Goal: Task Accomplishment & Management: Use online tool/utility

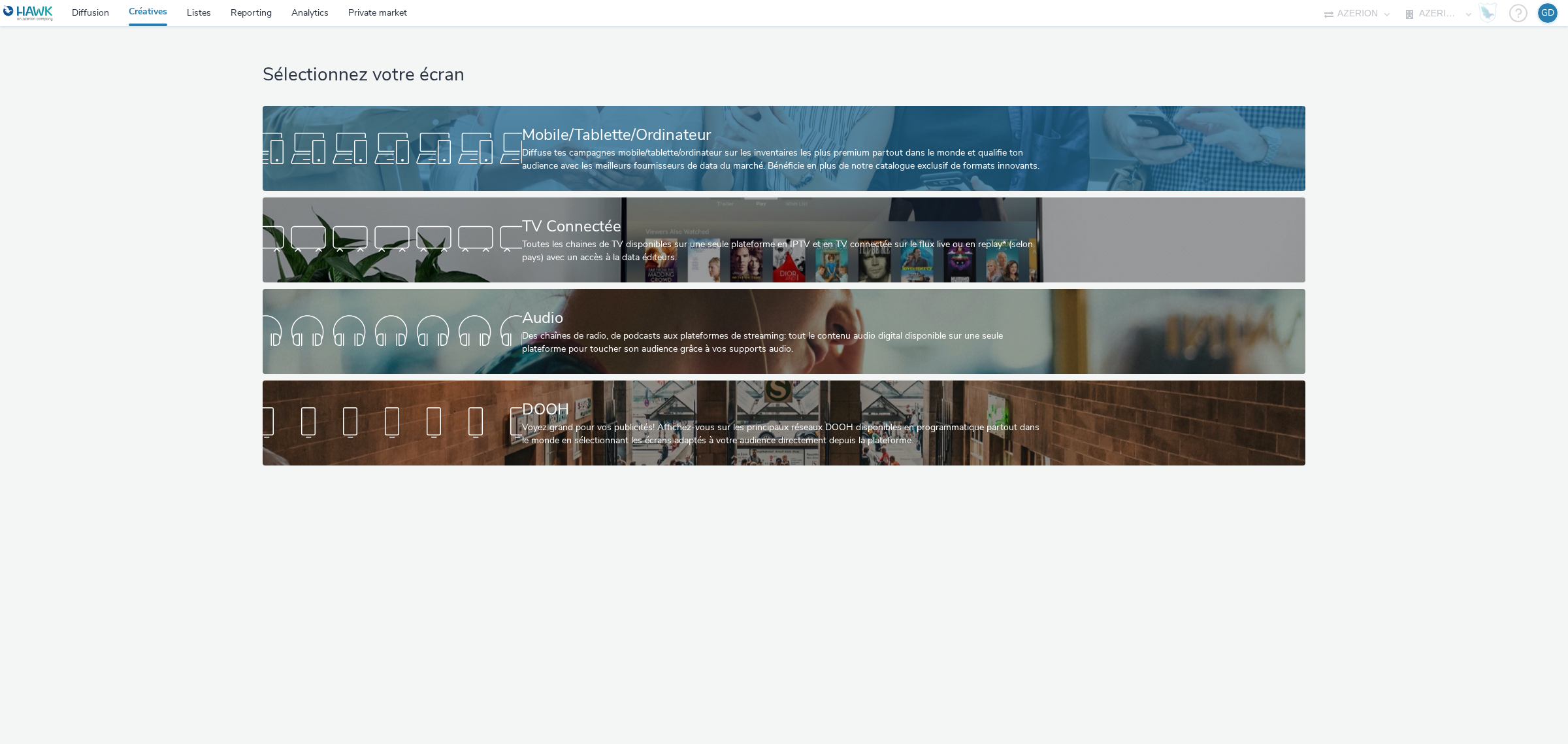
click at [550, 159] on div "Diffuse tes campagnes mobile/tablette/ordinateur sur les inventaires les plus p…" at bounding box center [781, 160] width 519 height 27
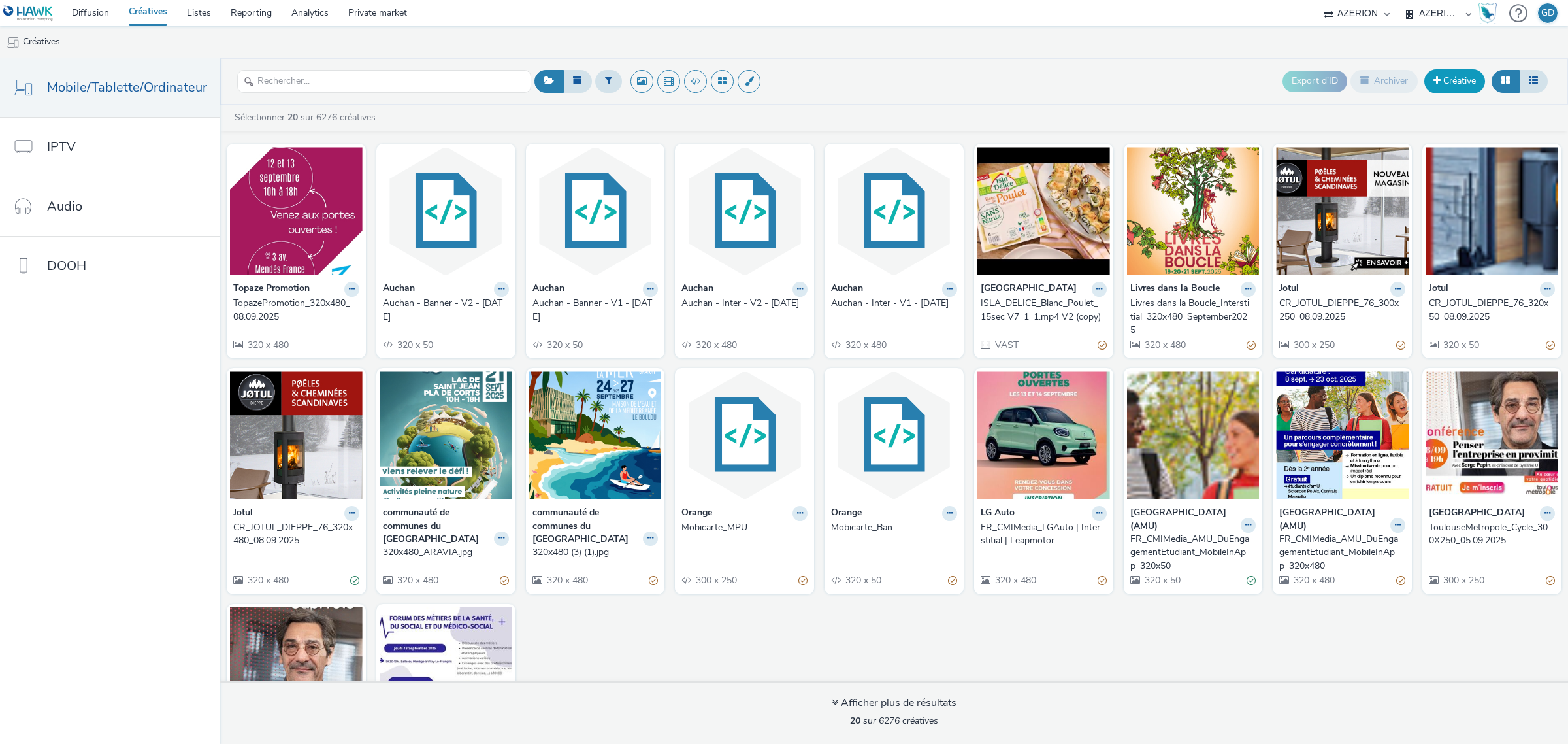
click at [1453, 88] on link "Créative" at bounding box center [1455, 81] width 61 height 24
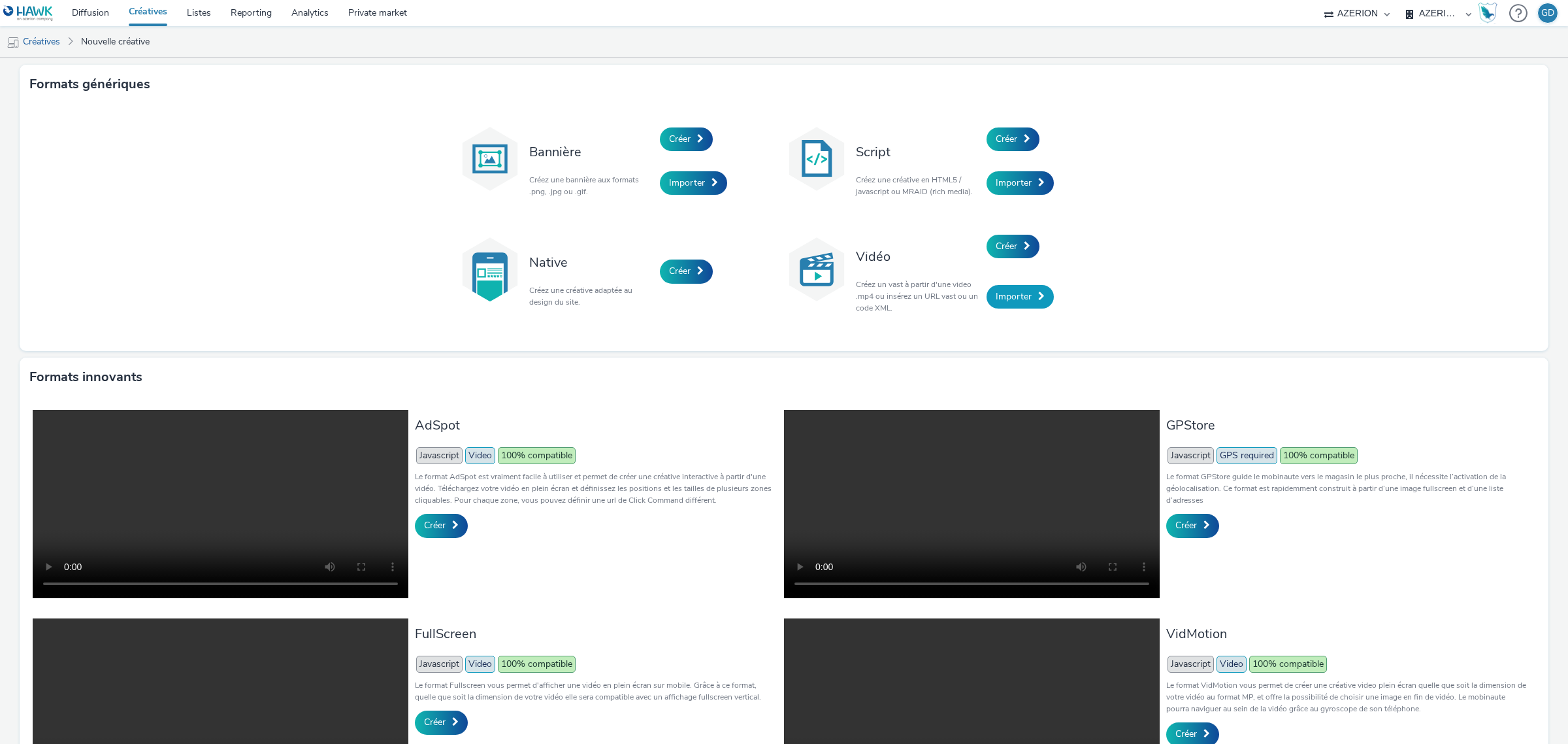
click at [1014, 305] on link "Importer" at bounding box center [1020, 296] width 68 height 24
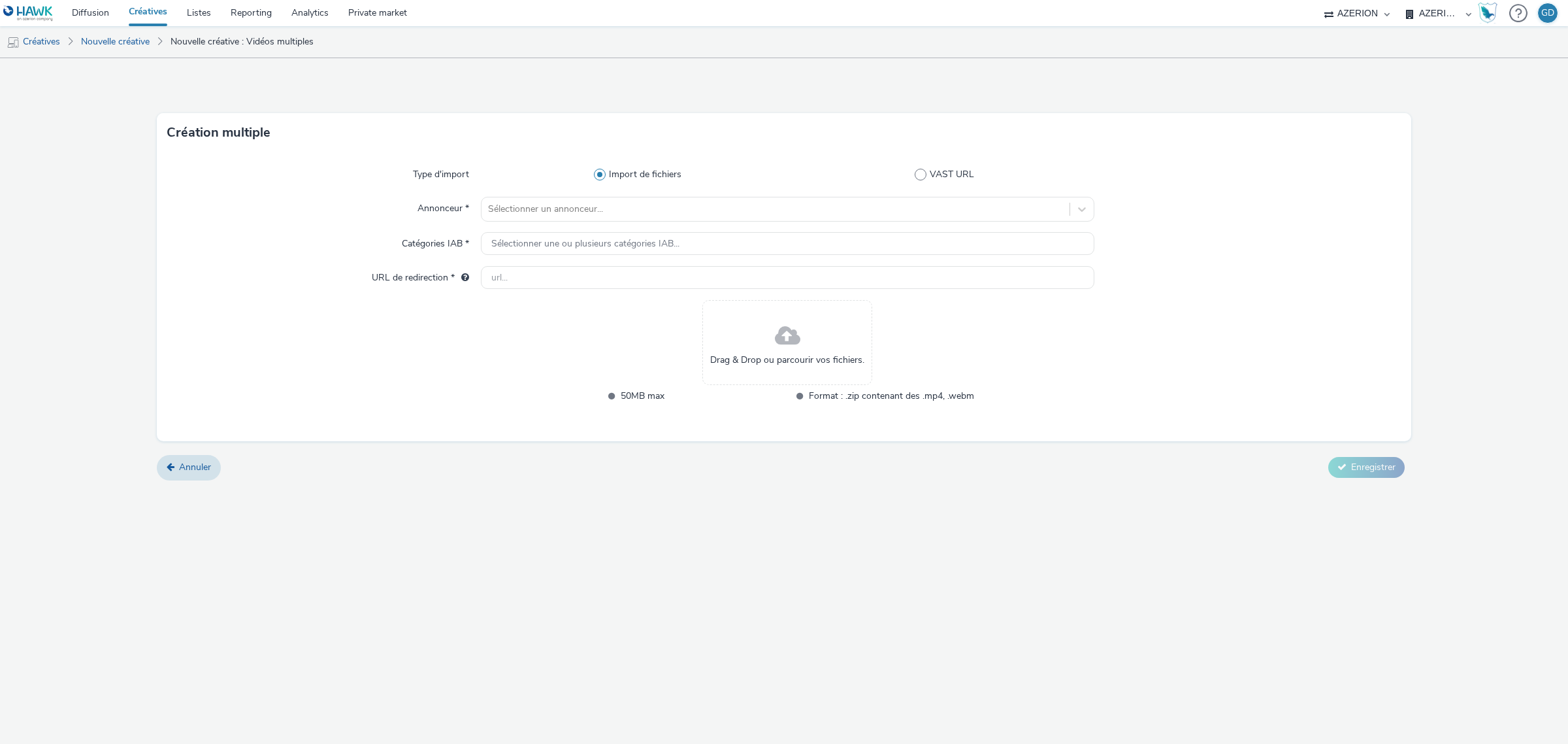
click at [781, 344] on span at bounding box center [788, 337] width 26 height 35
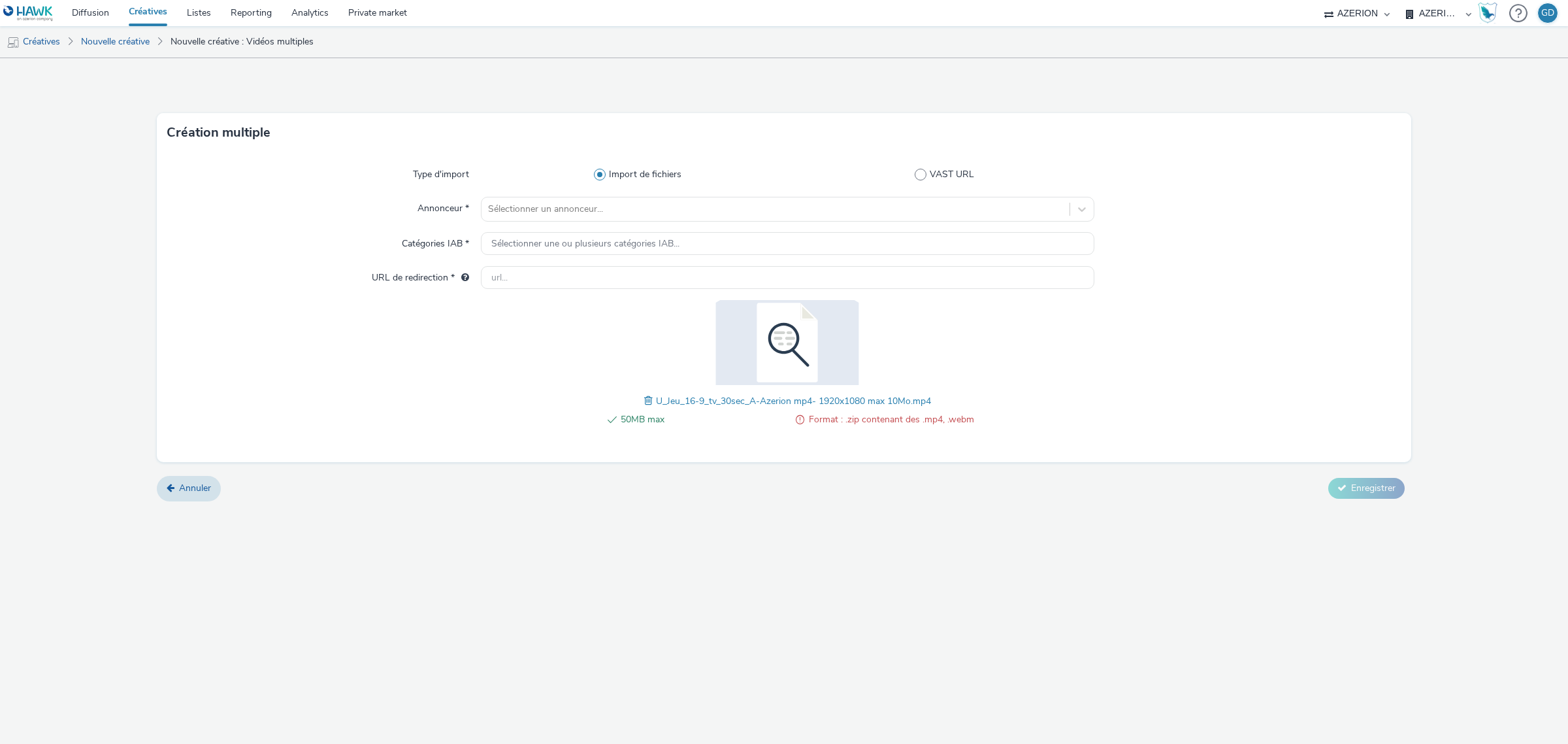
click at [646, 400] on span at bounding box center [650, 400] width 11 height 14
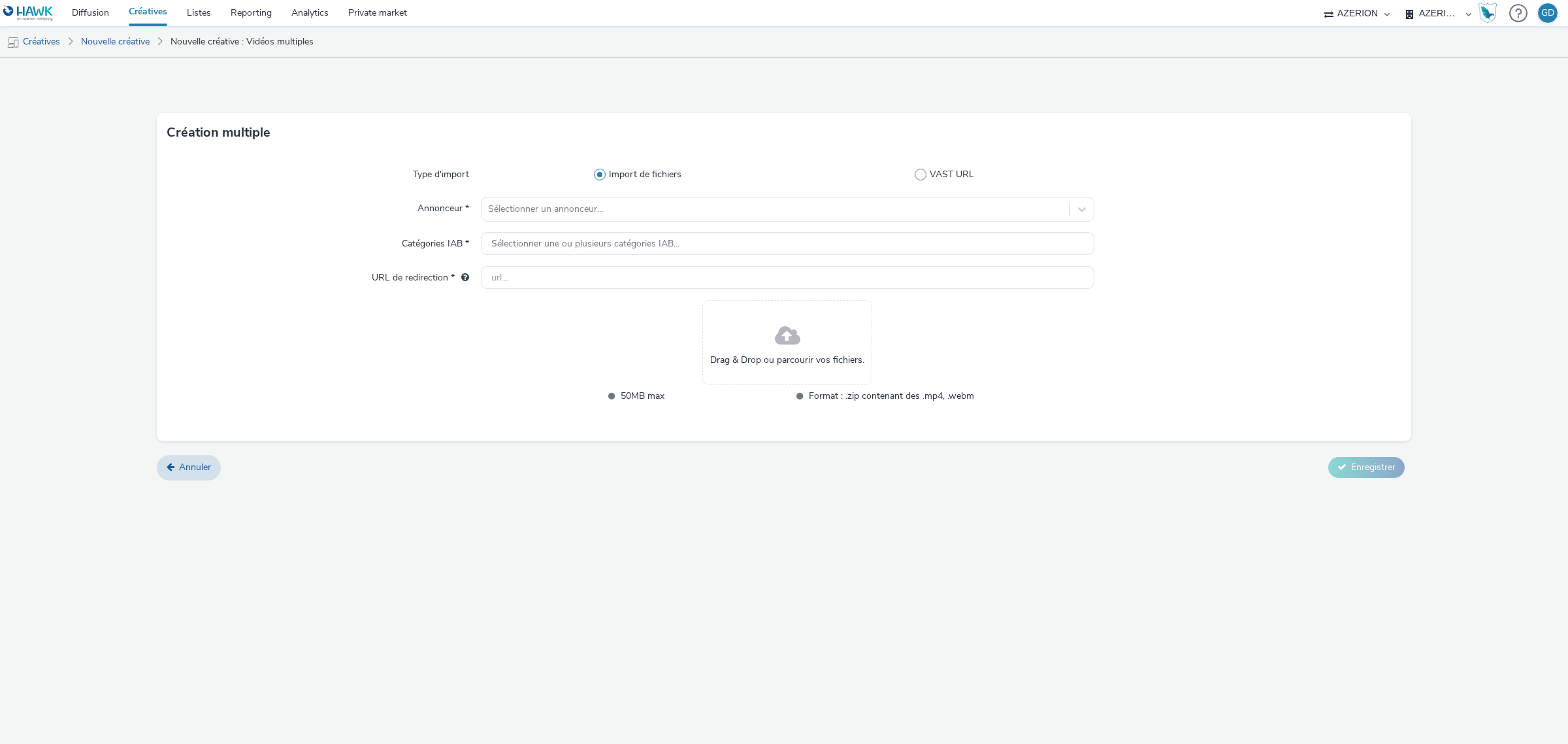
click at [764, 351] on div "Drag & Drop ou parcourir vos fichiers." at bounding box center [787, 343] width 170 height 85
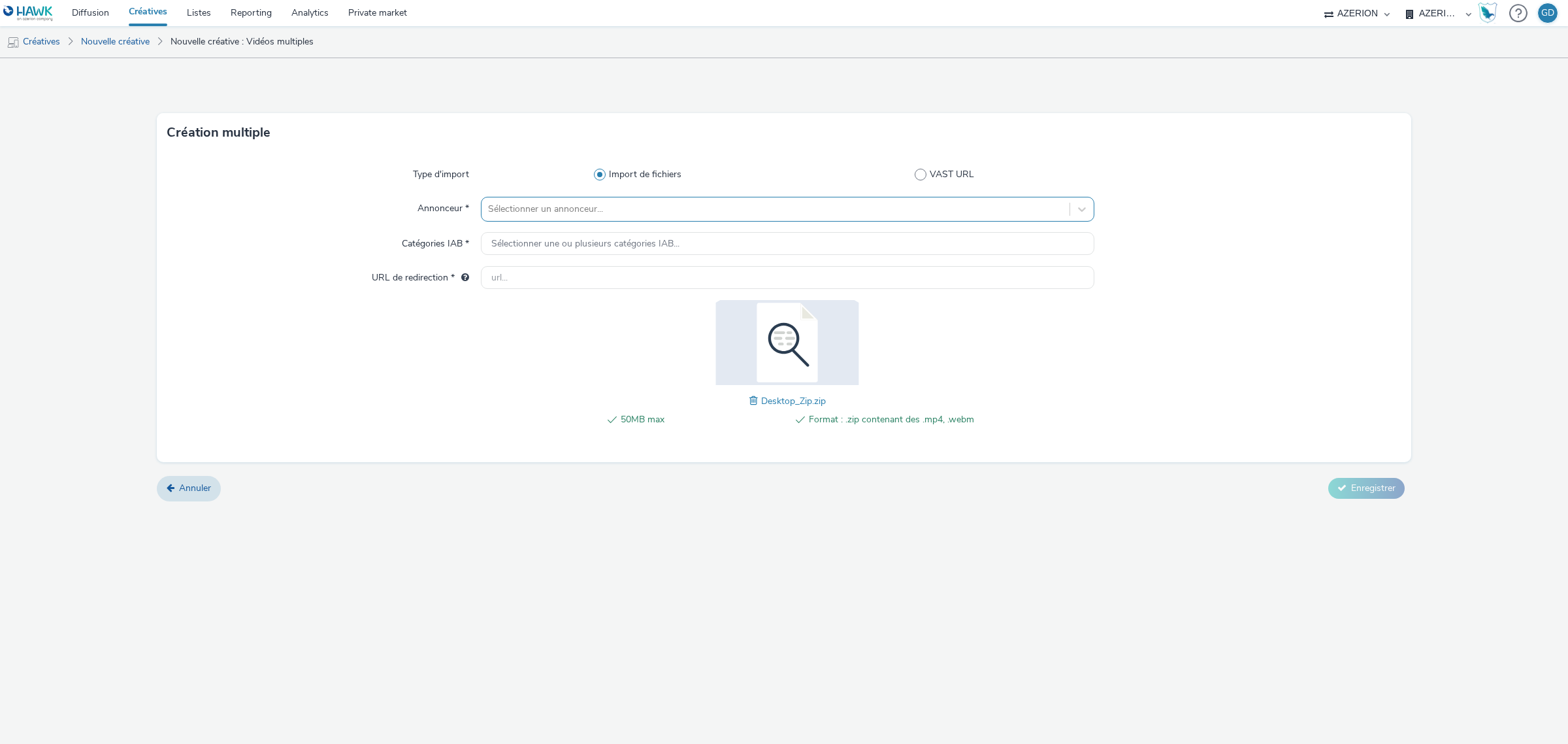
click at [694, 201] on div at bounding box center [775, 209] width 575 height 16
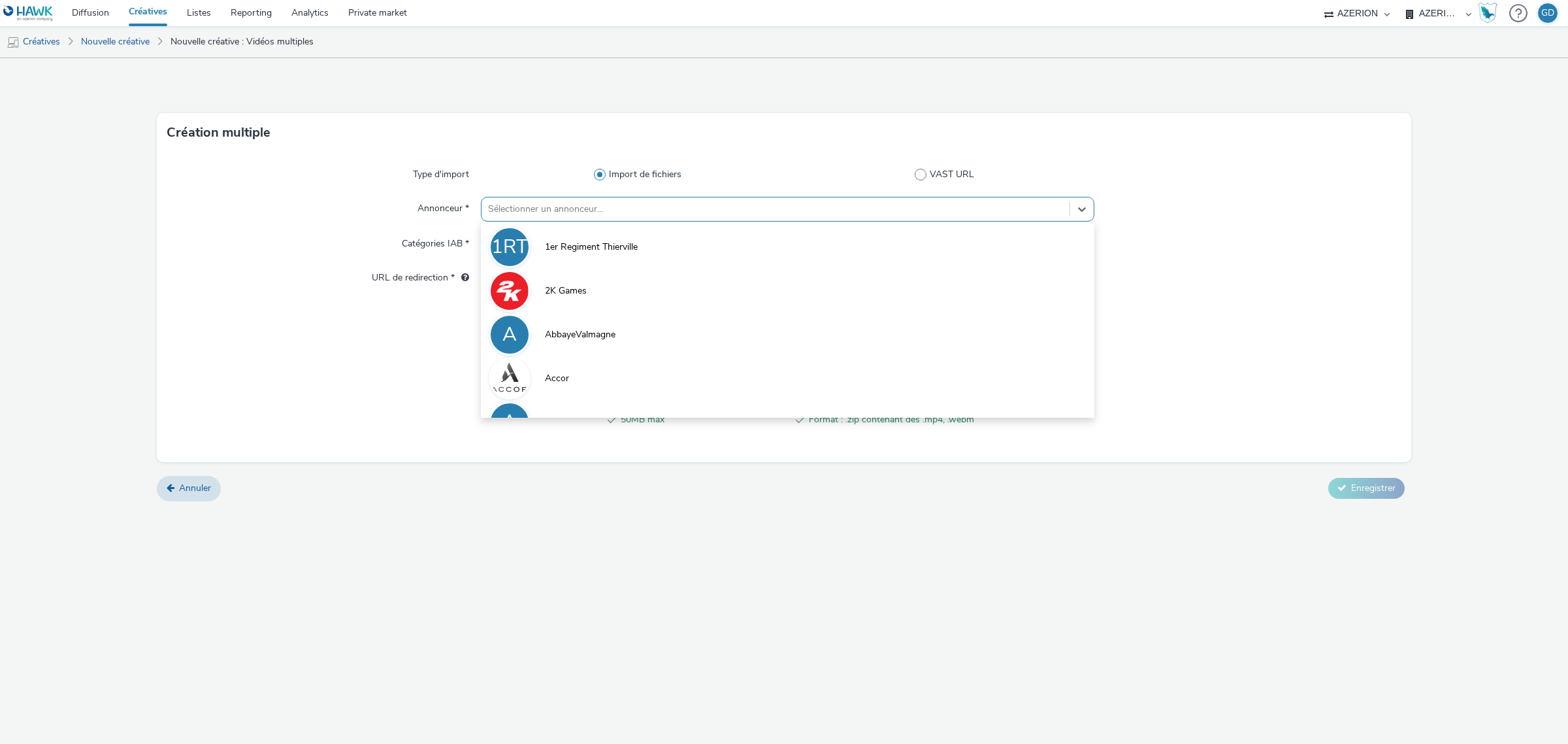
click at [808, 211] on div at bounding box center [775, 209] width 575 height 16
type input "coo"
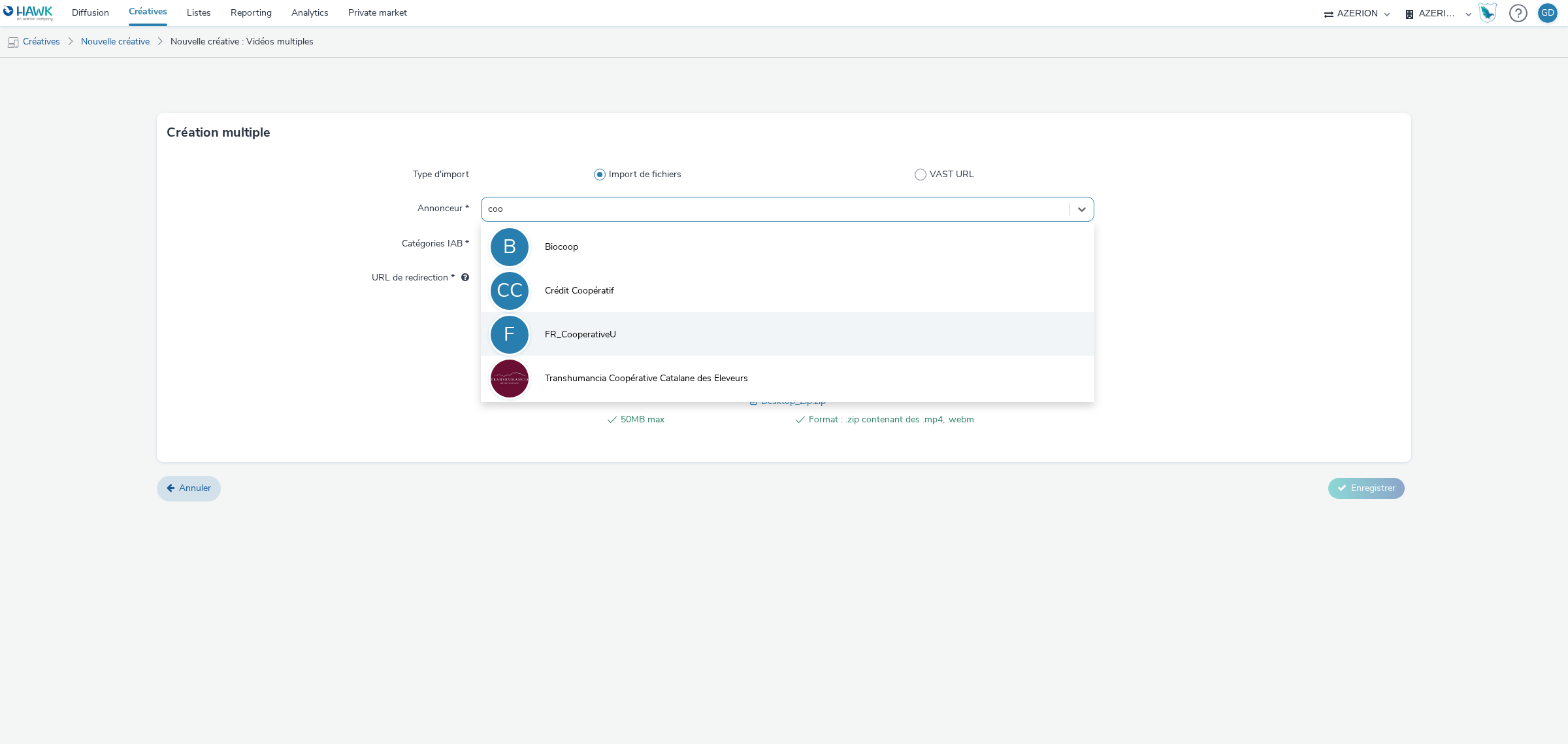
click at [781, 343] on li "F FR_CooperativeU" at bounding box center [787, 334] width 613 height 44
type input "[URL][DOMAIN_NAME]"
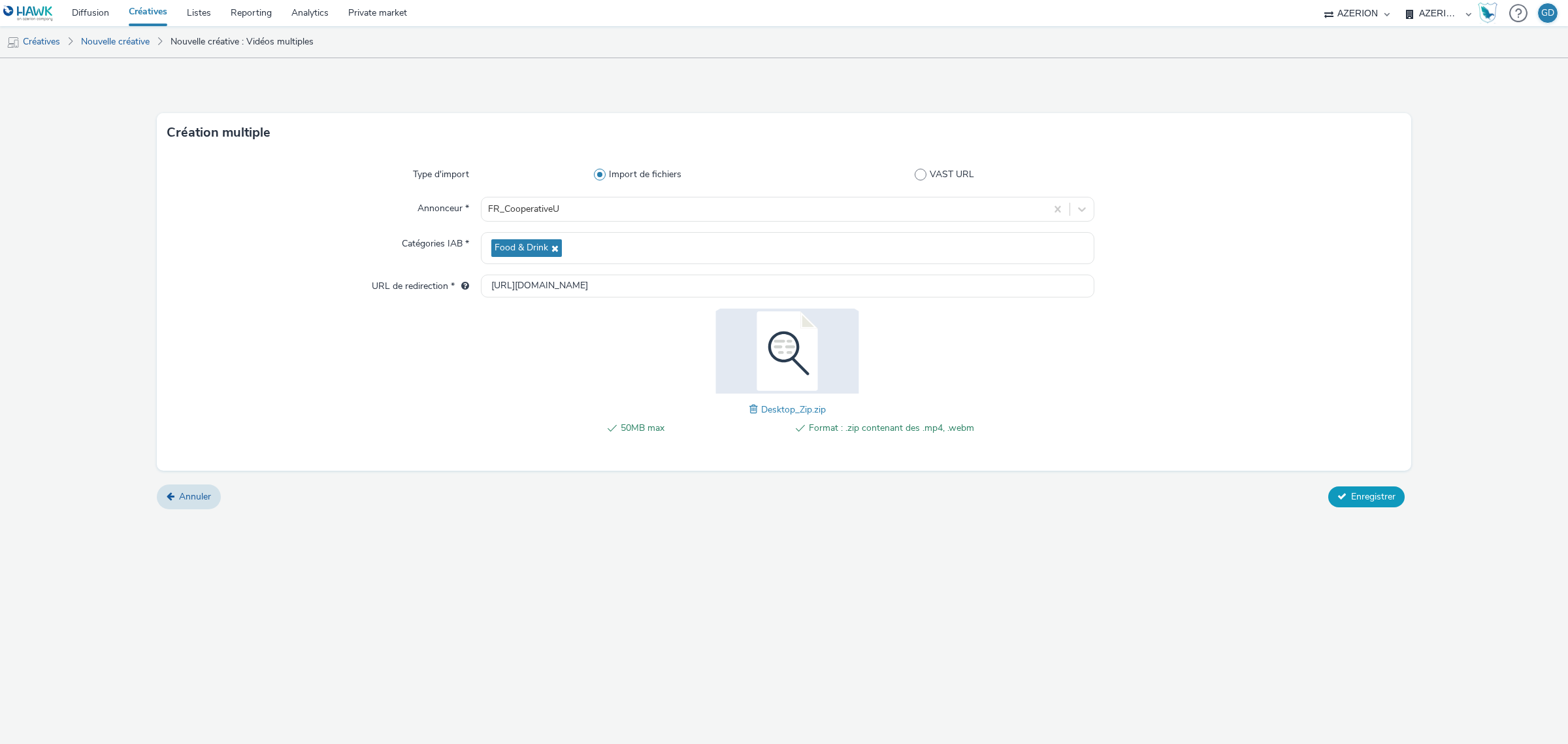
click at [1375, 502] on span "Enregistrer" at bounding box center [1373, 496] width 44 height 12
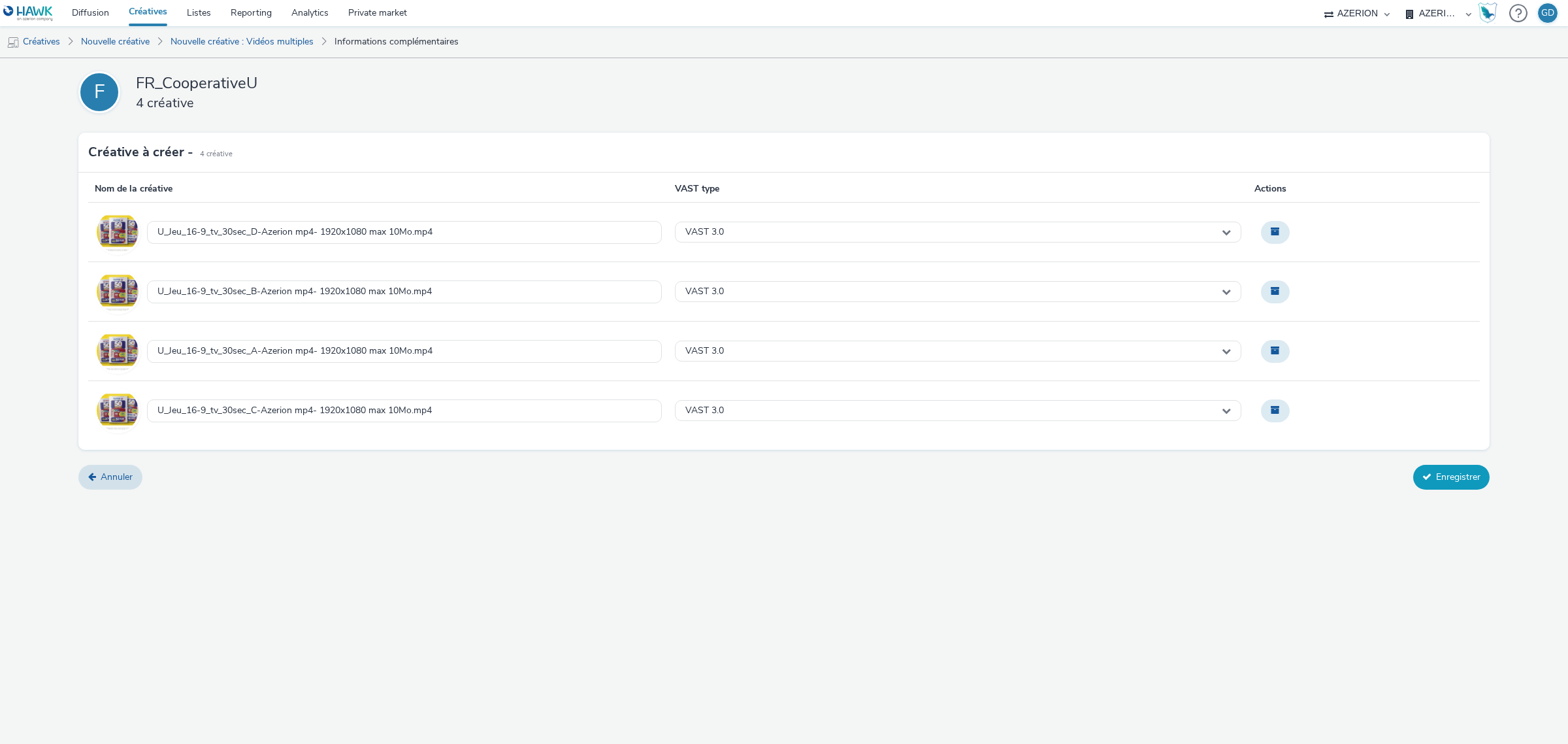
click at [1439, 473] on button "Enregistrer" at bounding box center [1451, 476] width 77 height 25
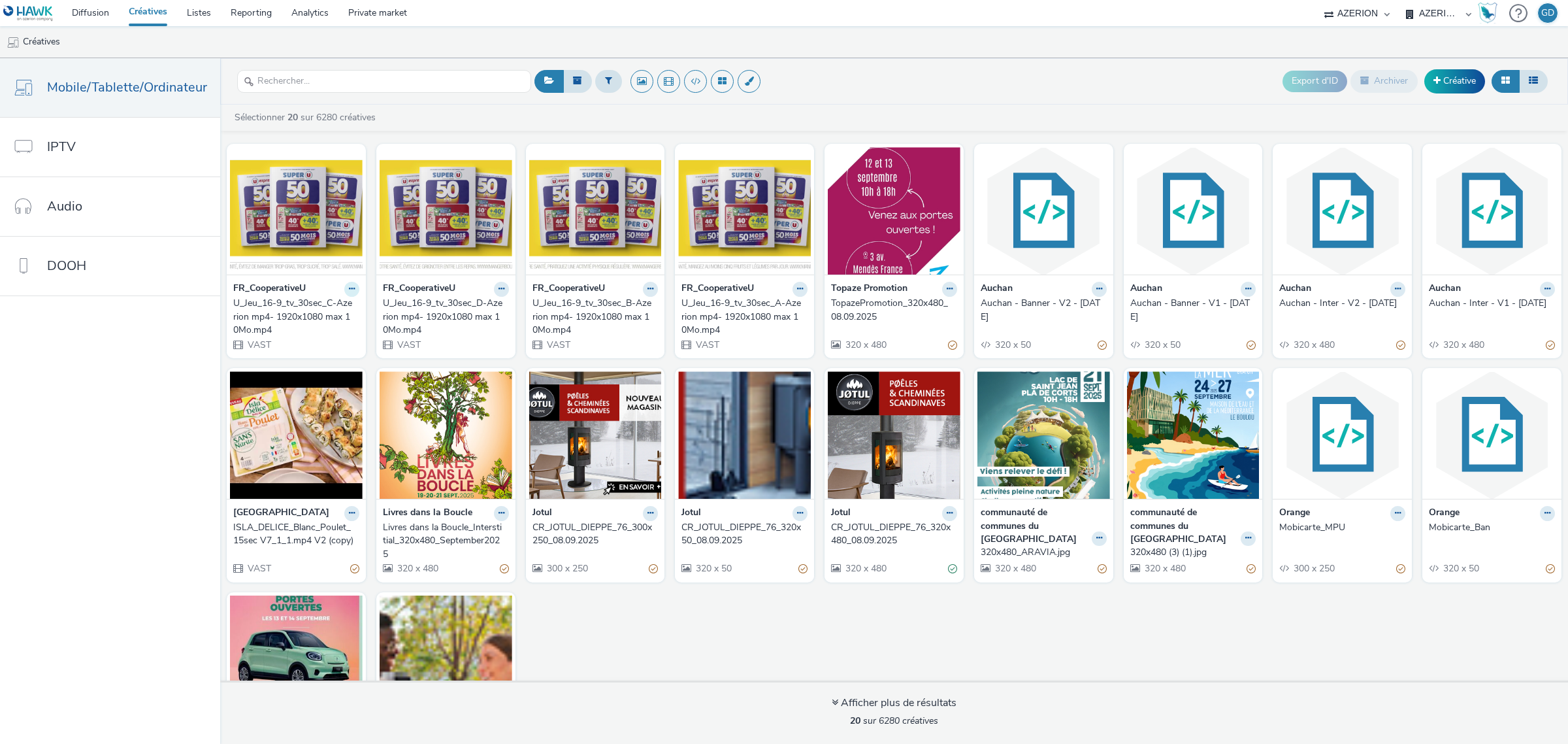
click at [350, 293] on button at bounding box center [352, 290] width 15 height 15
click at [308, 223] on img at bounding box center [296, 211] width 133 height 128
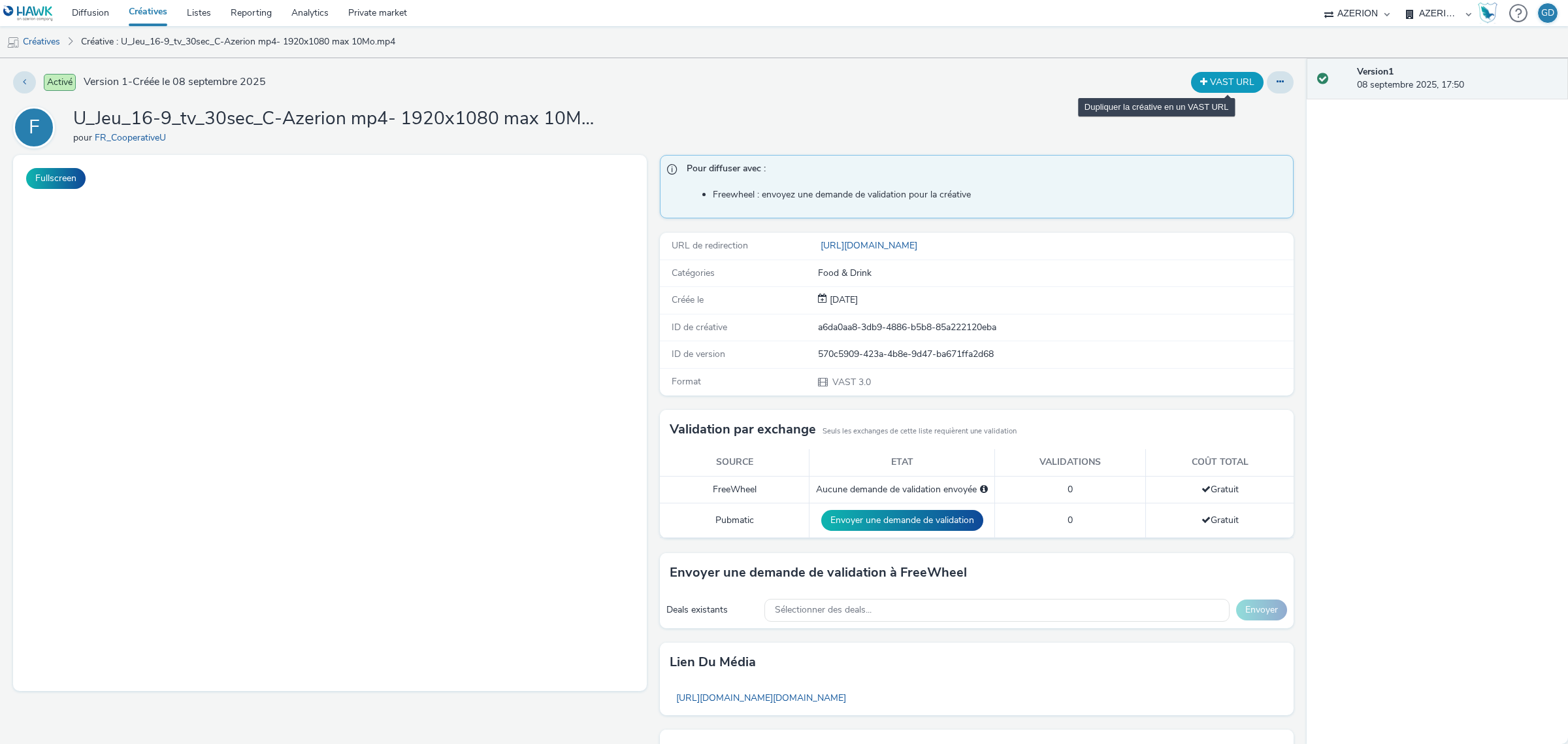
click at [1220, 72] on button "VAST URL" at bounding box center [1227, 83] width 72 height 21
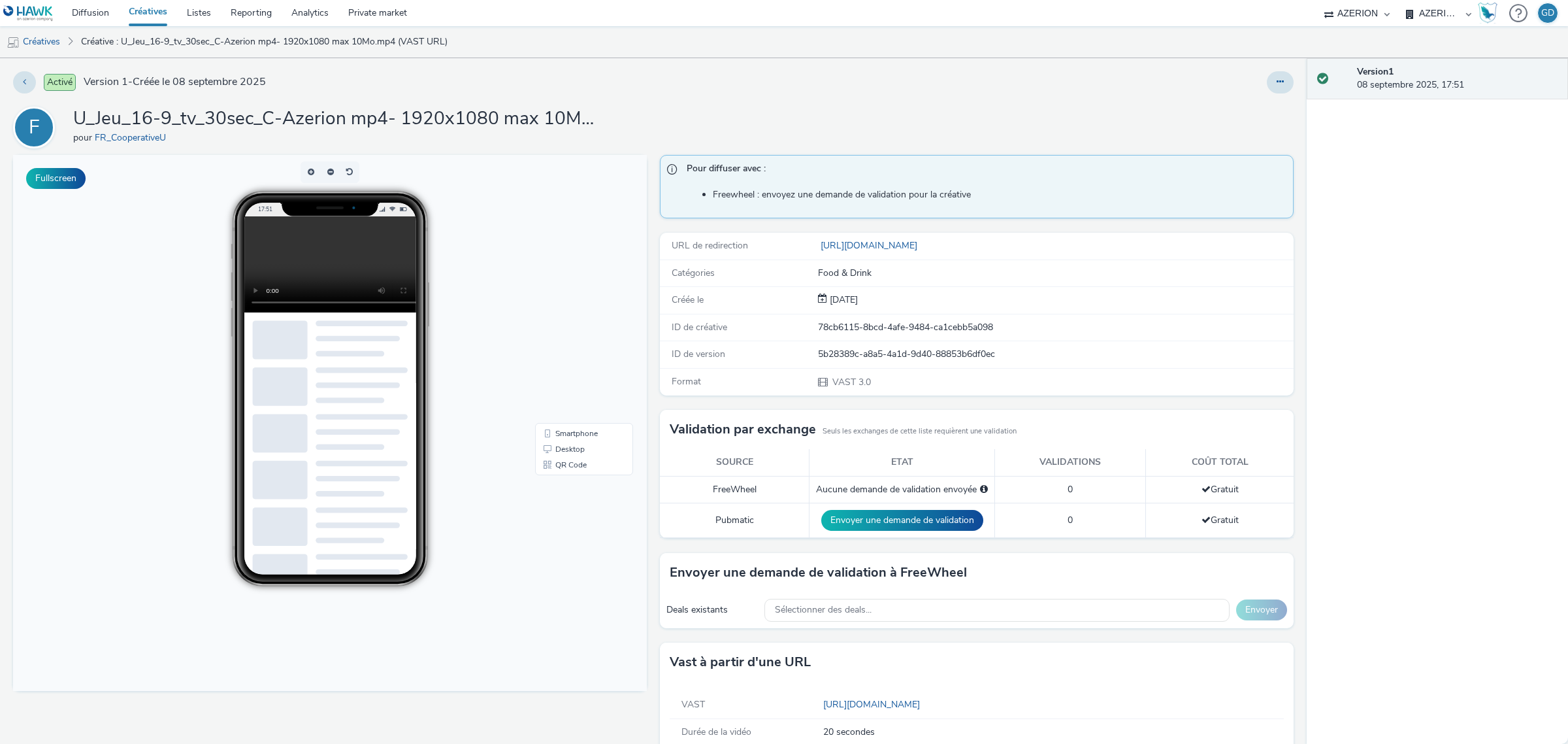
click at [1266, 73] on div at bounding box center [1279, 82] width 27 height 22
click at [1276, 81] on icon at bounding box center [1279, 81] width 7 height 9
click at [1236, 109] on link "Modifier" at bounding box center [1244, 109] width 98 height 26
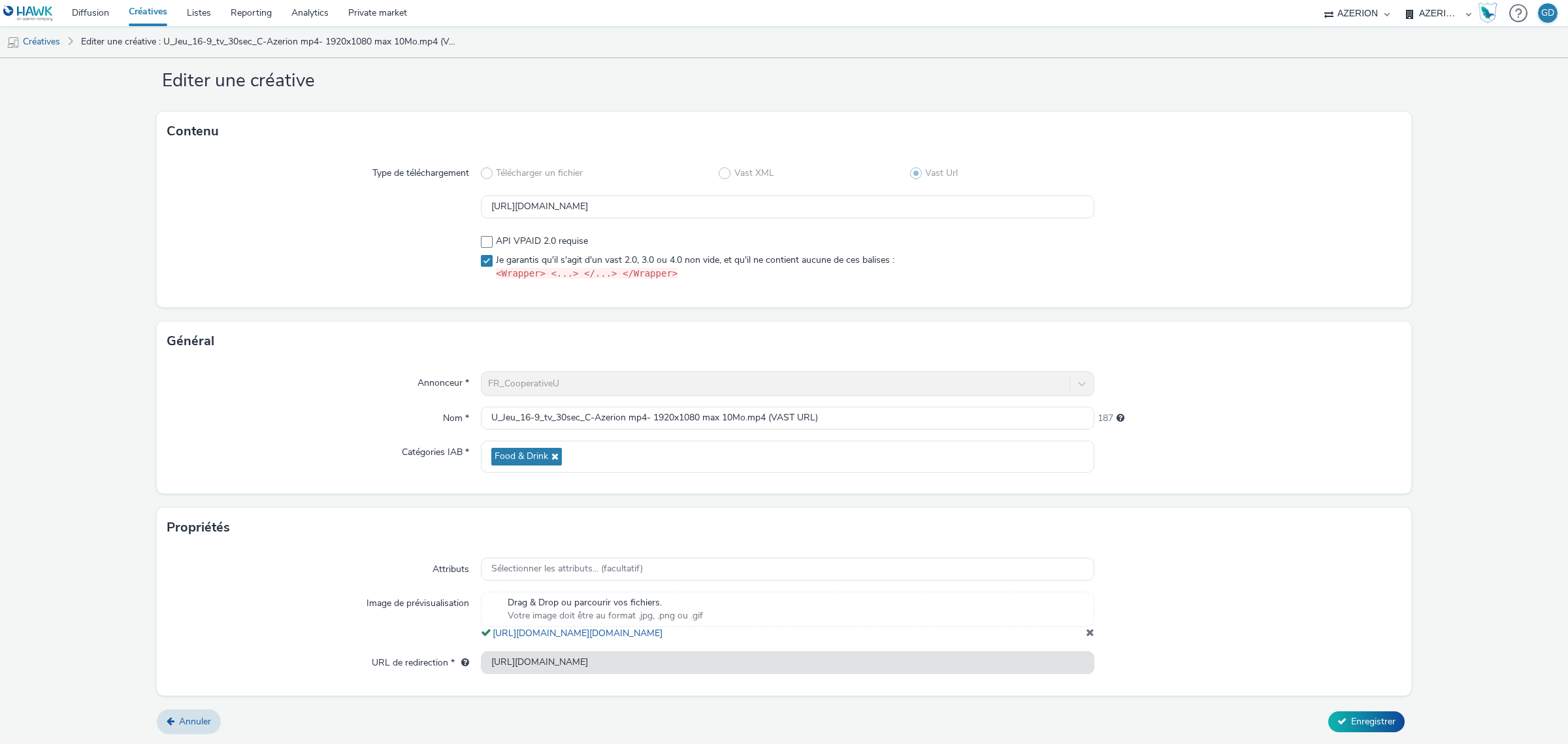
scroll to position [40, 0]
drag, startPoint x: 593, startPoint y: 406, endPoint x: 890, endPoint y: 399, distance: 297.1
click at [890, 407] on input "U_Jeu_16-9_tv_30sec_C-Azerion mp4- 1920x1080 max 10Mo.mp4 (VAST URL)" at bounding box center [787, 418] width 613 height 23
type input "U_Jeu_16-9_tv_30sec_C-_Vast"
click at [1338, 723] on button "Enregistrer" at bounding box center [1366, 722] width 77 height 21
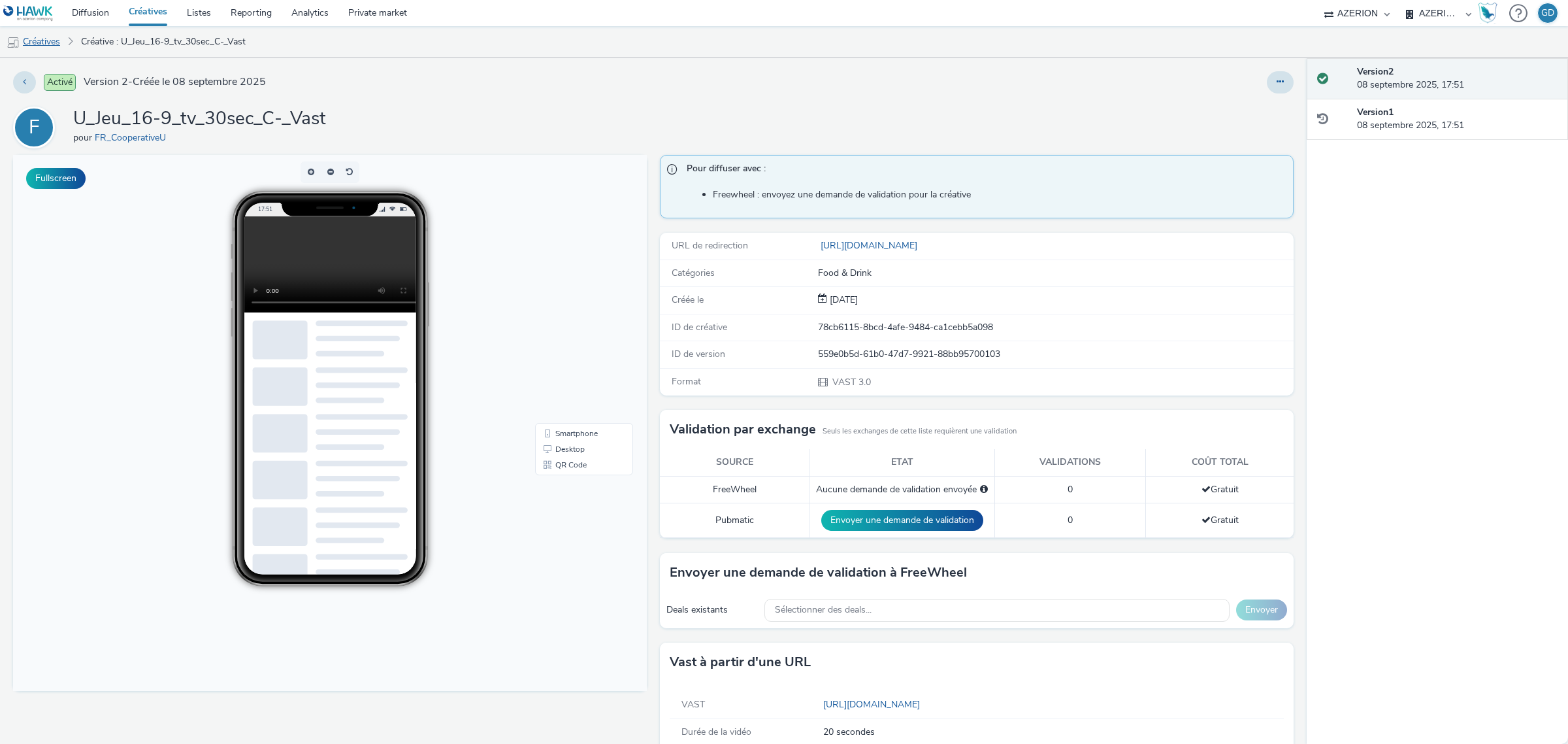
click at [46, 43] on link "Créatives" at bounding box center [33, 41] width 67 height 31
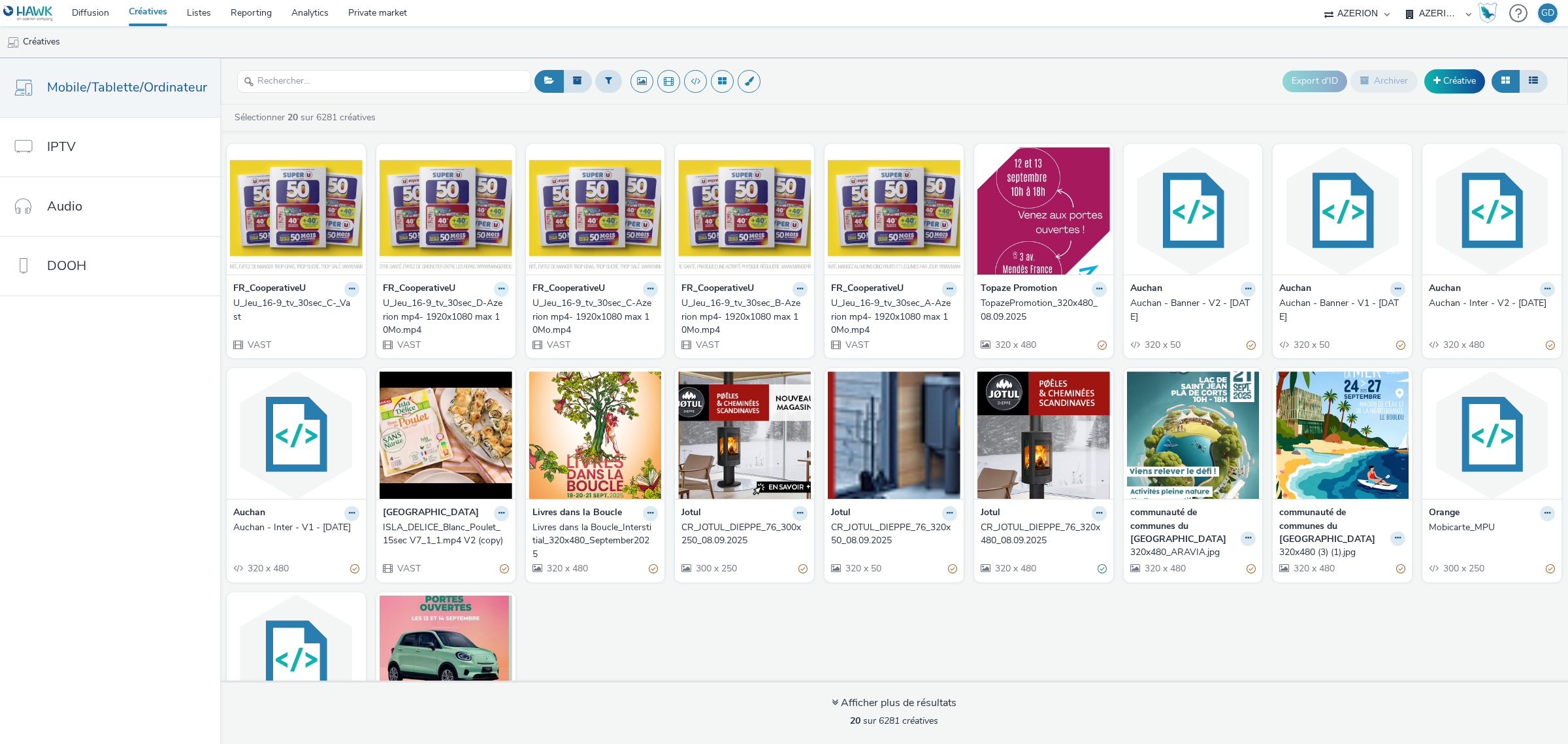
click at [498, 288] on icon at bounding box center [501, 289] width 6 height 8
click at [384, 324] on div "U_Jeu_16-9_tv_30sec_D-Azerion mp4- 1920x1080 max 10Mo.mp4" at bounding box center [443, 316] width 121 height 40
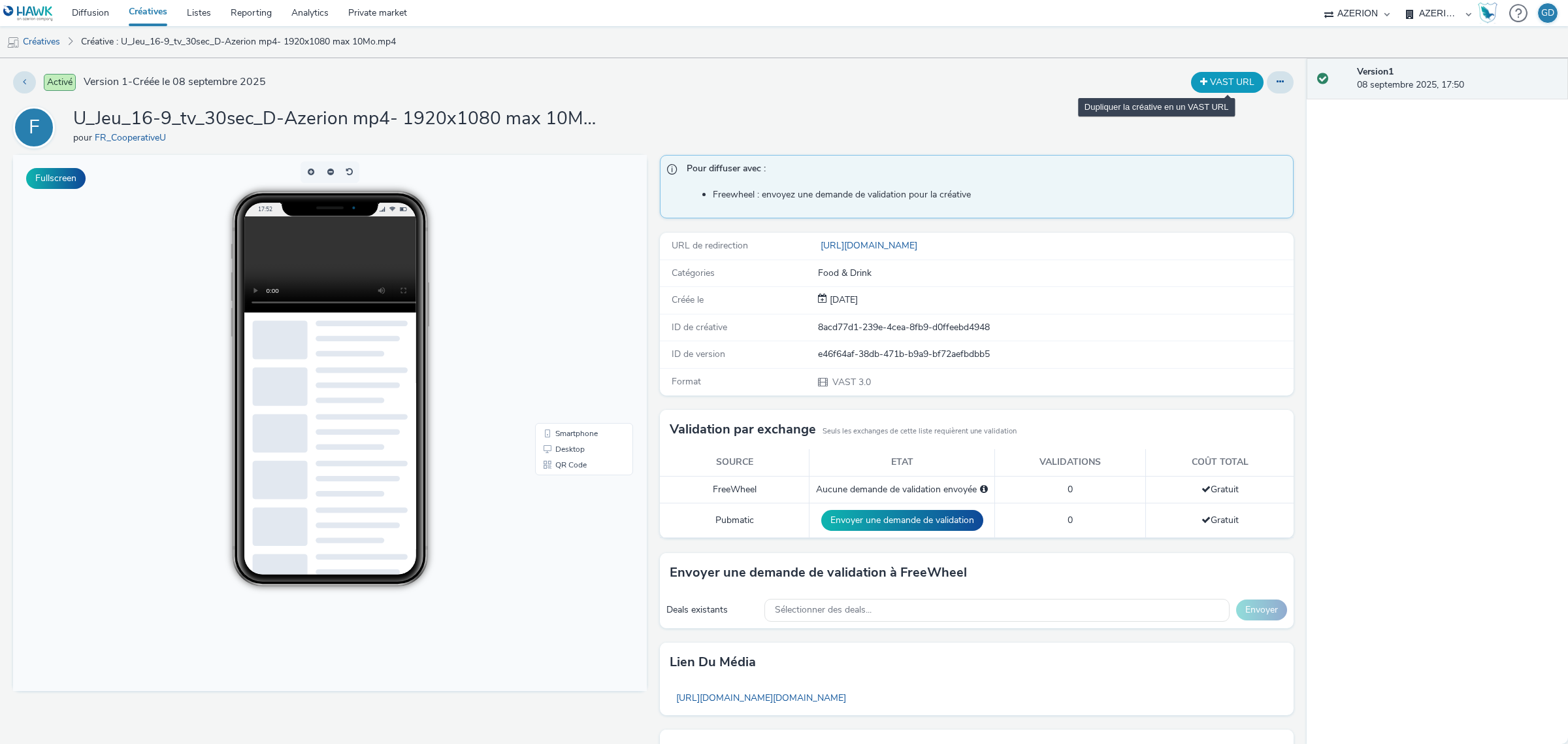
click at [1222, 81] on button "VAST URL" at bounding box center [1227, 83] width 72 height 21
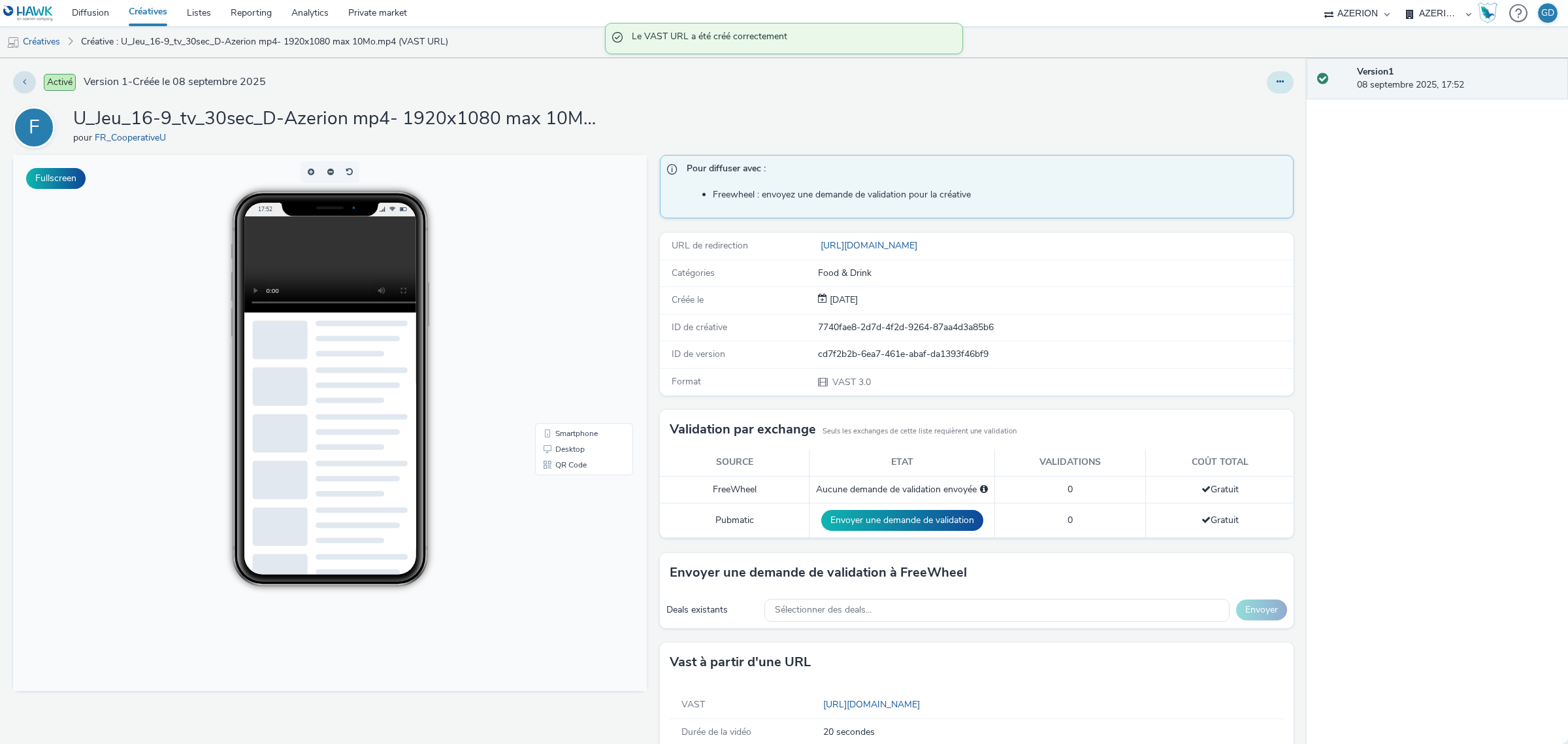
click at [1266, 88] on button at bounding box center [1279, 82] width 27 height 22
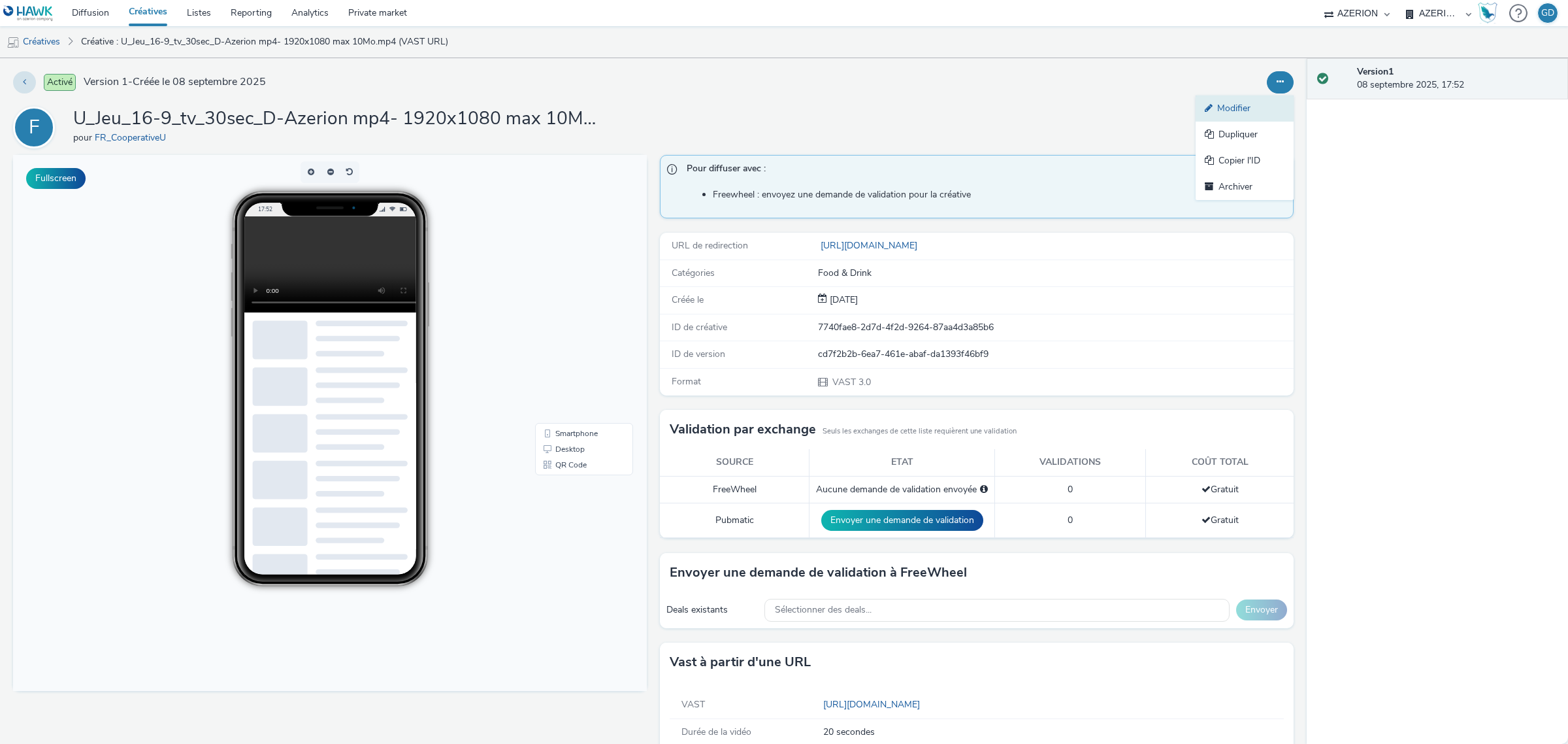
click at [1212, 102] on link "Modifier" at bounding box center [1244, 109] width 98 height 26
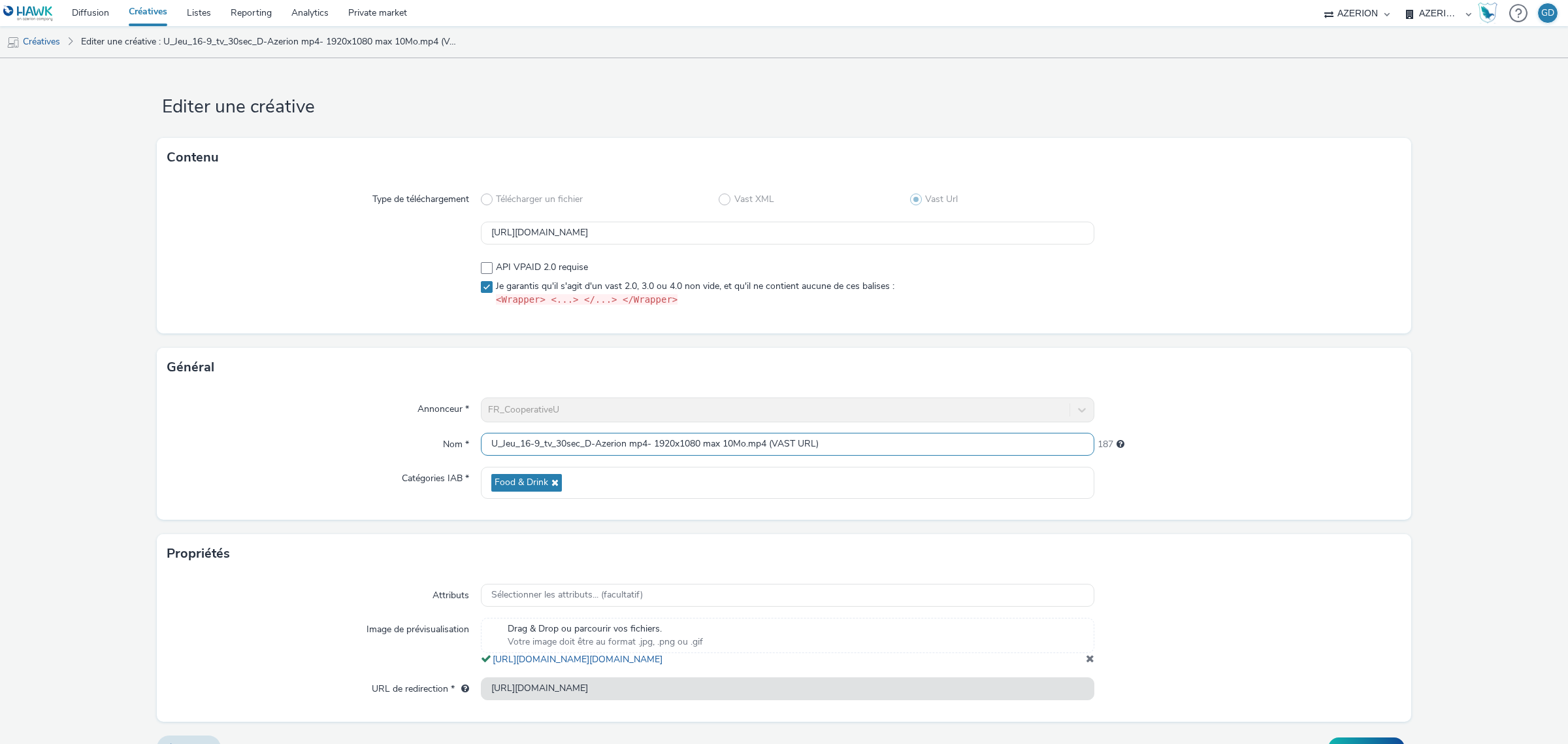
drag, startPoint x: 593, startPoint y: 445, endPoint x: 929, endPoint y: 453, distance: 336.1
click at [929, 453] on input "U_Jeu_16-9_tv_30sec_D-Azerion mp4- 1920x1080 max 10Mo.mp4 (VAST URL)" at bounding box center [787, 444] width 613 height 23
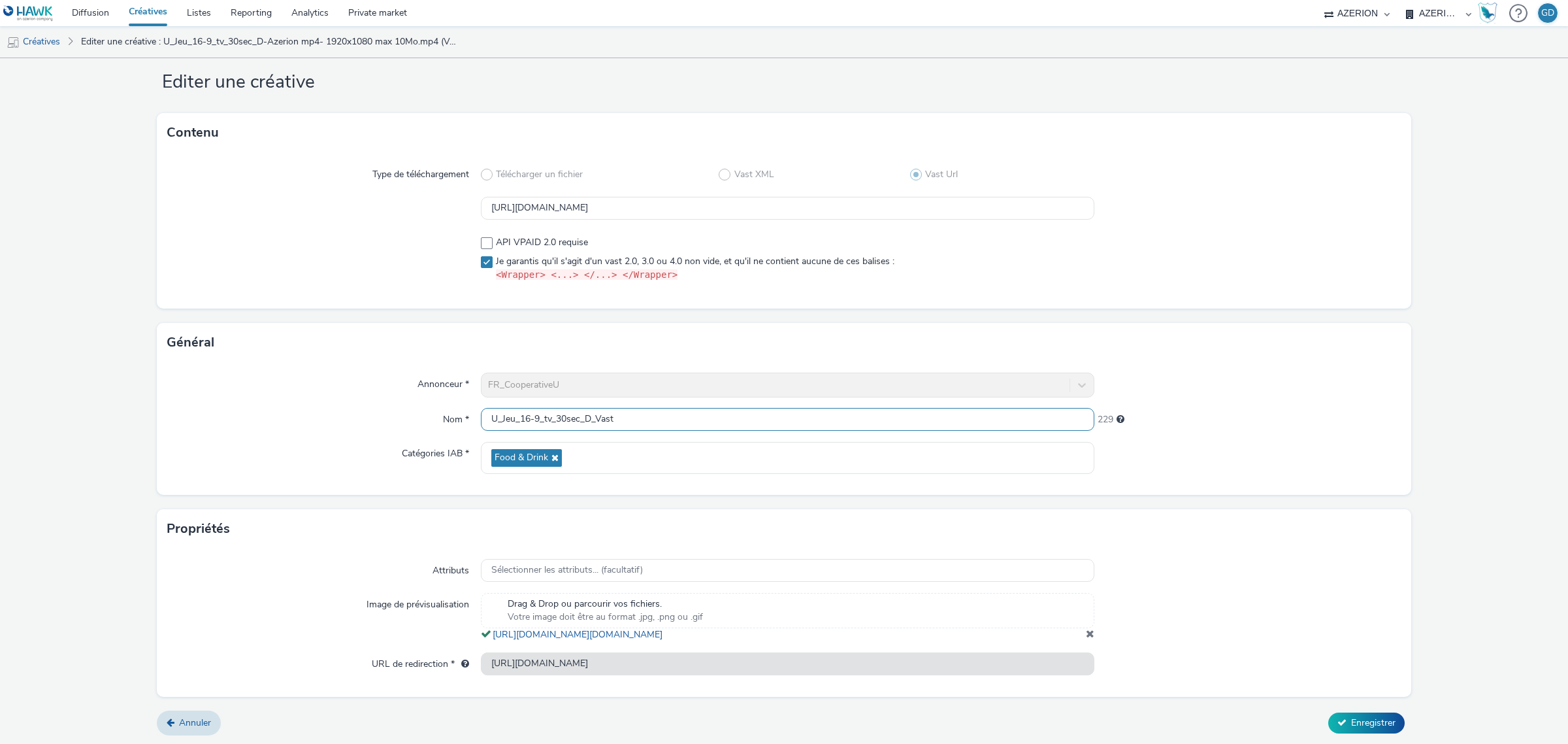
scroll to position [40, 0]
type input "U_Jeu_16-9_tv_30sec_D_Vast"
click at [1386, 717] on button "Enregistrer" at bounding box center [1366, 722] width 77 height 21
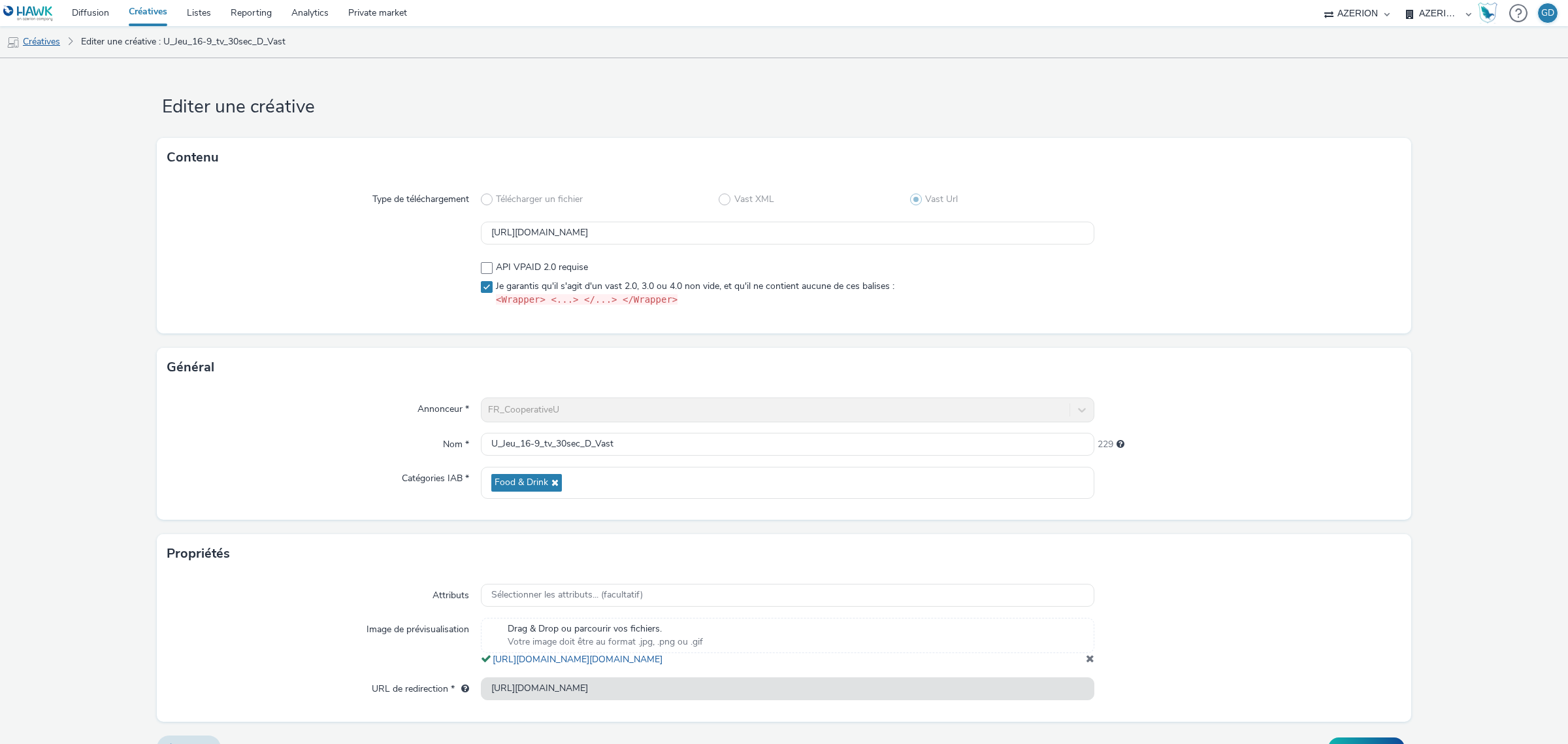
click at [40, 33] on link "Créatives" at bounding box center [33, 41] width 67 height 31
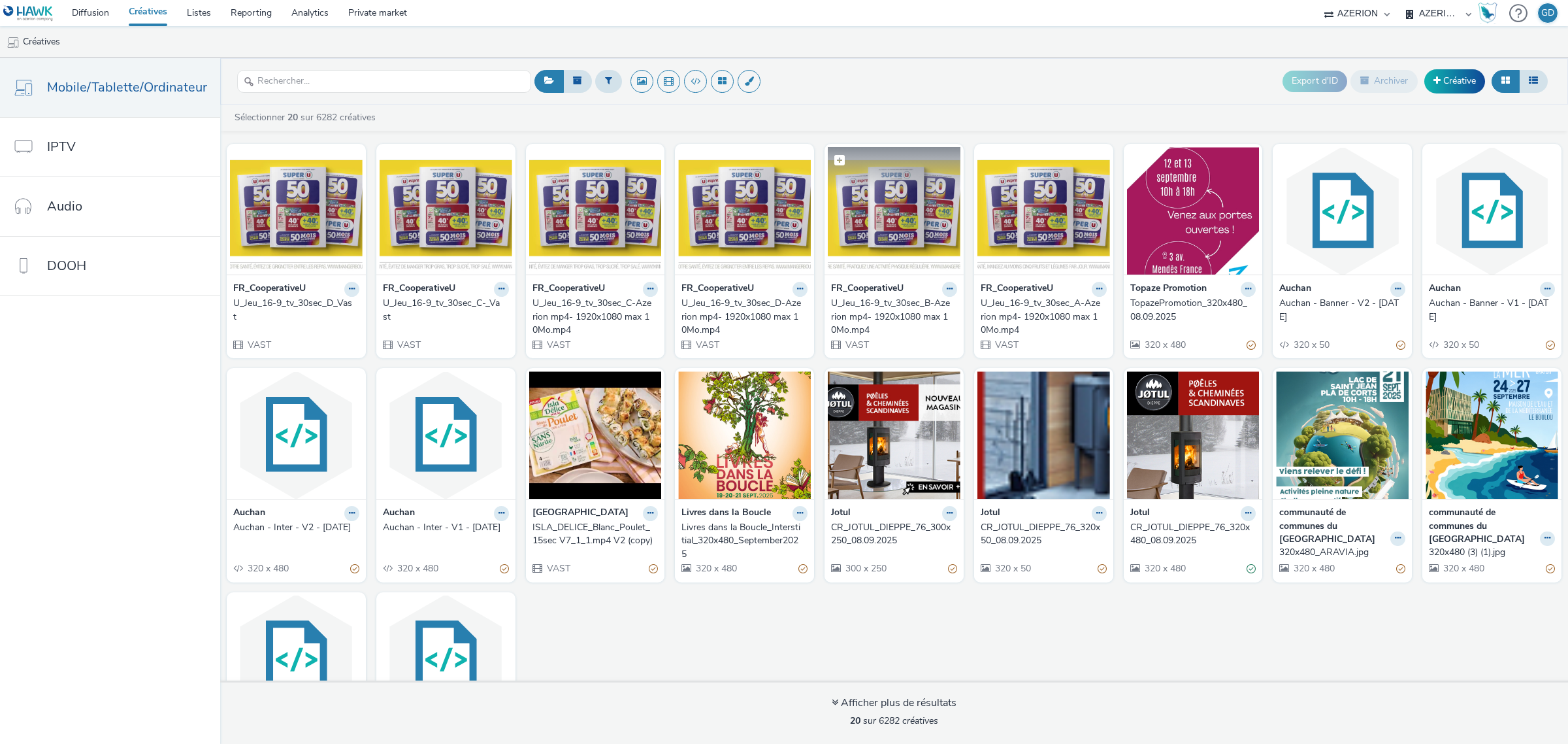
click at [896, 234] on img at bounding box center [894, 211] width 133 height 128
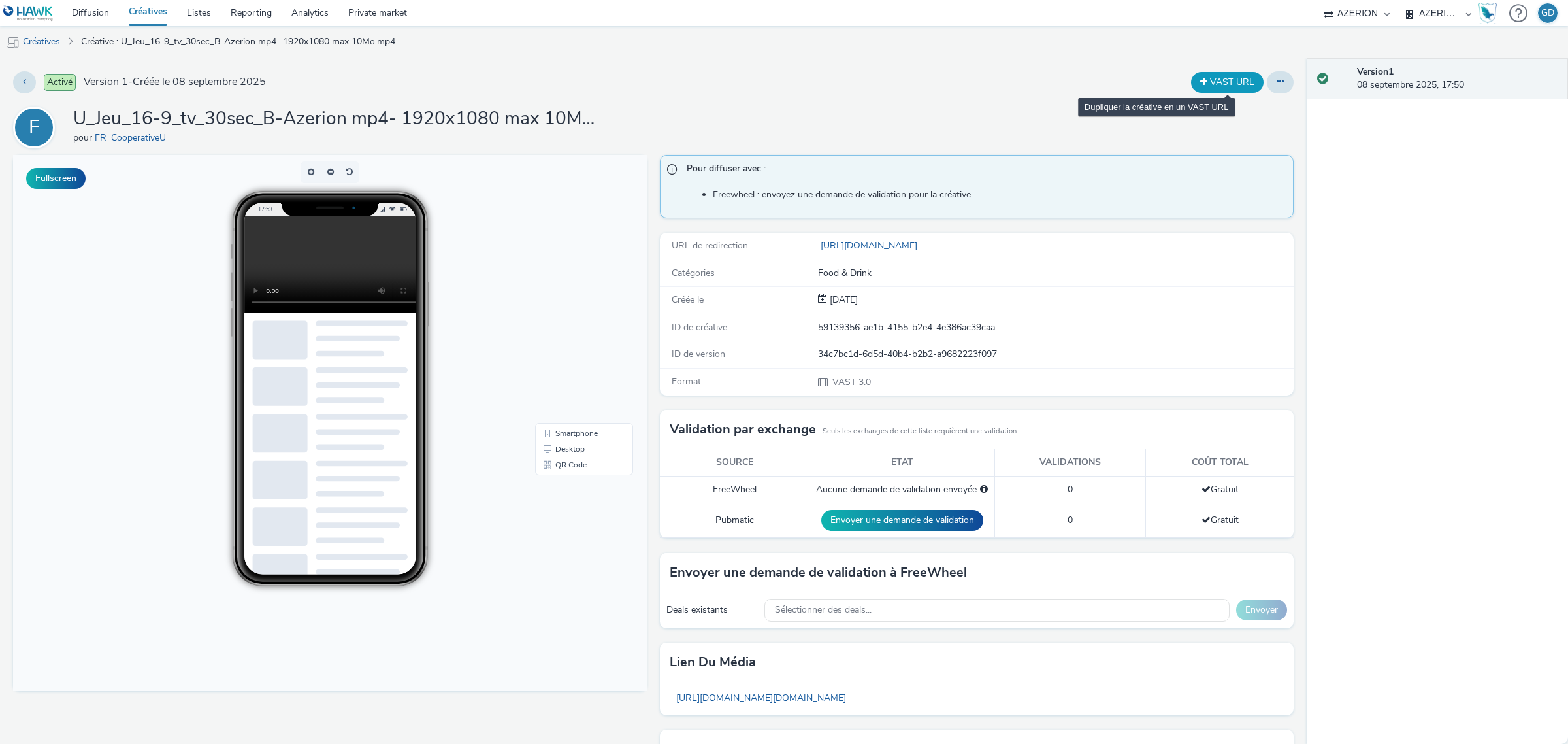
click at [1209, 76] on button "VAST URL" at bounding box center [1227, 83] width 72 height 21
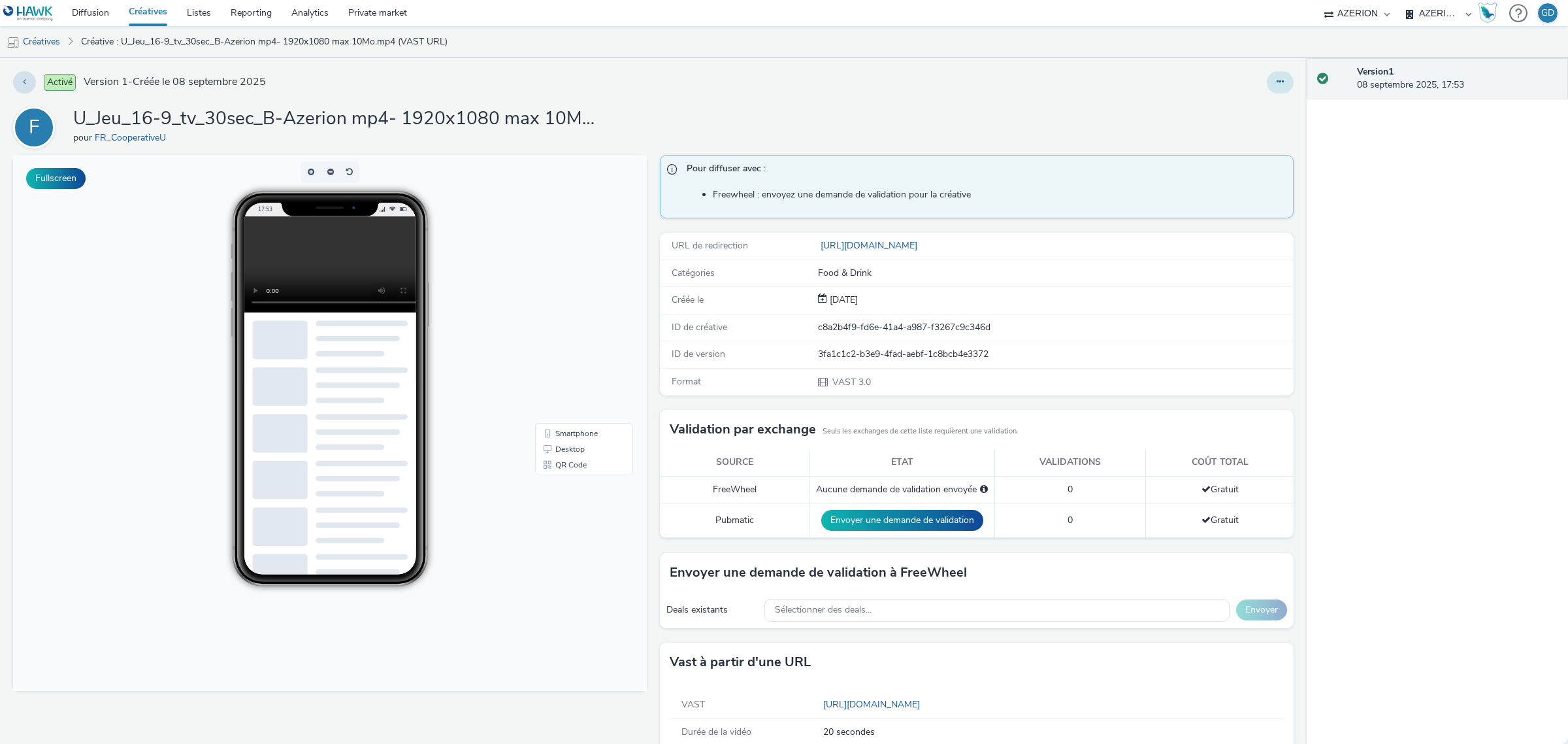
click at [1274, 88] on button at bounding box center [1279, 82] width 27 height 22
click at [1210, 109] on link "Modifier" at bounding box center [1244, 109] width 98 height 26
click at [57, 44] on link "Créatives" at bounding box center [33, 41] width 67 height 31
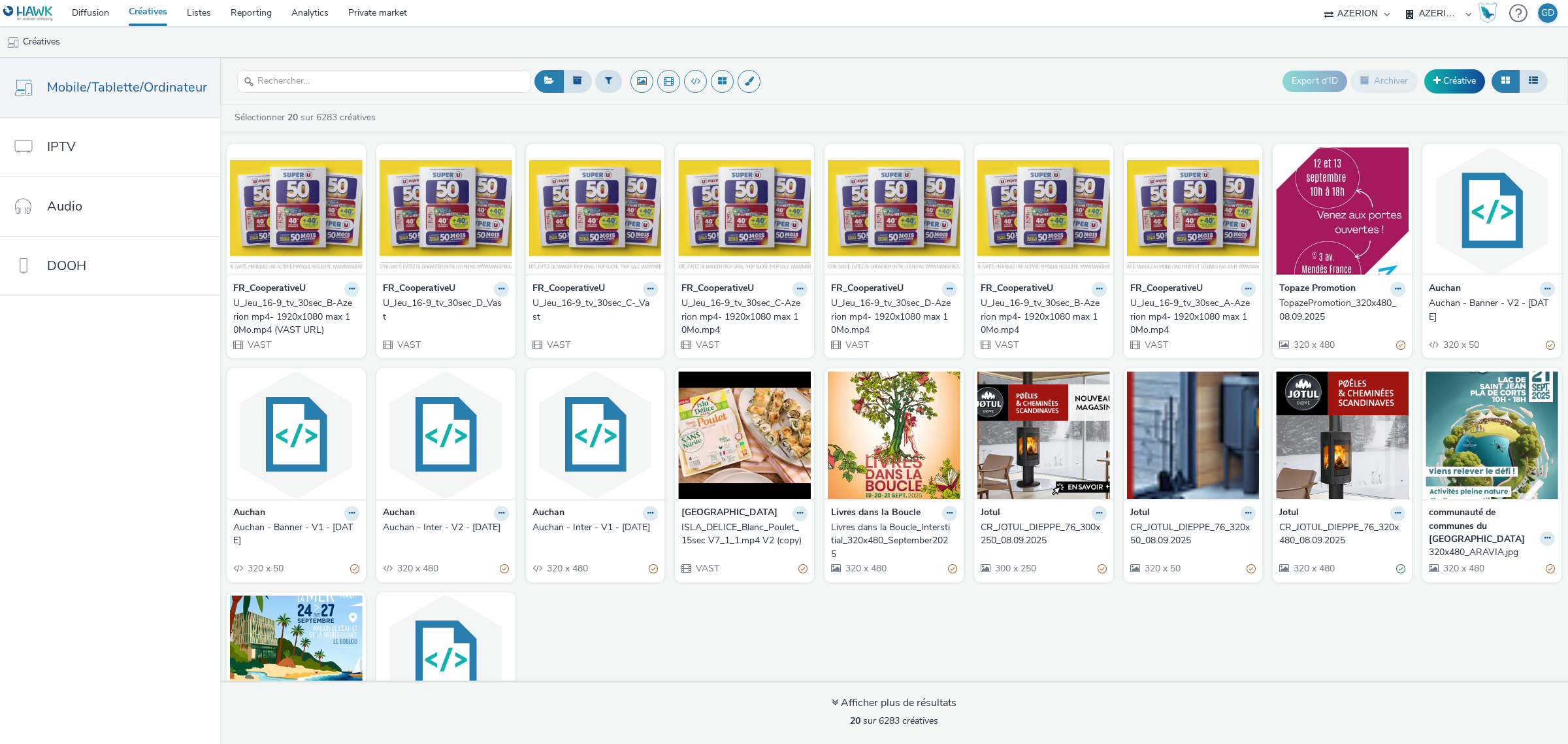
click at [352, 287] on button at bounding box center [352, 290] width 15 height 15
click at [328, 311] on link "Modifier" at bounding box center [310, 312] width 98 height 26
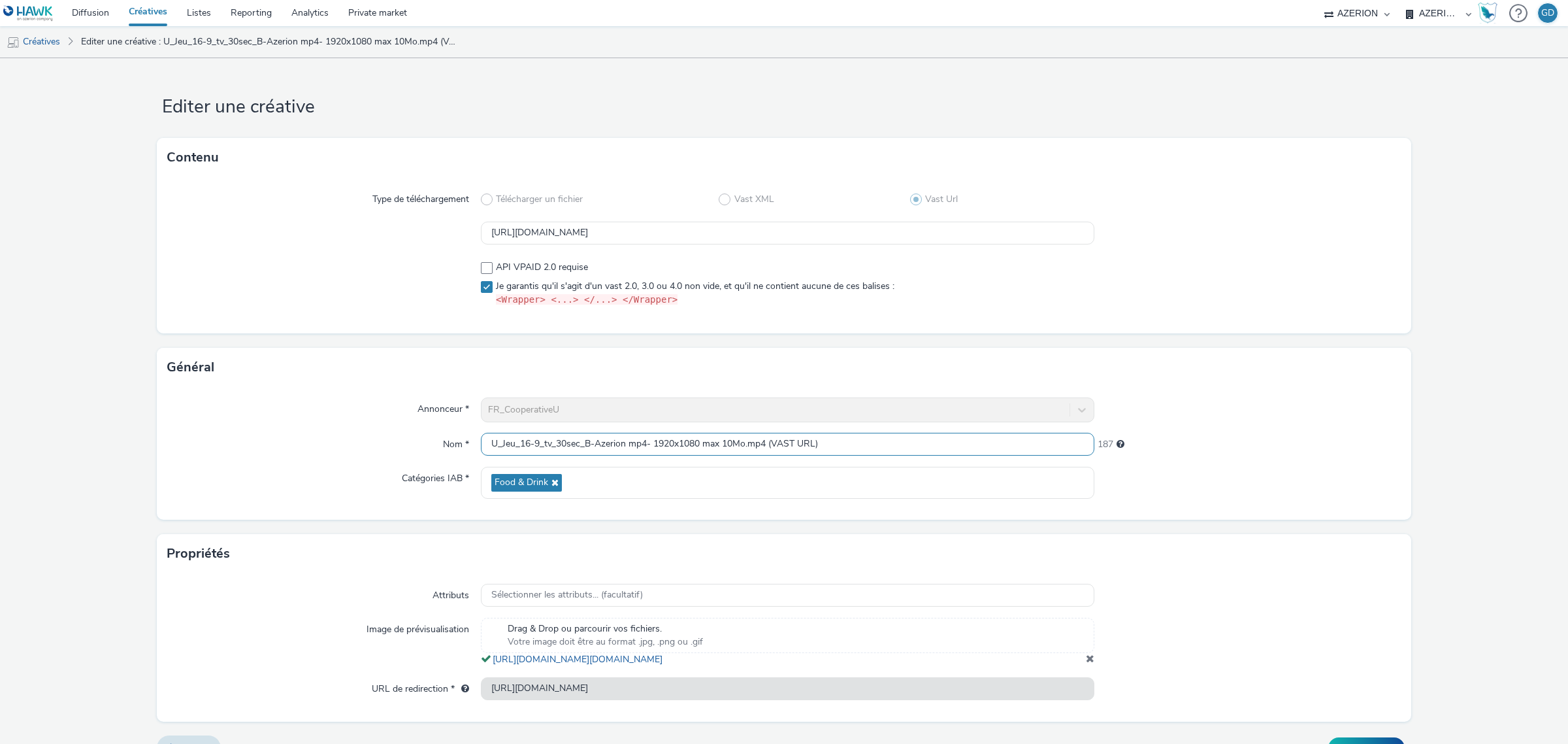
scroll to position [1, 0]
drag, startPoint x: 591, startPoint y: 442, endPoint x: 1018, endPoint y: 455, distance: 427.2
click at [1017, 455] on div "U_Jeu_16-9_tv_30sec_B-Azerion mp4- 1920x1080 max 10Mo.mp4 (VAST URL)" at bounding box center [787, 444] width 613 height 24
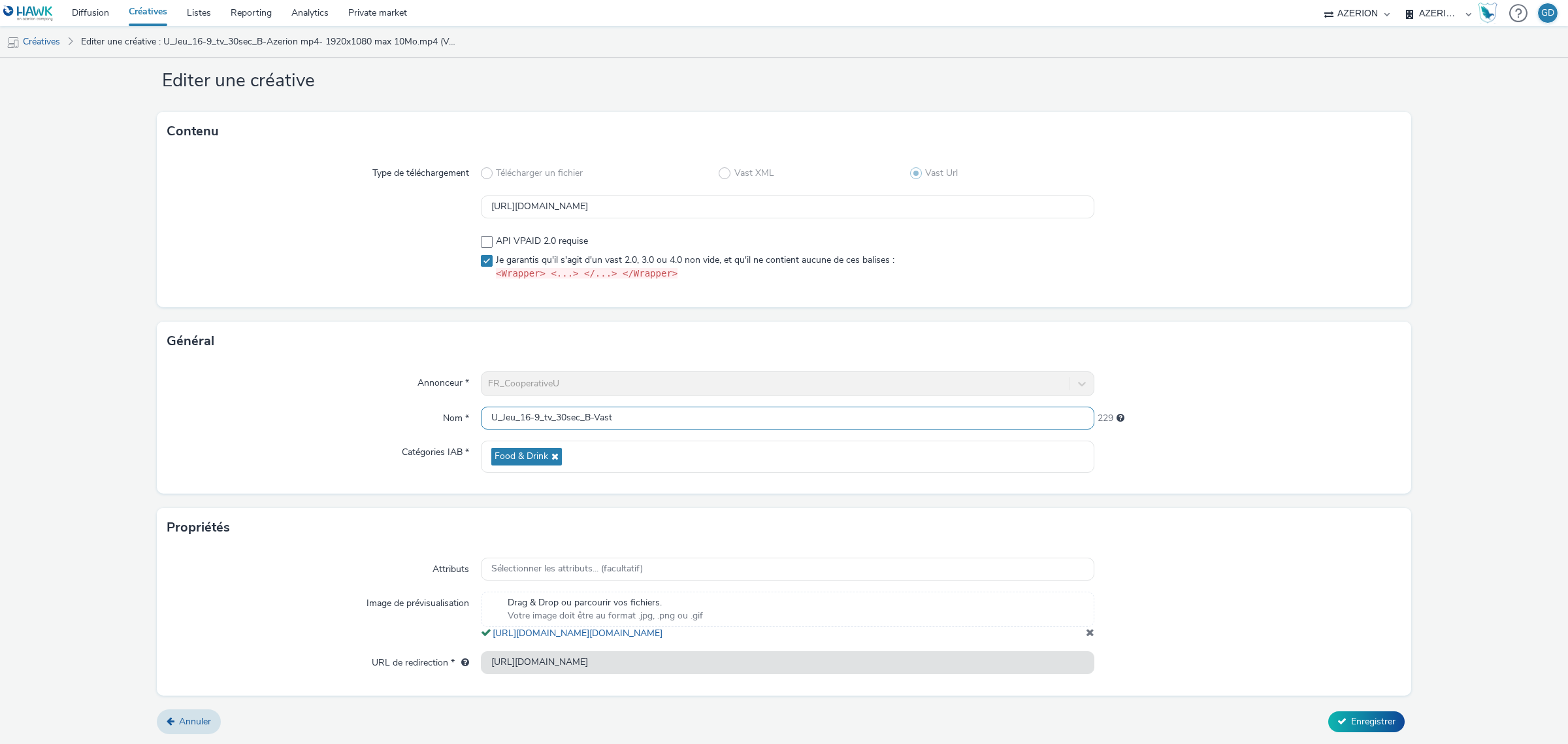
scroll to position [40, 0]
type input "U_Jeu_16-9_tv_30sec_B-Vast"
click at [1359, 723] on span "Enregistrer" at bounding box center [1373, 721] width 44 height 12
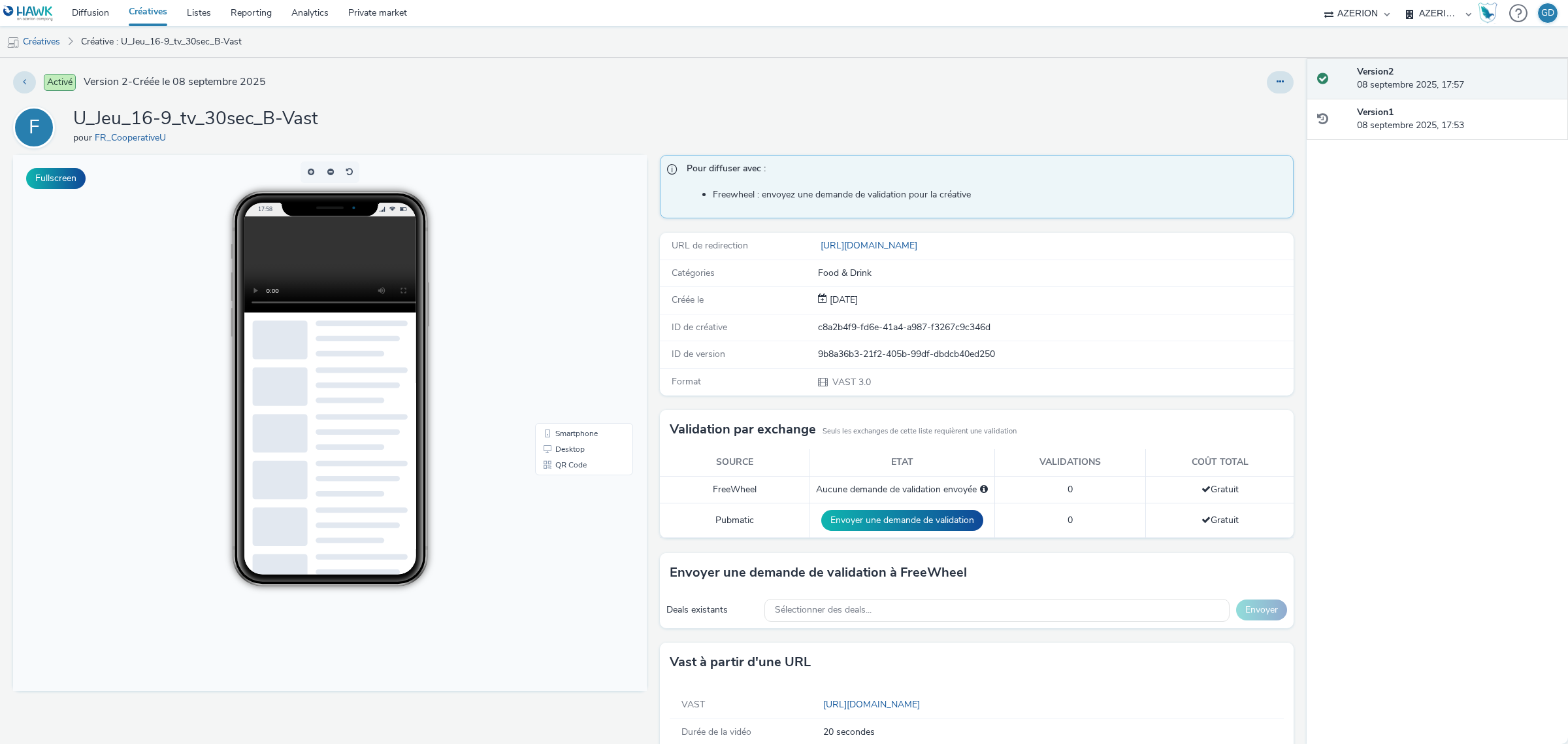
click at [157, 11] on link "Créatives" at bounding box center [148, 13] width 58 height 26
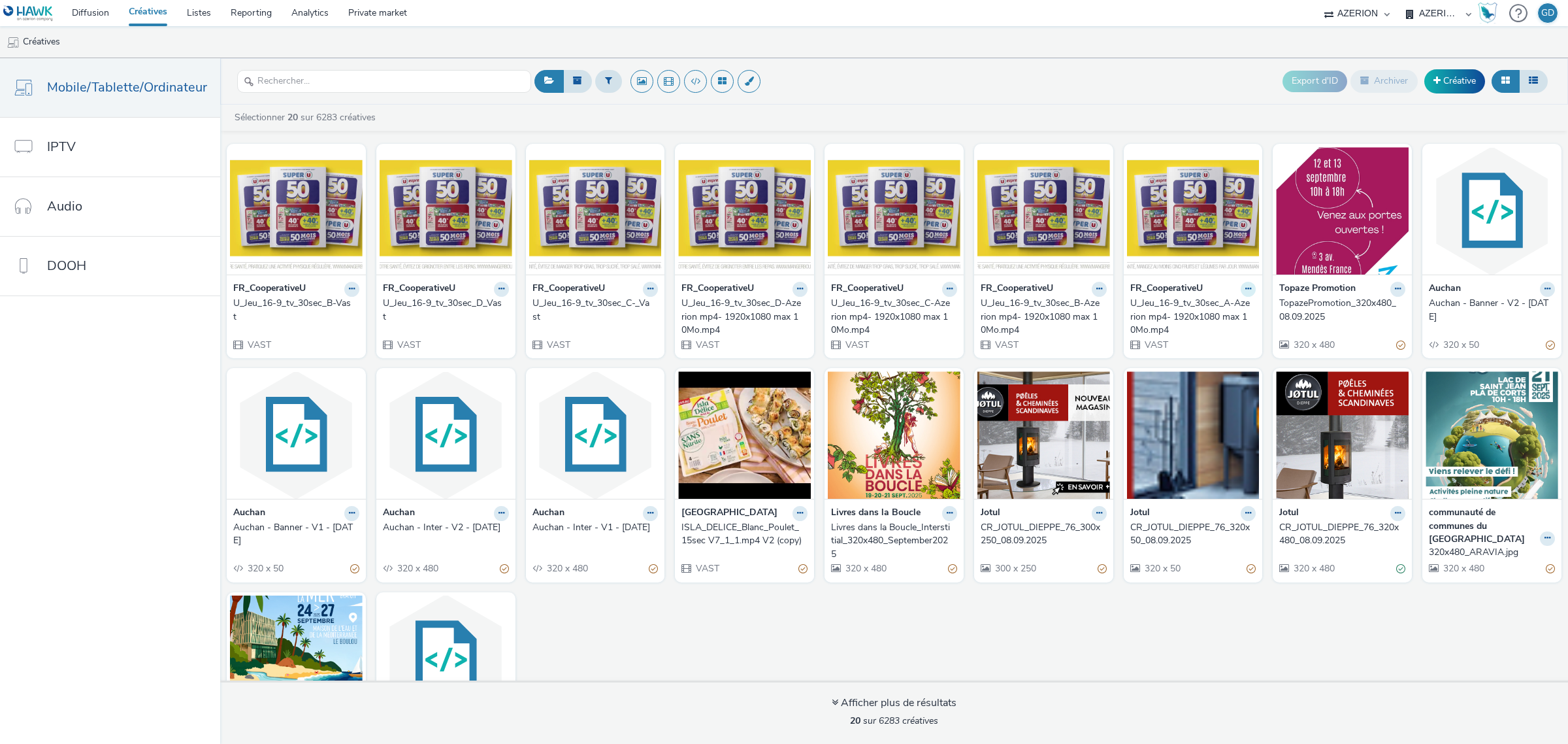
click at [1241, 292] on button at bounding box center [1248, 290] width 15 height 15
click at [1145, 289] on strong "FR_CooperativeU" at bounding box center [1166, 290] width 72 height 15
click at [1245, 293] on icon at bounding box center [1248, 289] width 6 height 8
click at [1222, 314] on link "Modifier" at bounding box center [1206, 312] width 98 height 26
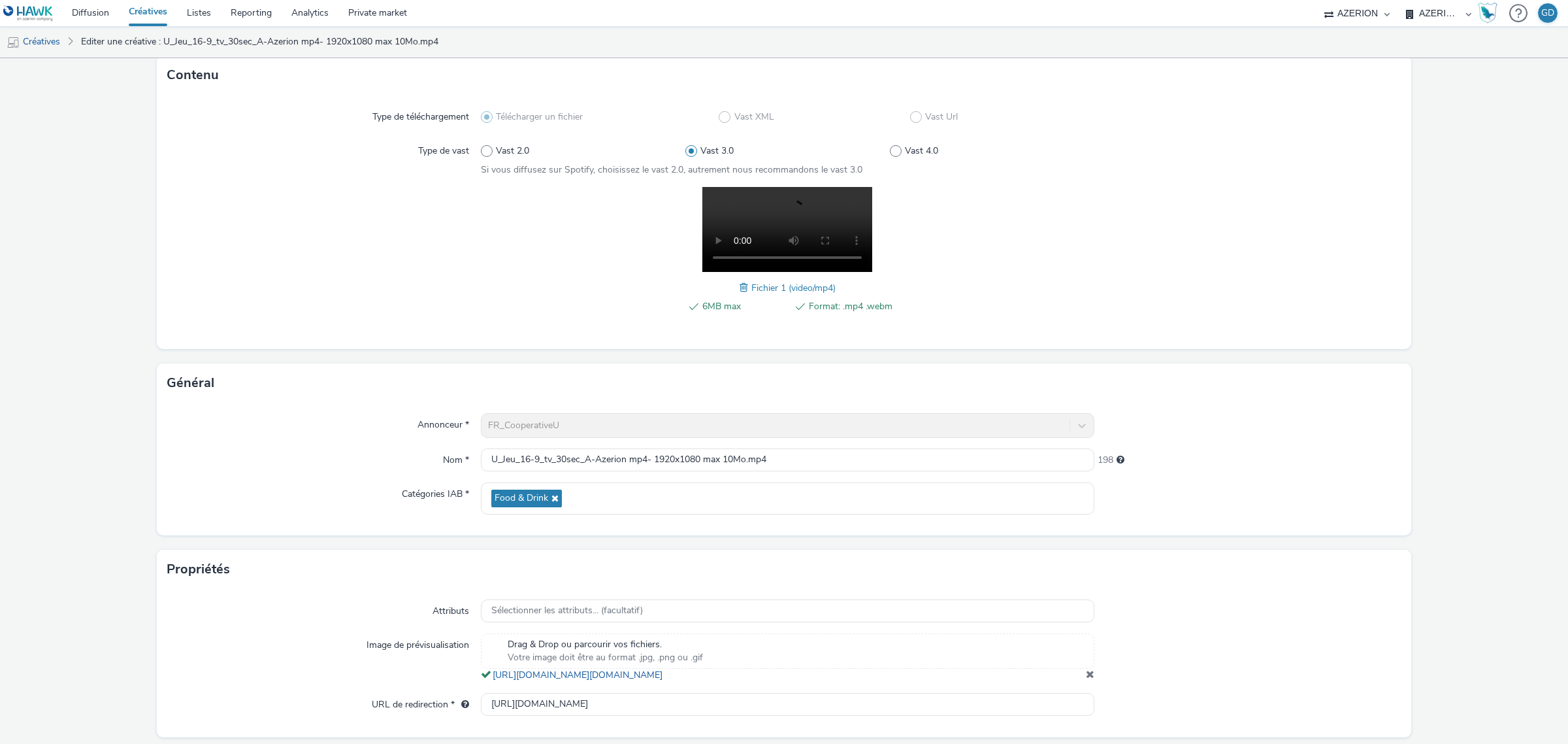
scroll to position [136, 0]
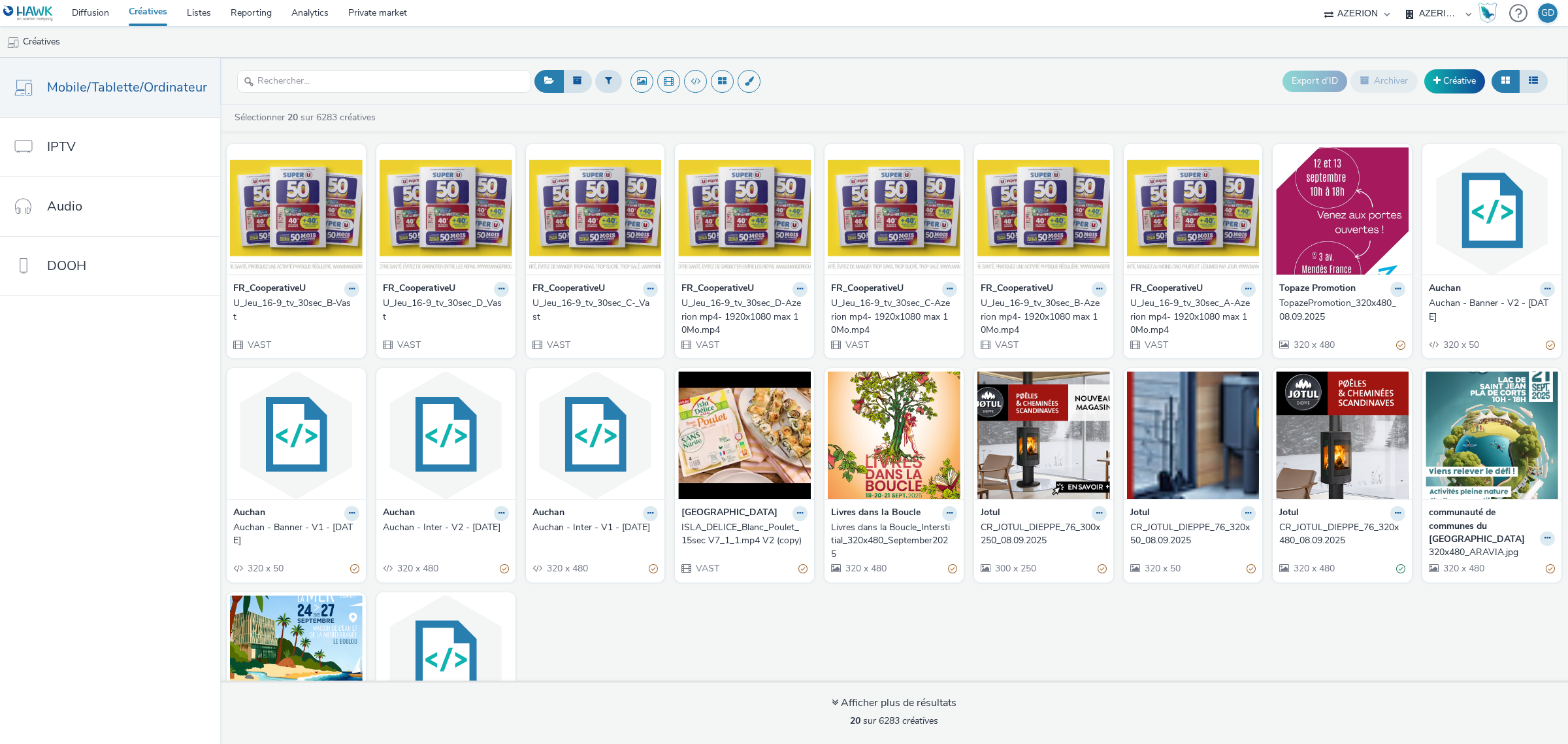
click at [1184, 298] on div "U_Jeu_16-9_tv_30sec_A-Azerion mp4- 1920x1080 max 10Mo.mp4" at bounding box center [1190, 316] width 121 height 40
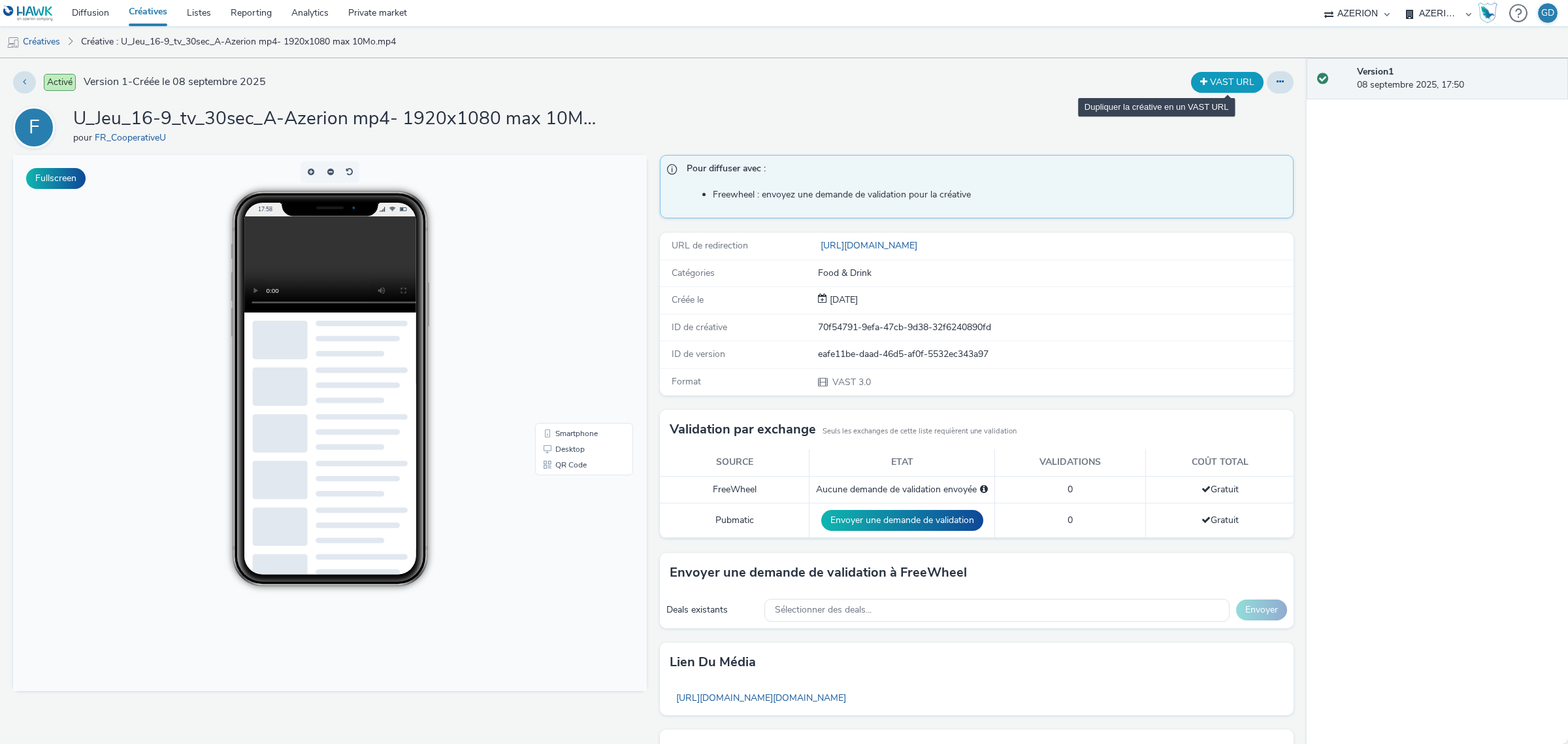
click at [1223, 88] on button "VAST URL" at bounding box center [1227, 83] width 72 height 21
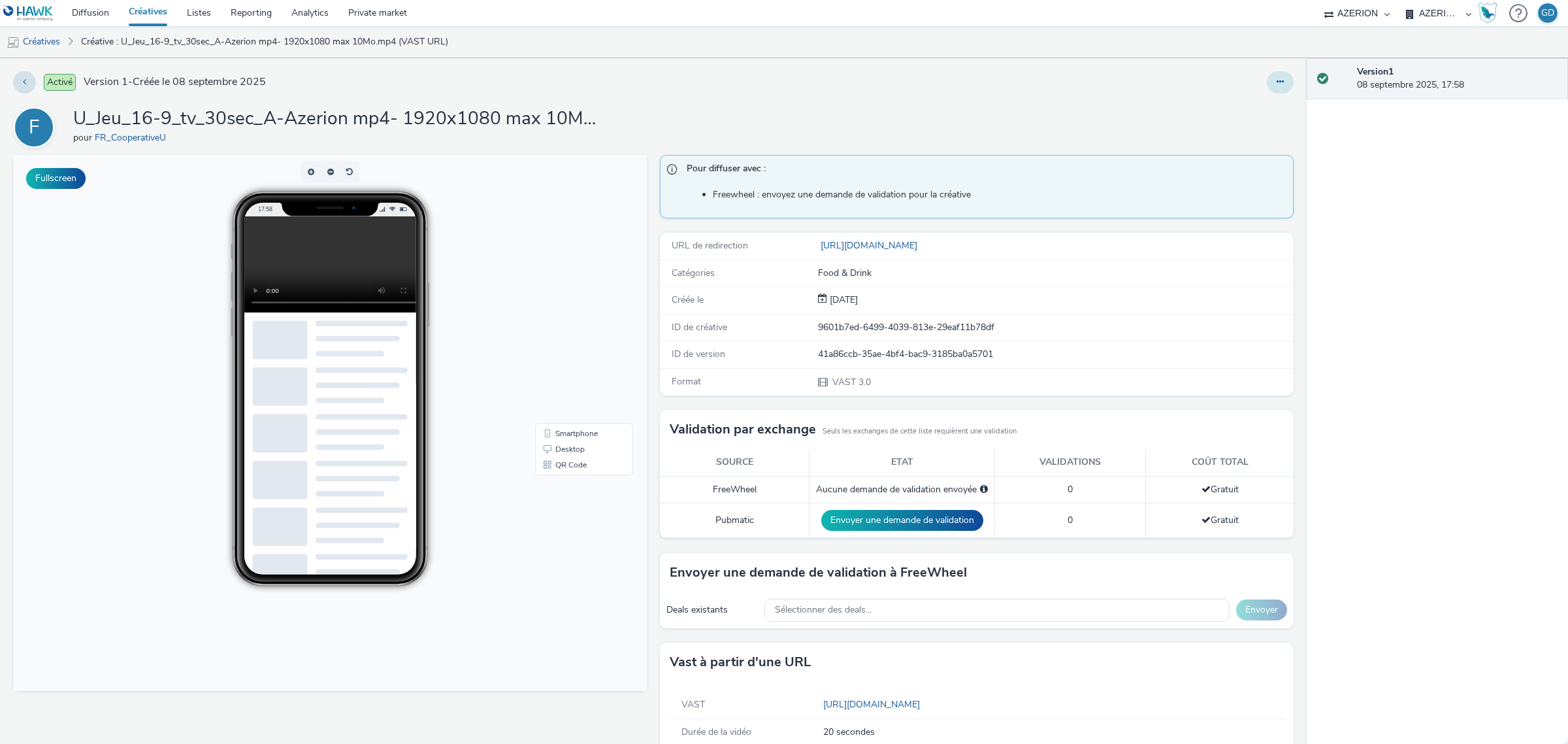
click at [1266, 74] on button at bounding box center [1279, 82] width 27 height 22
click at [1238, 105] on link "Modifier" at bounding box center [1244, 109] width 98 height 26
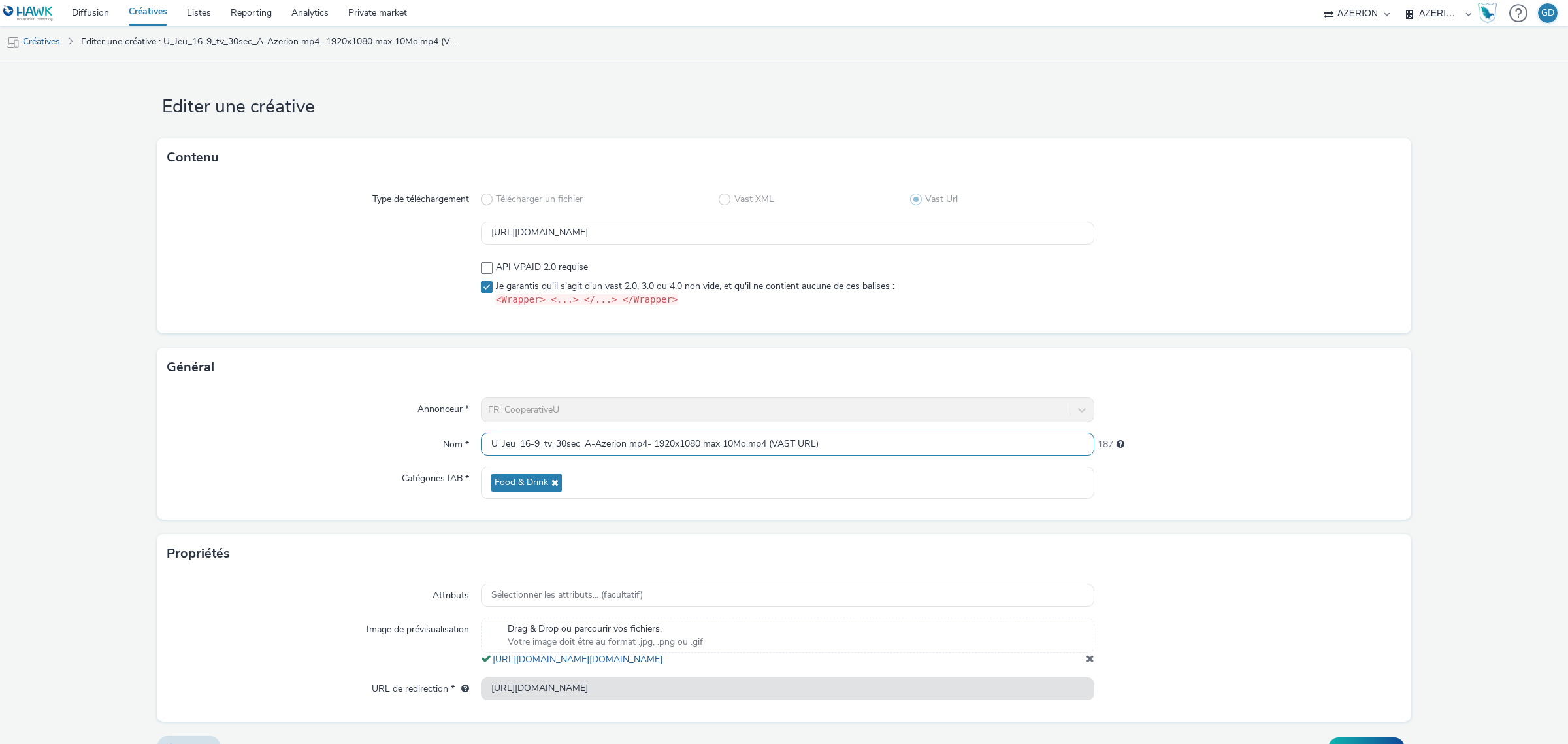
scroll to position [1, 0]
drag, startPoint x: 591, startPoint y: 442, endPoint x: 916, endPoint y: 508, distance: 331.6
click at [926, 516] on div "Annonceur * FR_CooperativeU Nom * U_Jeu_16-9_tv_30sec_A-Azerion mp4- 1920x1080 …" at bounding box center [783, 453] width 1254 height 133
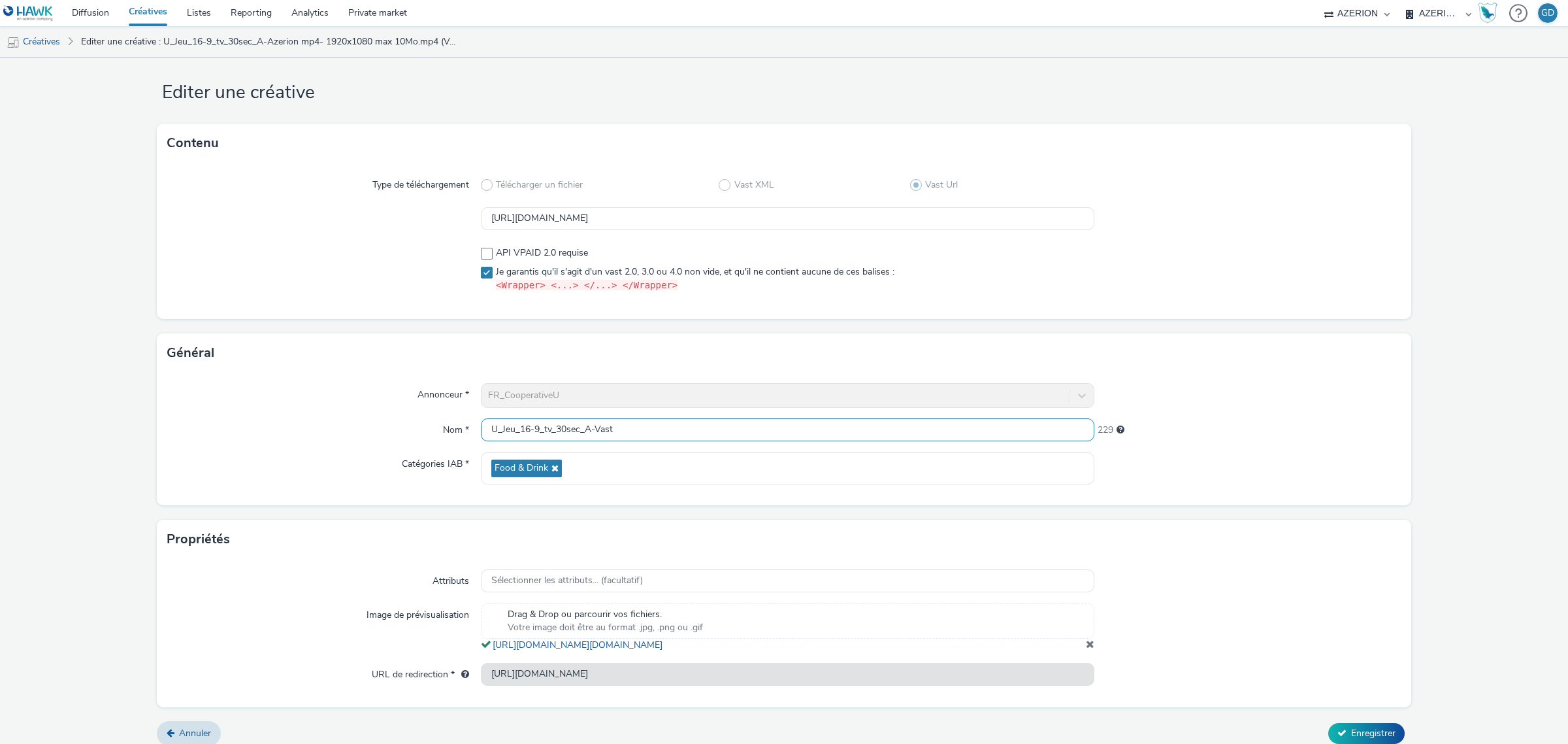
scroll to position [40, 0]
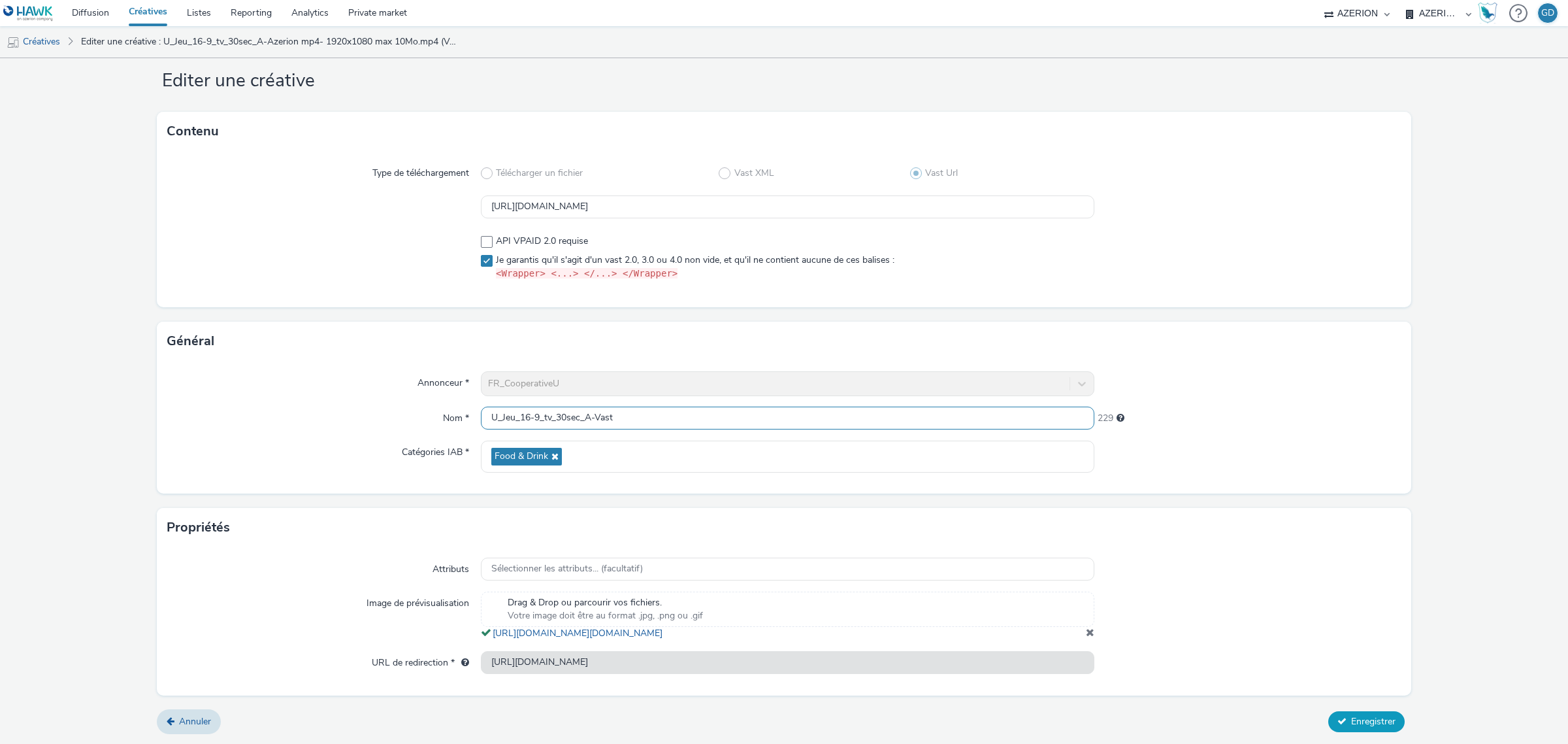
type input "U_Jeu_16-9_tv_30sec_A-Vast"
click at [1345, 713] on button "Enregistrer" at bounding box center [1366, 722] width 77 height 21
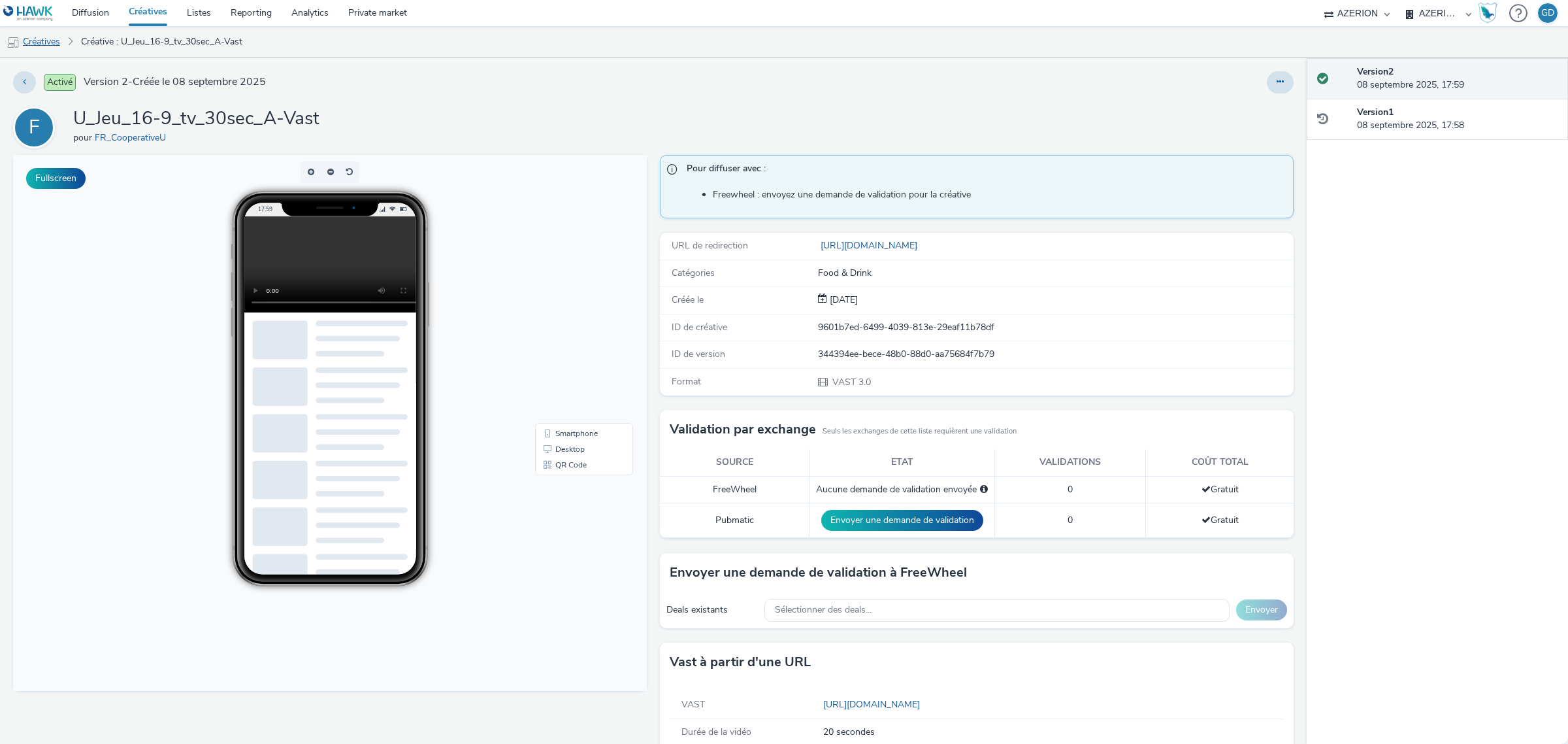
click at [37, 41] on link "Créatives" at bounding box center [33, 41] width 67 height 31
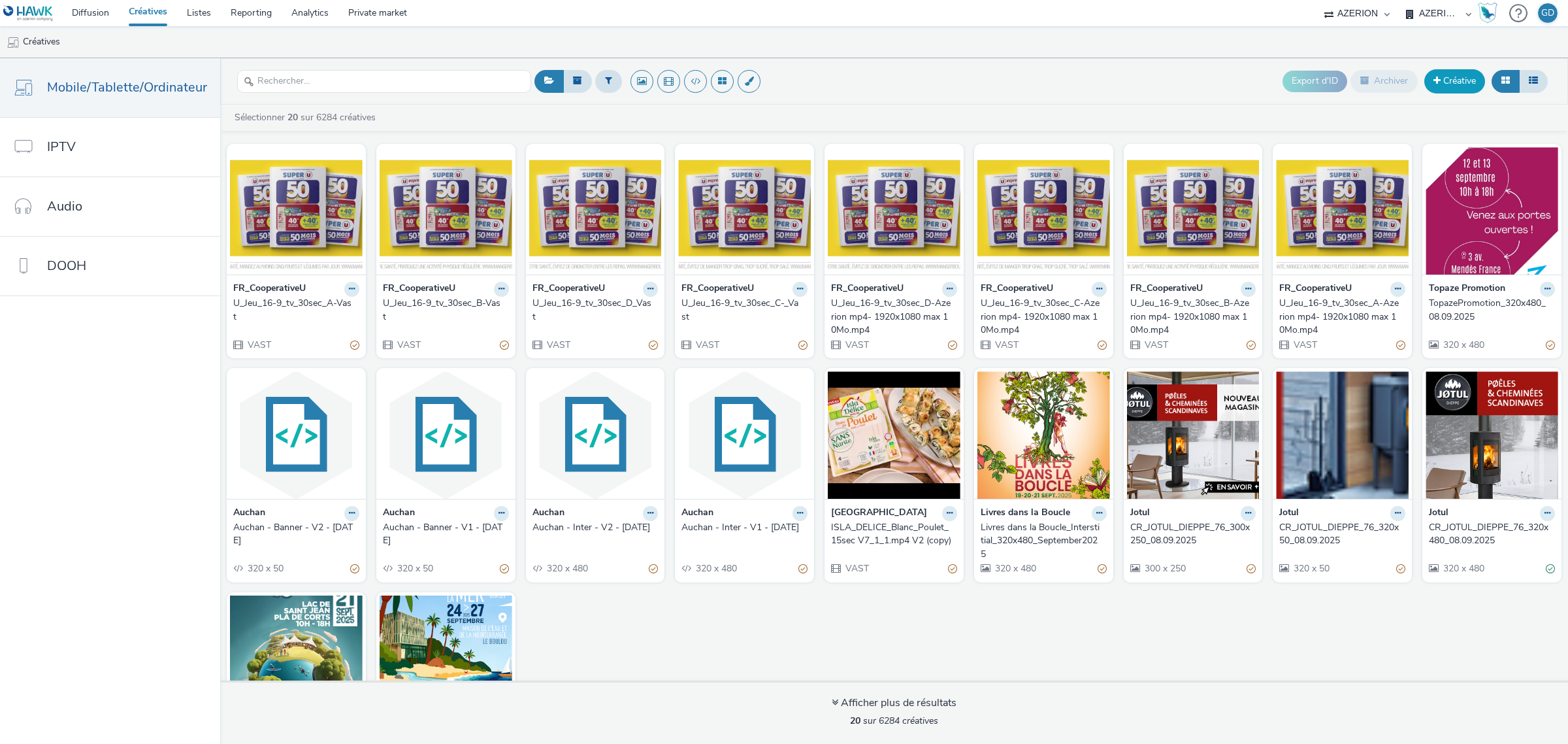
click at [1470, 70] on link "Créative" at bounding box center [1455, 81] width 61 height 24
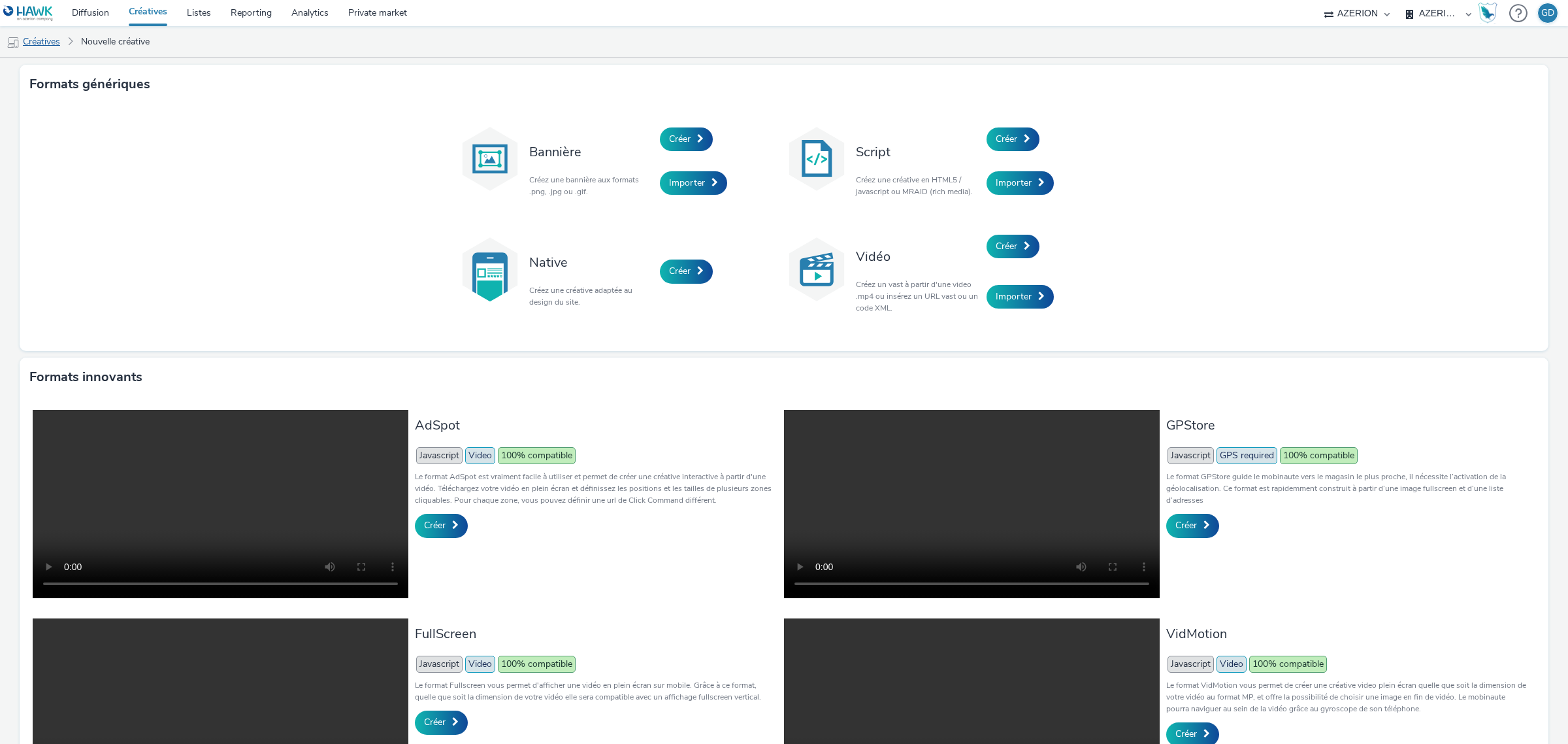
click at [40, 40] on link "Créatives" at bounding box center [33, 41] width 67 height 31
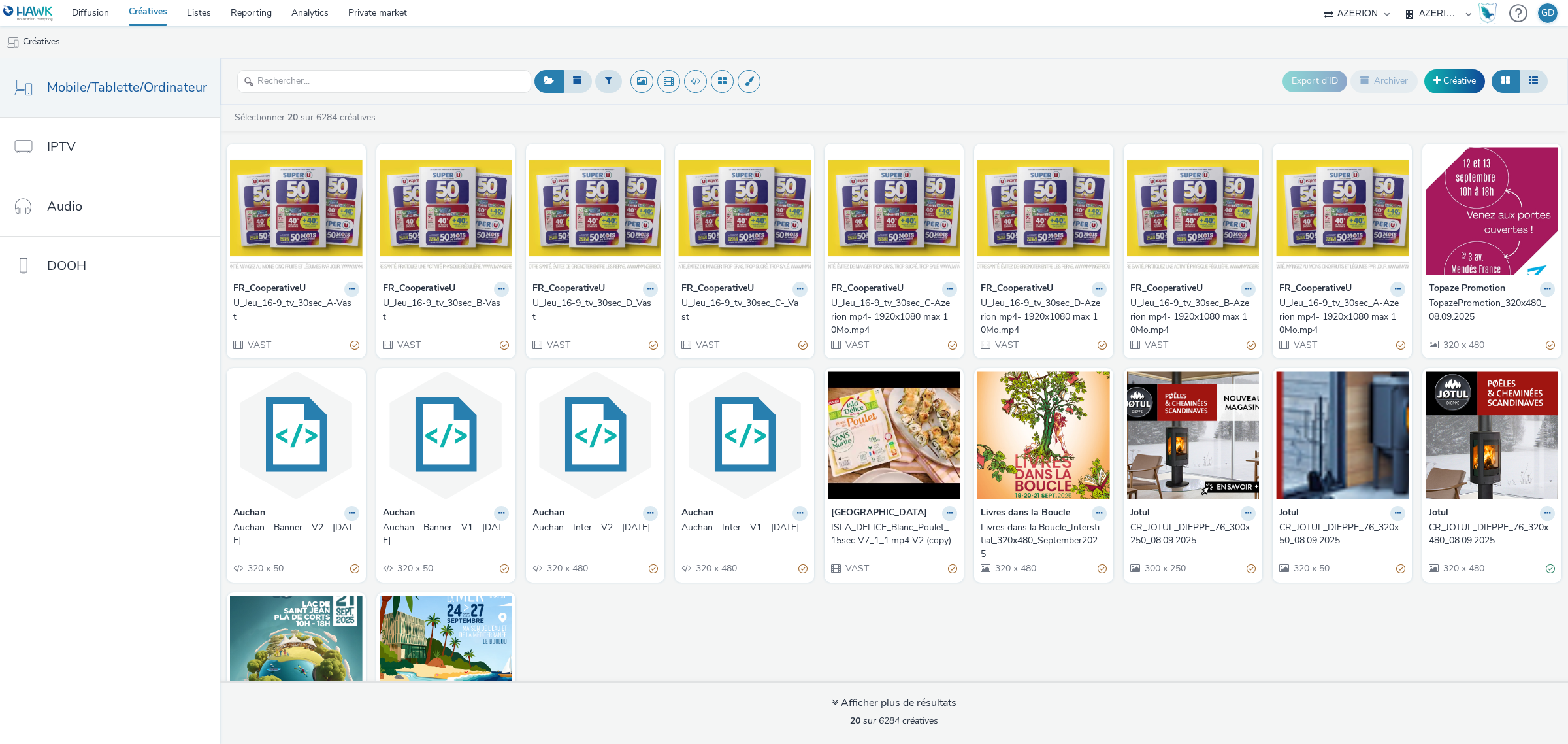
click at [157, 17] on link "Créatives" at bounding box center [148, 13] width 58 height 26
click at [131, 13] on link "Créatives" at bounding box center [148, 13] width 58 height 26
click at [1475, 77] on link "Créative" at bounding box center [1455, 81] width 61 height 24
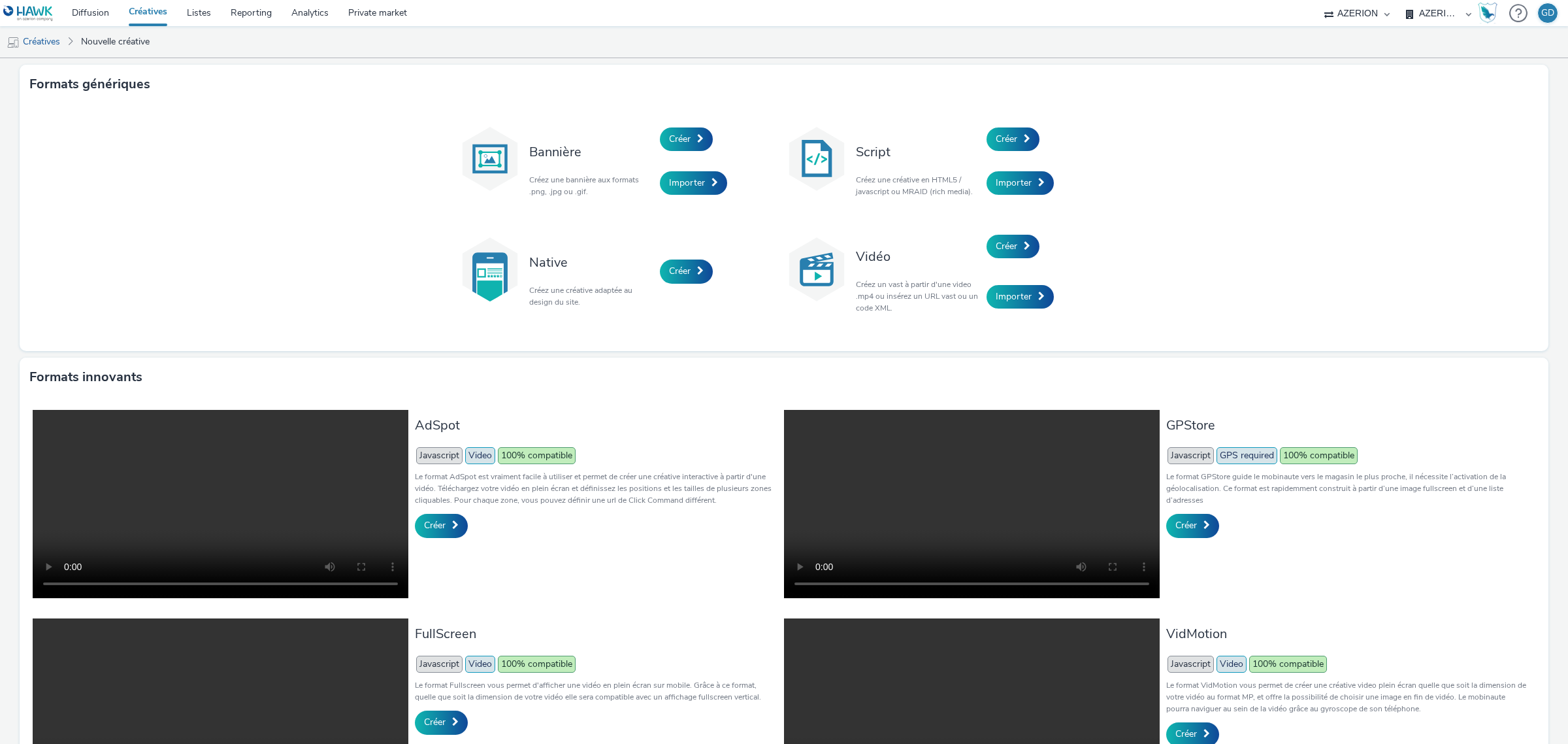
click at [135, 7] on link "Créatives" at bounding box center [148, 13] width 58 height 26
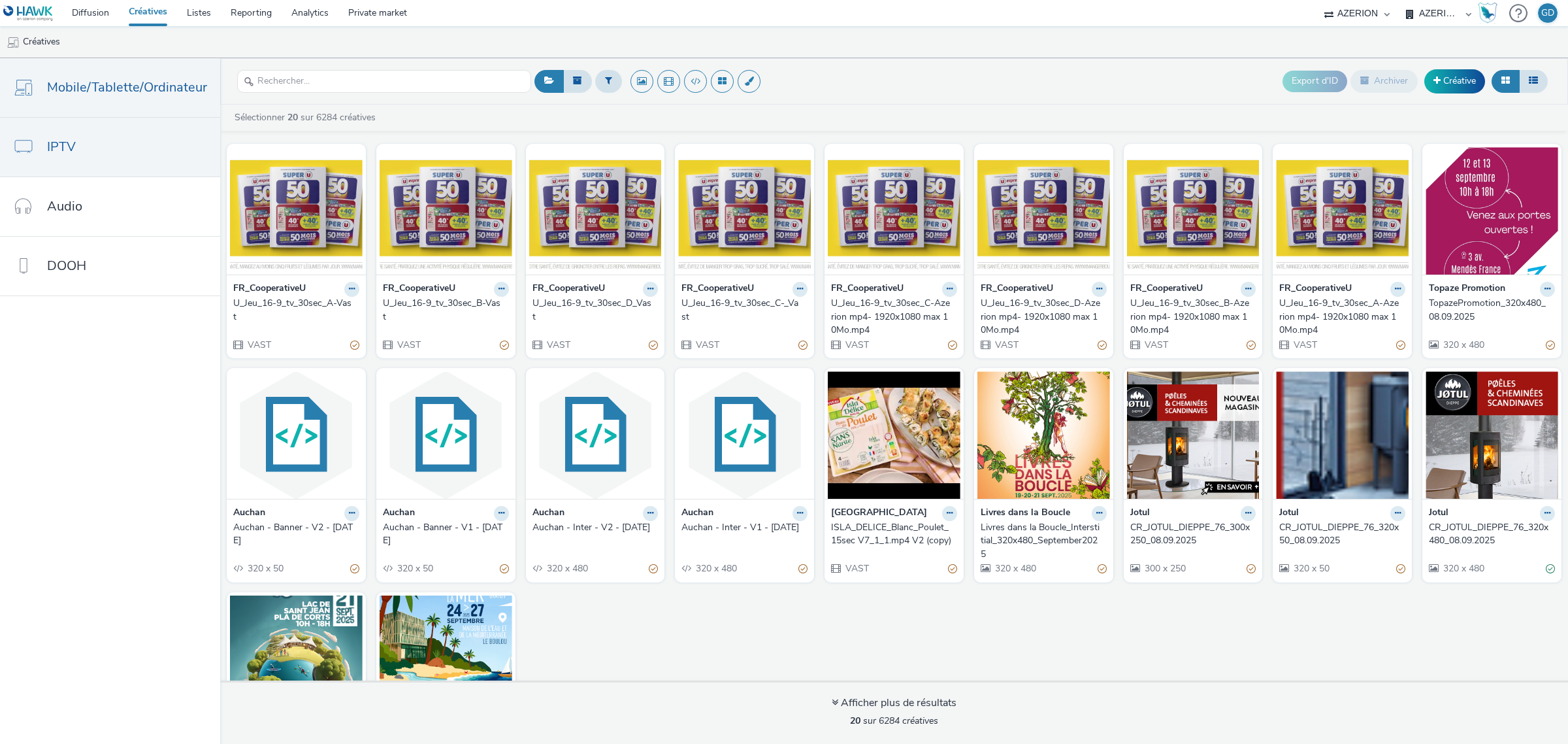
click at [131, 161] on link "IPTV" at bounding box center [110, 147] width 220 height 59
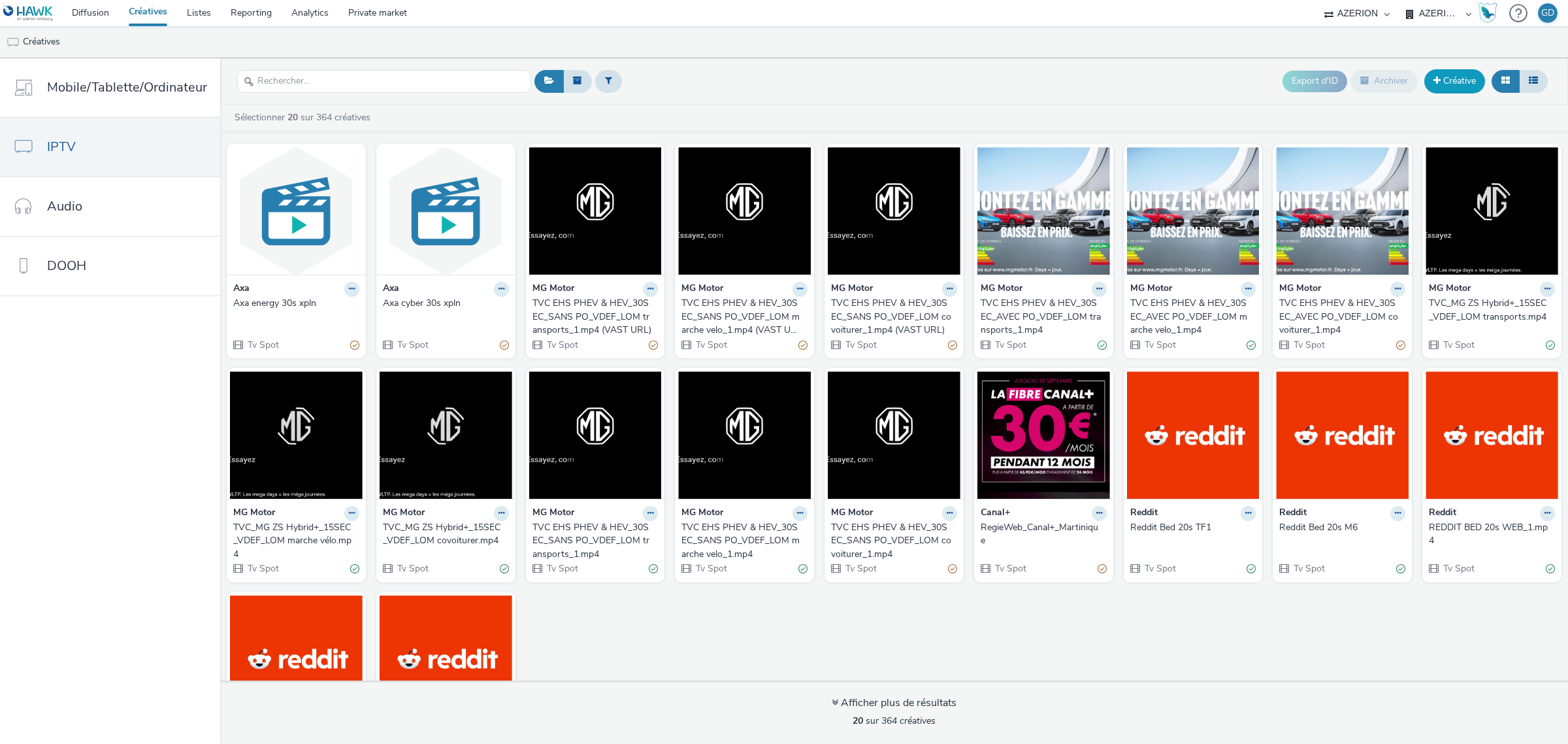
click at [1430, 81] on link "Créative" at bounding box center [1455, 81] width 61 height 24
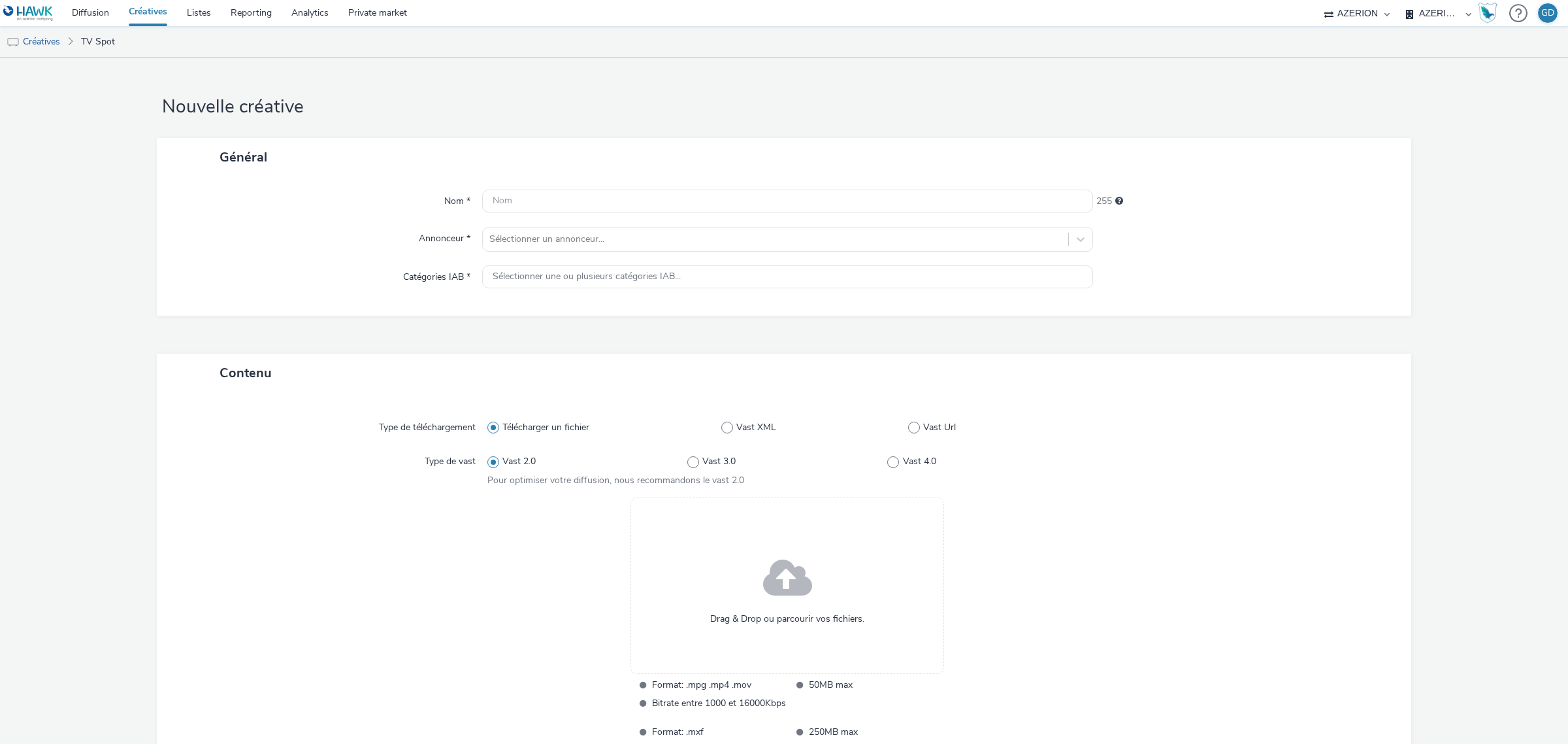
click at [736, 596] on div "Drag & Drop ou parcourir vos fichiers." at bounding box center [787, 585] width 314 height 176
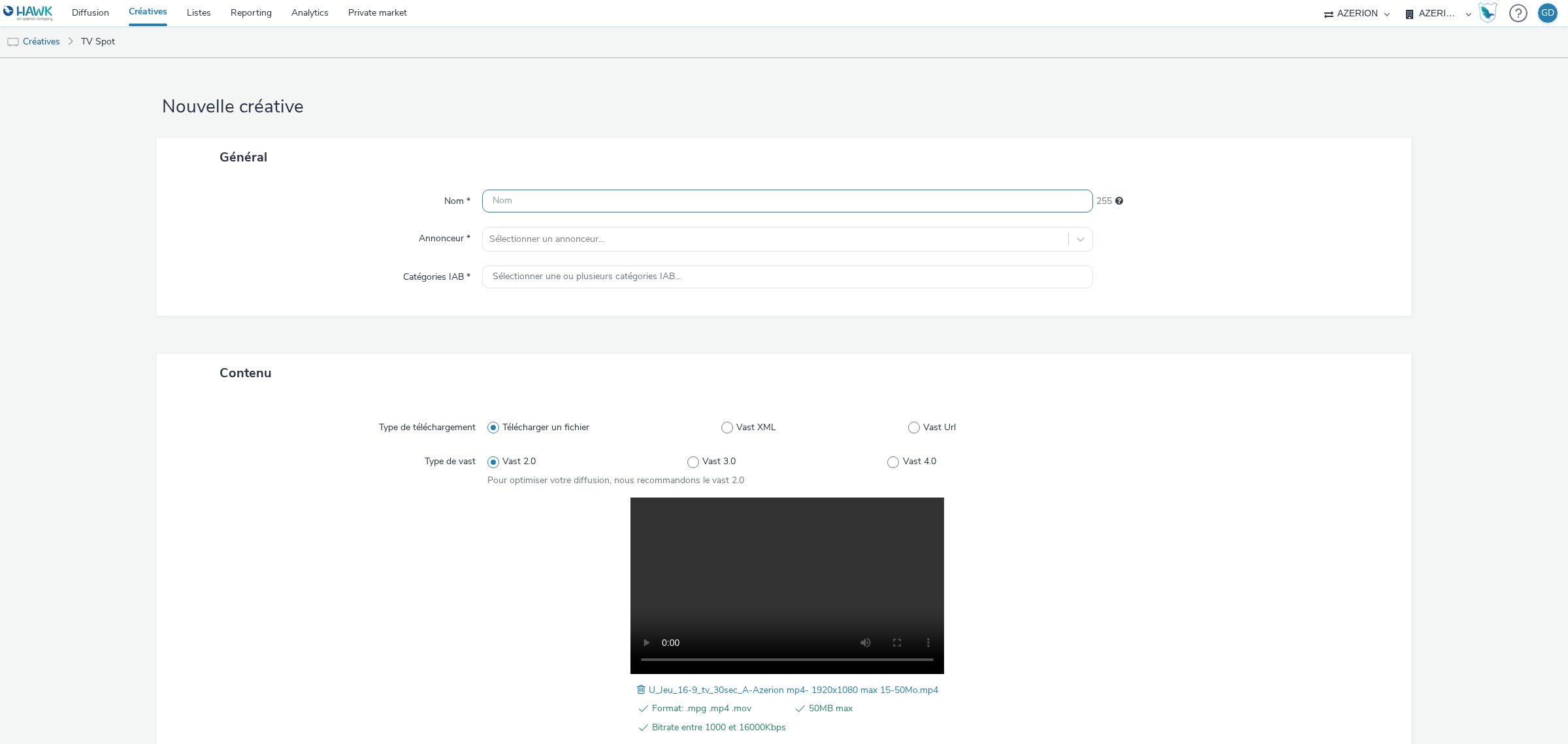
click at [520, 204] on input "text" at bounding box center [788, 201] width 611 height 23
type input "5àans_Anniversaire_VideoA"
click at [544, 237] on div at bounding box center [775, 239] width 572 height 16
type input "coo"
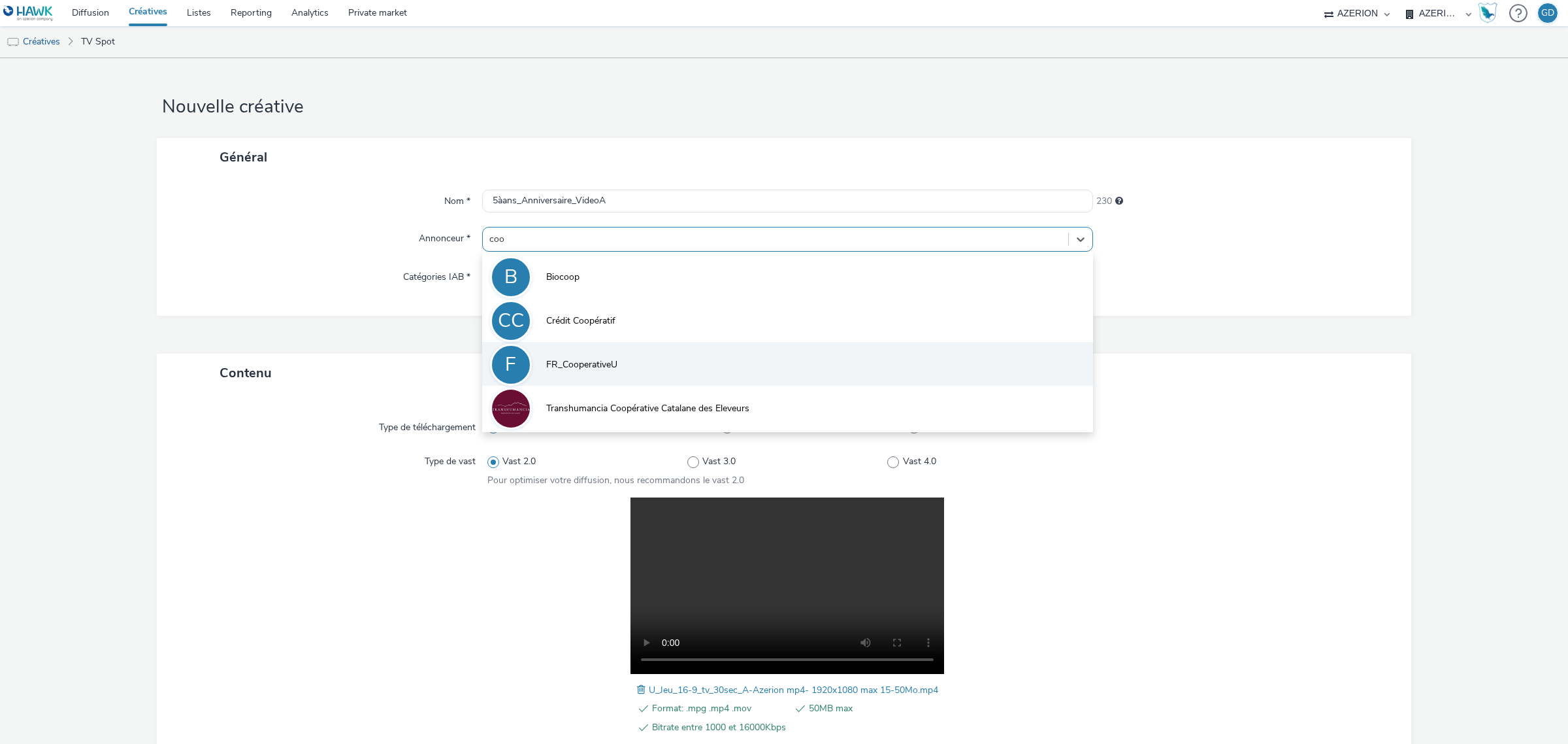
click at [545, 354] on li "F FR_CooperativeU" at bounding box center [788, 364] width 611 height 44
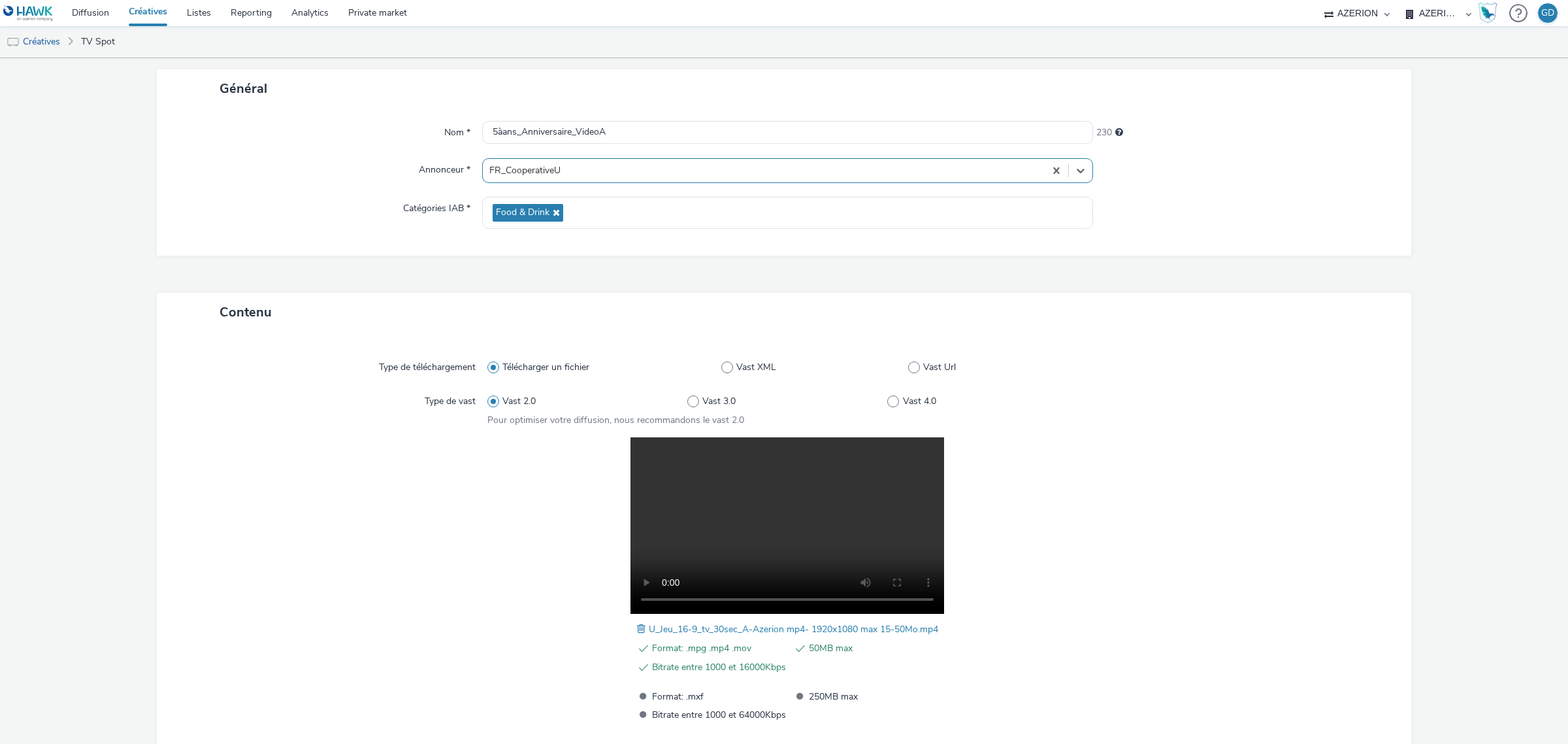
scroll to position [150, 0]
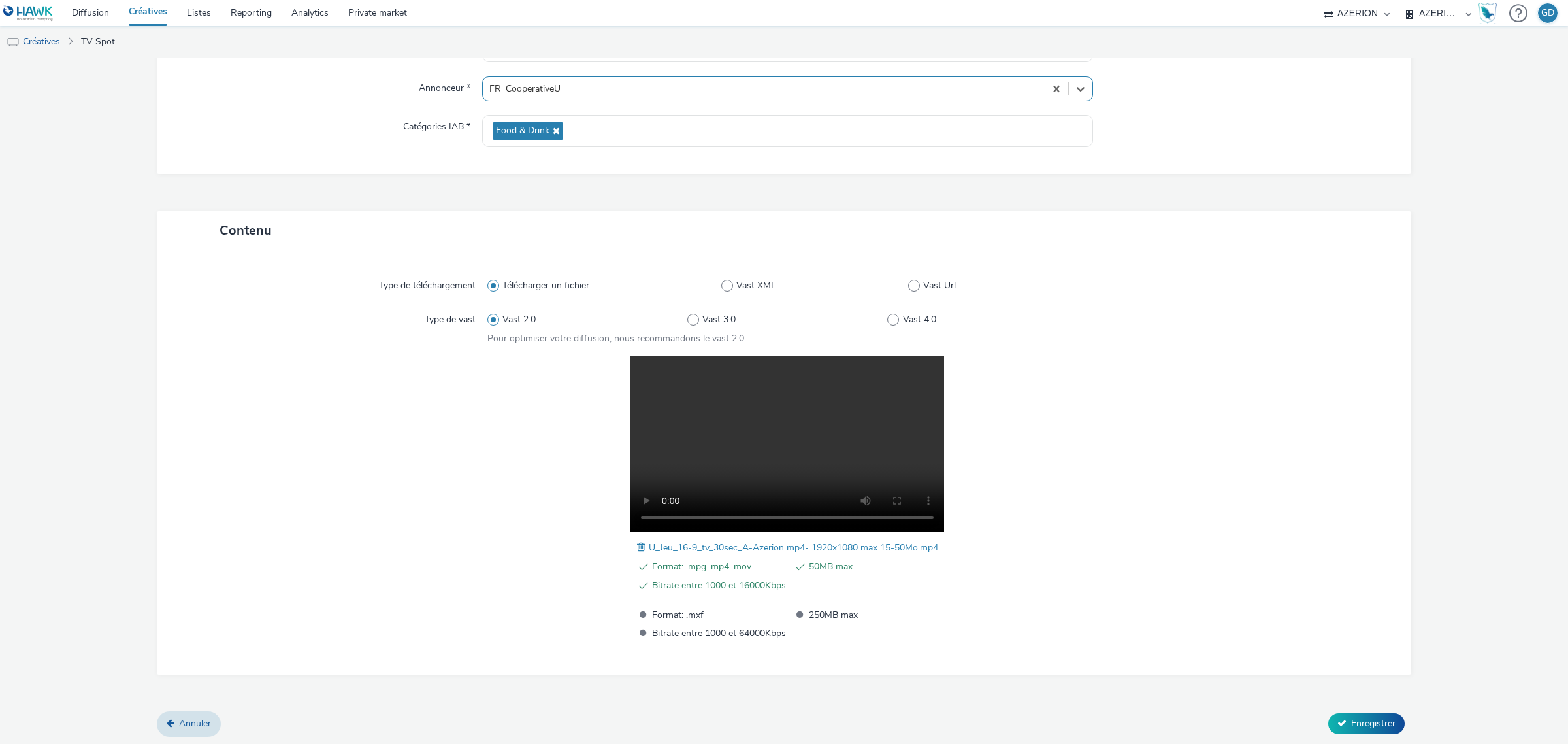
click at [1360, 708] on div "Contenu Type de téléchargement Télécharger un fichier Vast XML Vast Url Type de…" at bounding box center [783, 461] width 1254 height 501
click at [1354, 717] on span "Enregistrer" at bounding box center [1373, 723] width 44 height 12
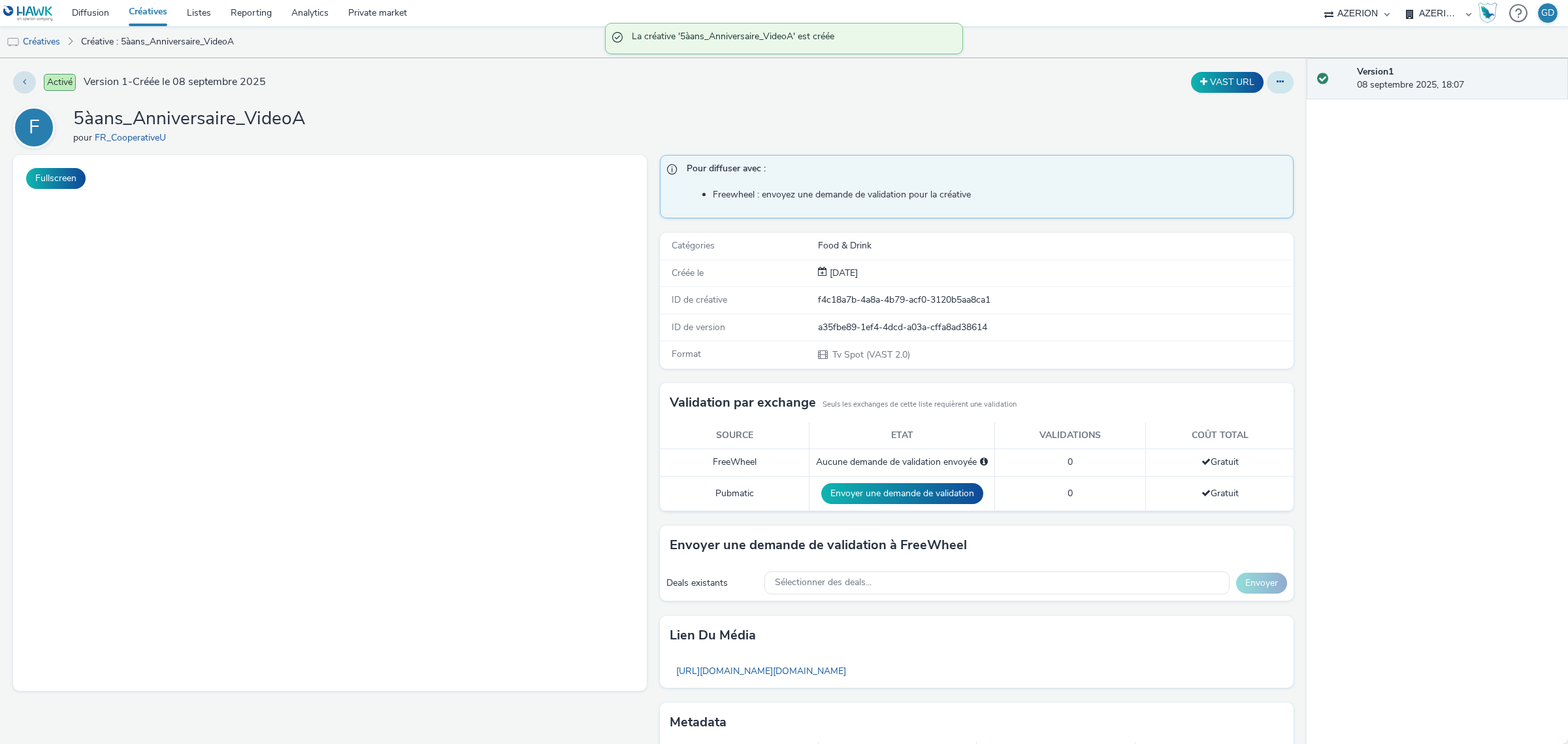
click at [390, 139] on div "F 5àans_Anniversaire_VideoA pour FR_CooperativeU" at bounding box center [653, 127] width 1280 height 42
click at [1266, 81] on button at bounding box center [1279, 82] width 27 height 22
click at [1276, 81] on icon at bounding box center [1279, 81] width 7 height 9
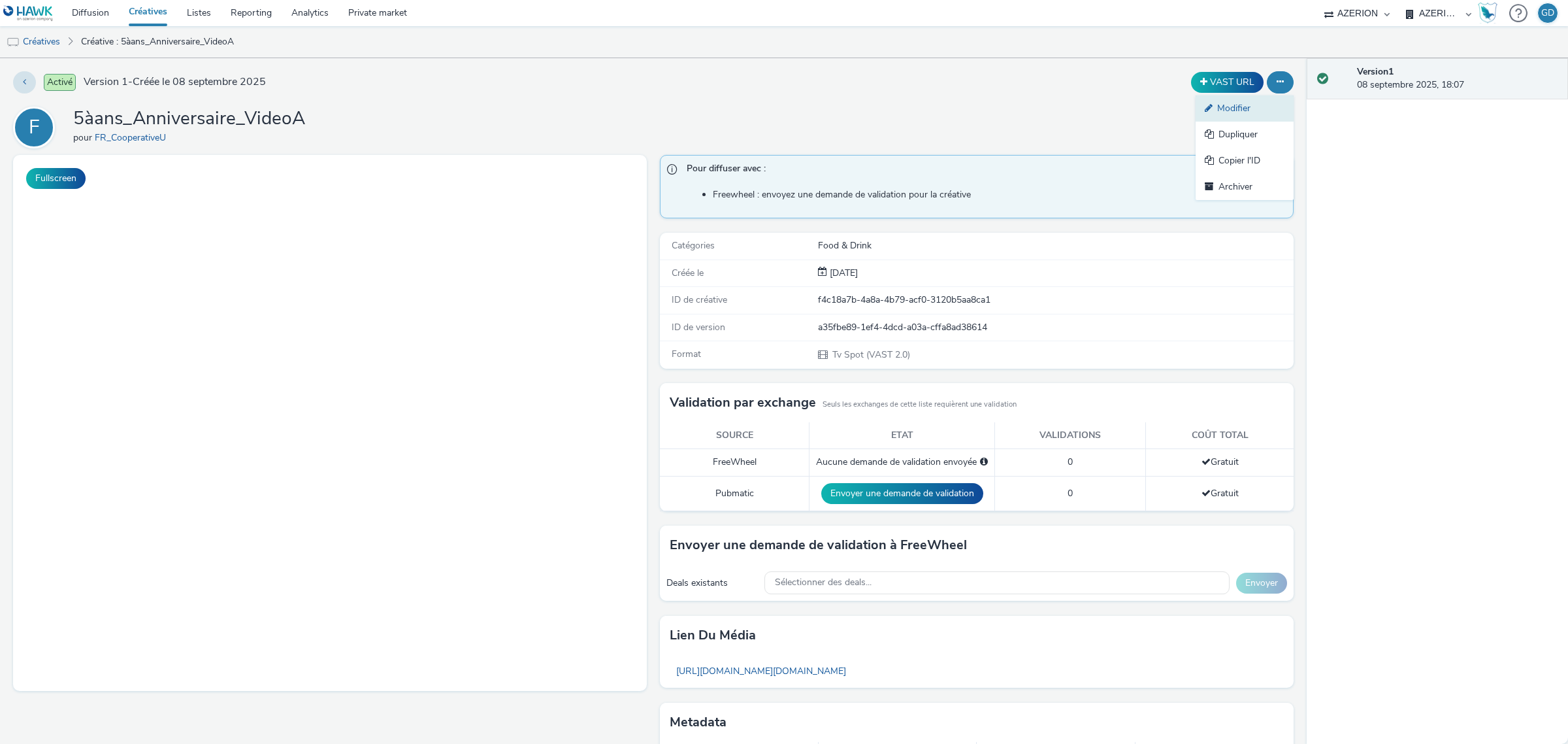
click at [1256, 106] on link "Modifier" at bounding box center [1244, 109] width 98 height 26
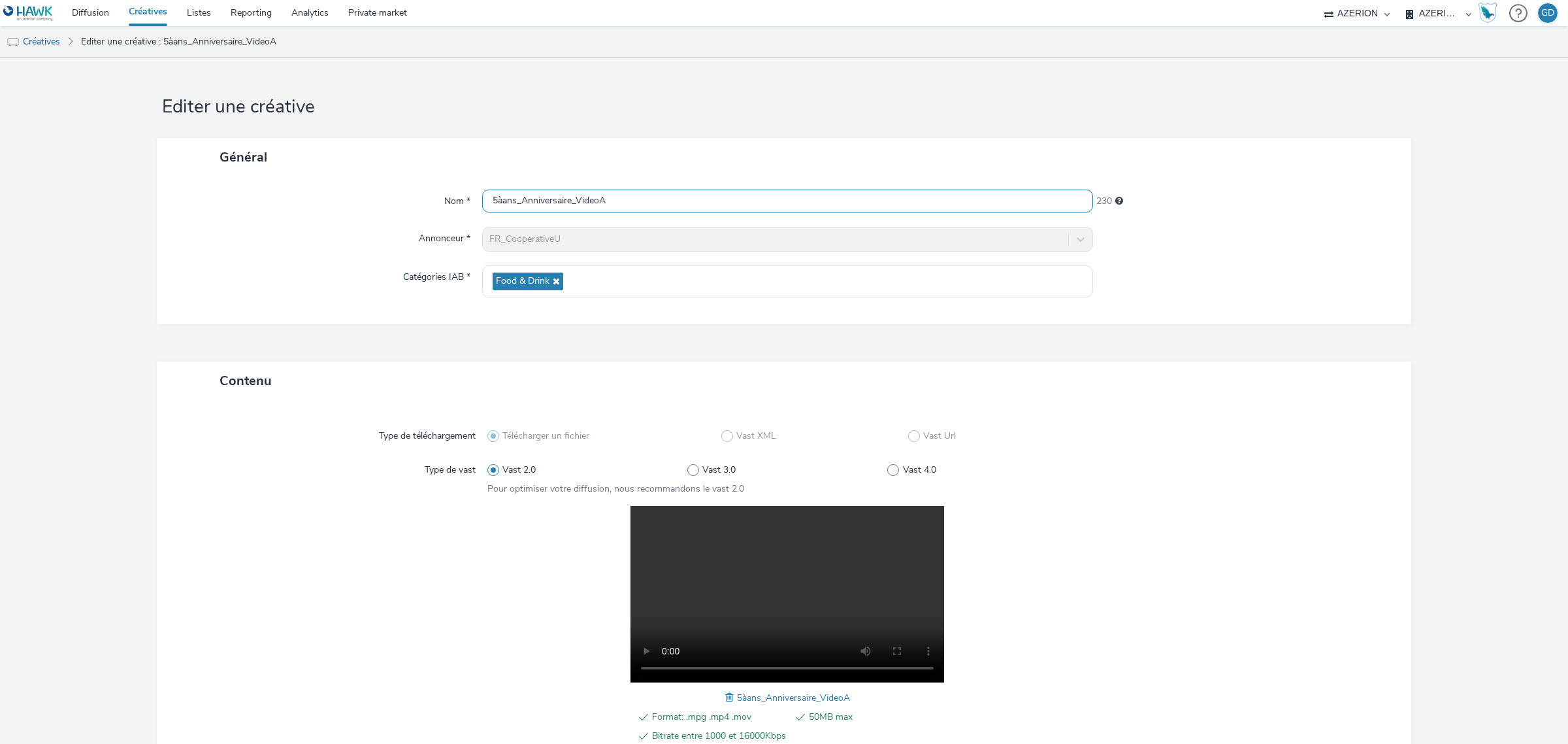
click at [500, 203] on input "5àans_Anniversaire_VideoA" at bounding box center [788, 201] width 611 height 23
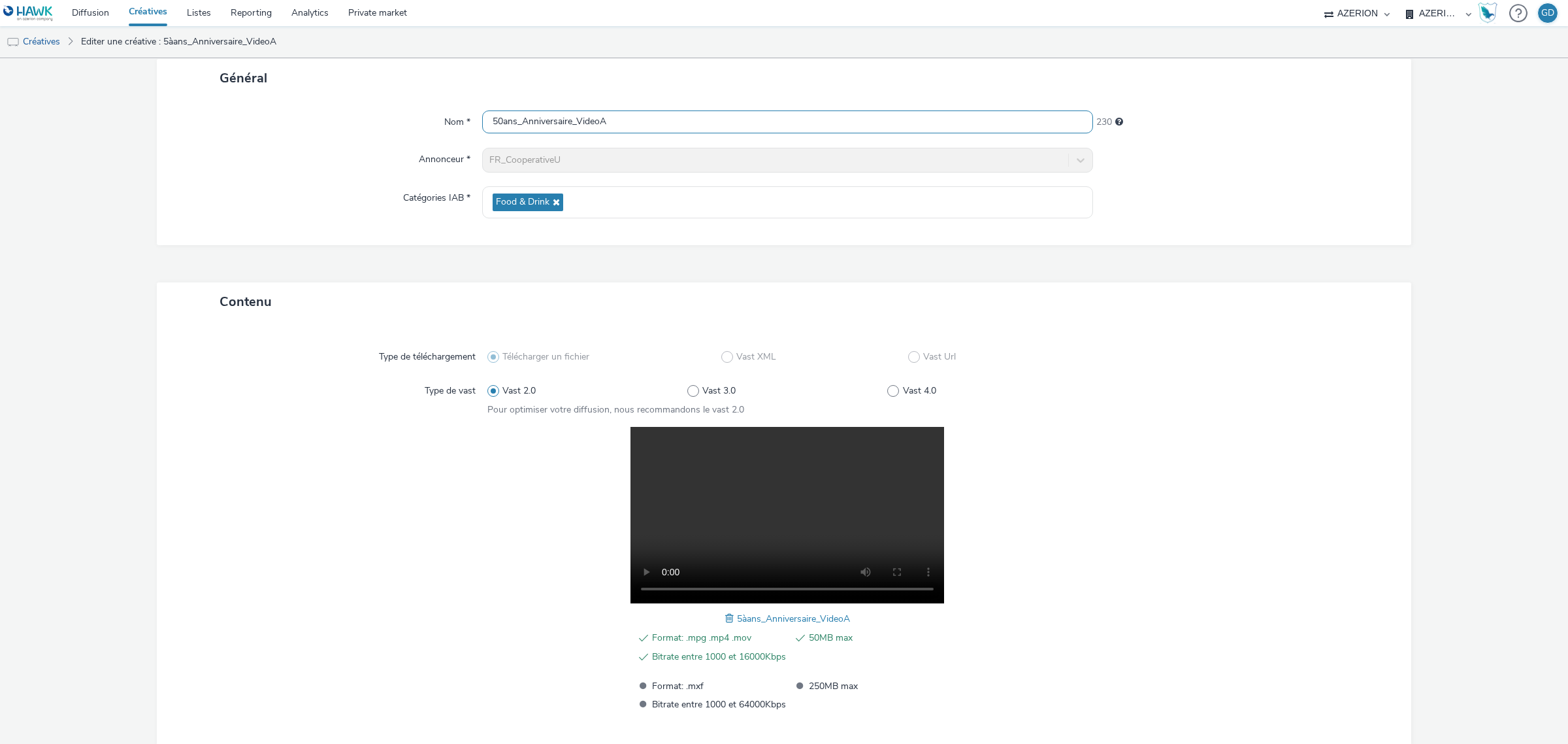
scroll to position [150, 0]
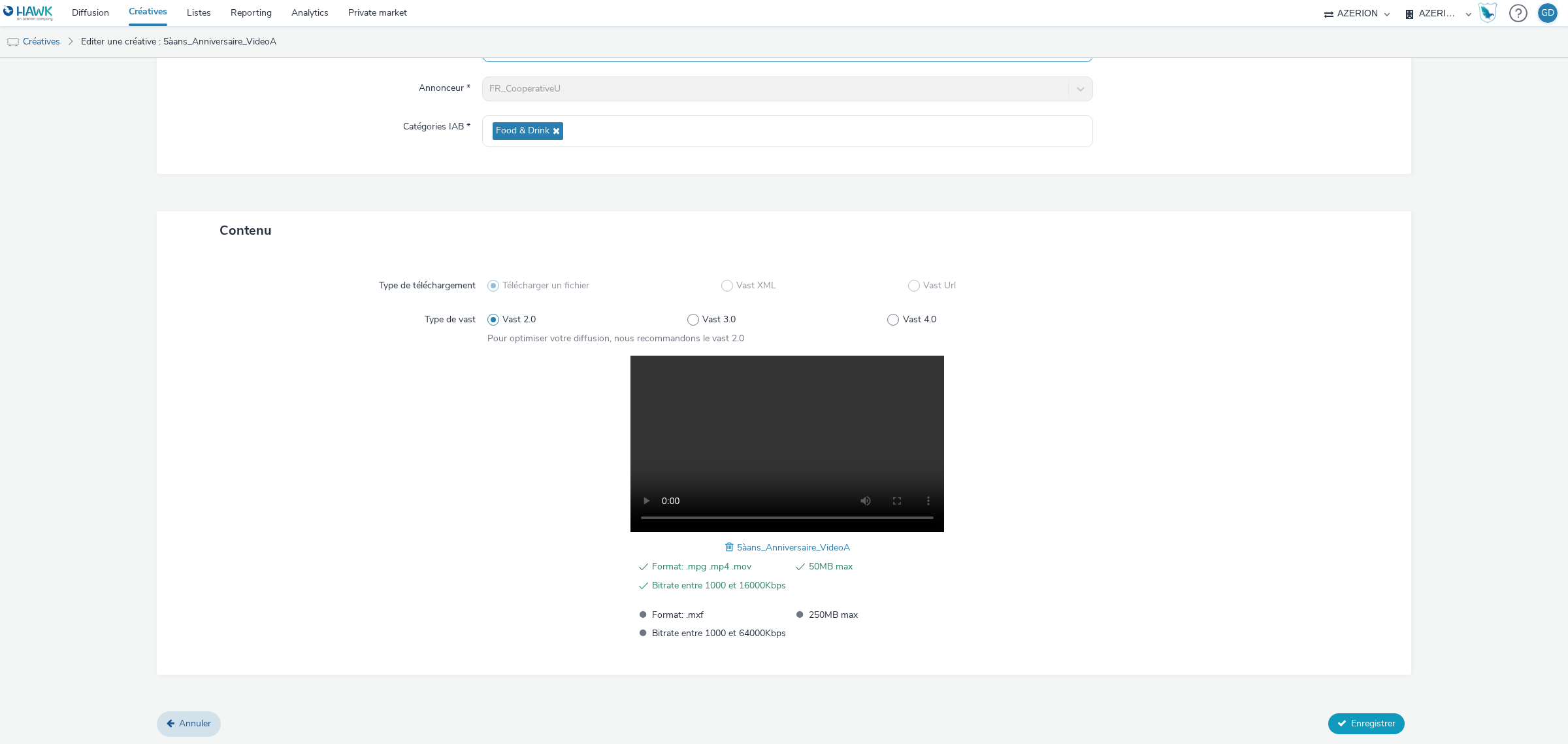
type input "50ans_Anniversaire_VideoA"
click at [1374, 713] on button "Enregistrer" at bounding box center [1366, 723] width 77 height 21
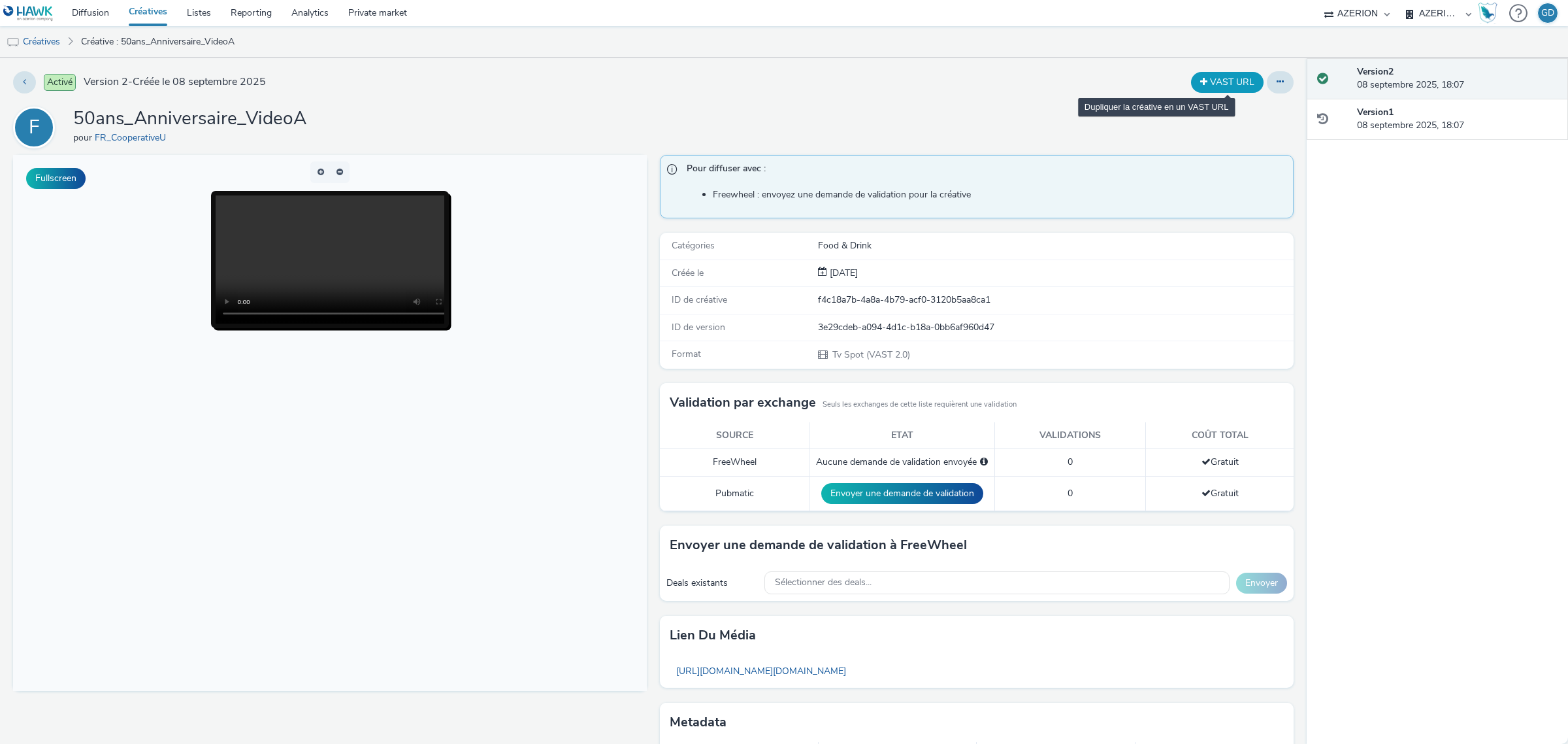
click at [1203, 86] on button "VAST URL" at bounding box center [1227, 83] width 72 height 21
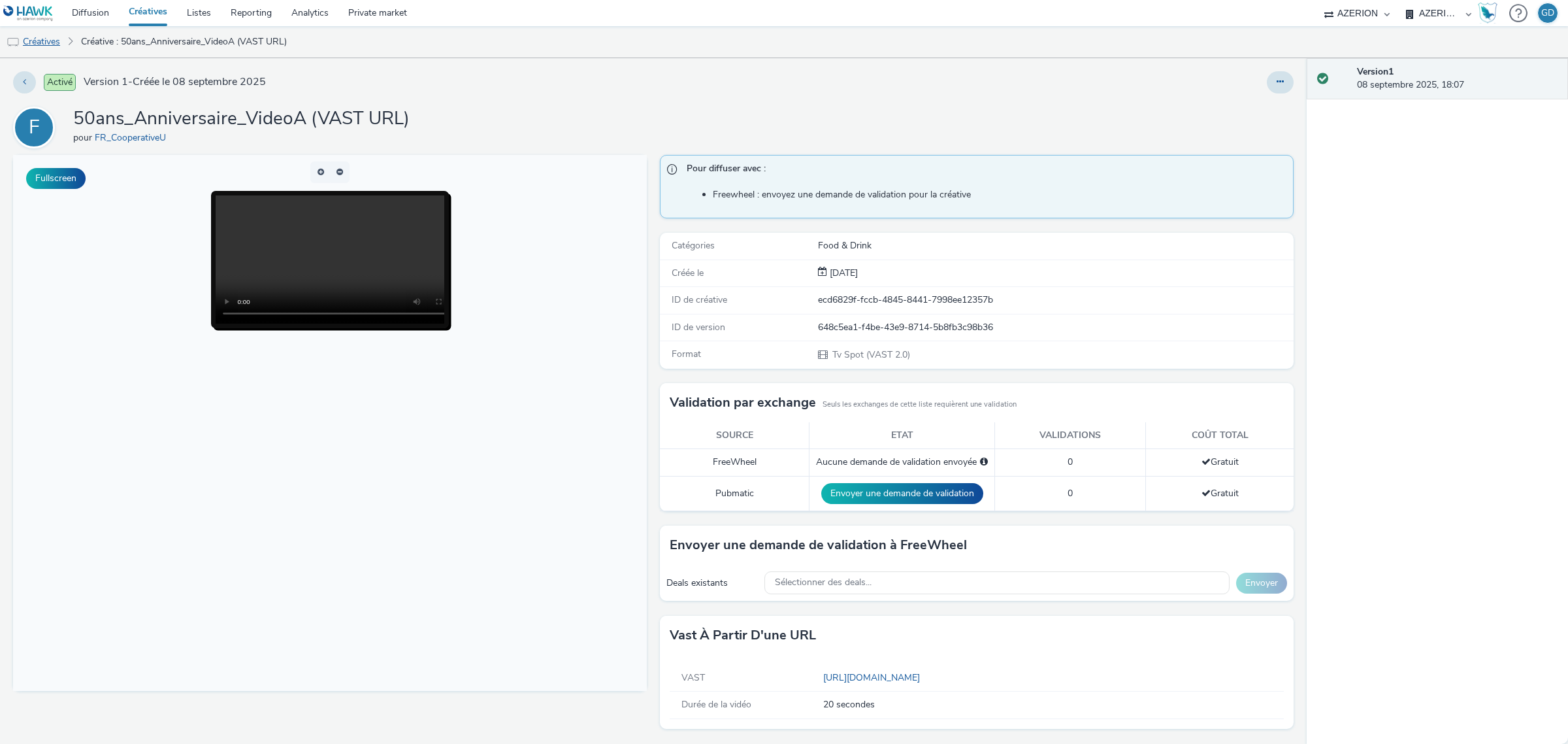
click at [37, 40] on link "Créatives" at bounding box center [33, 41] width 67 height 31
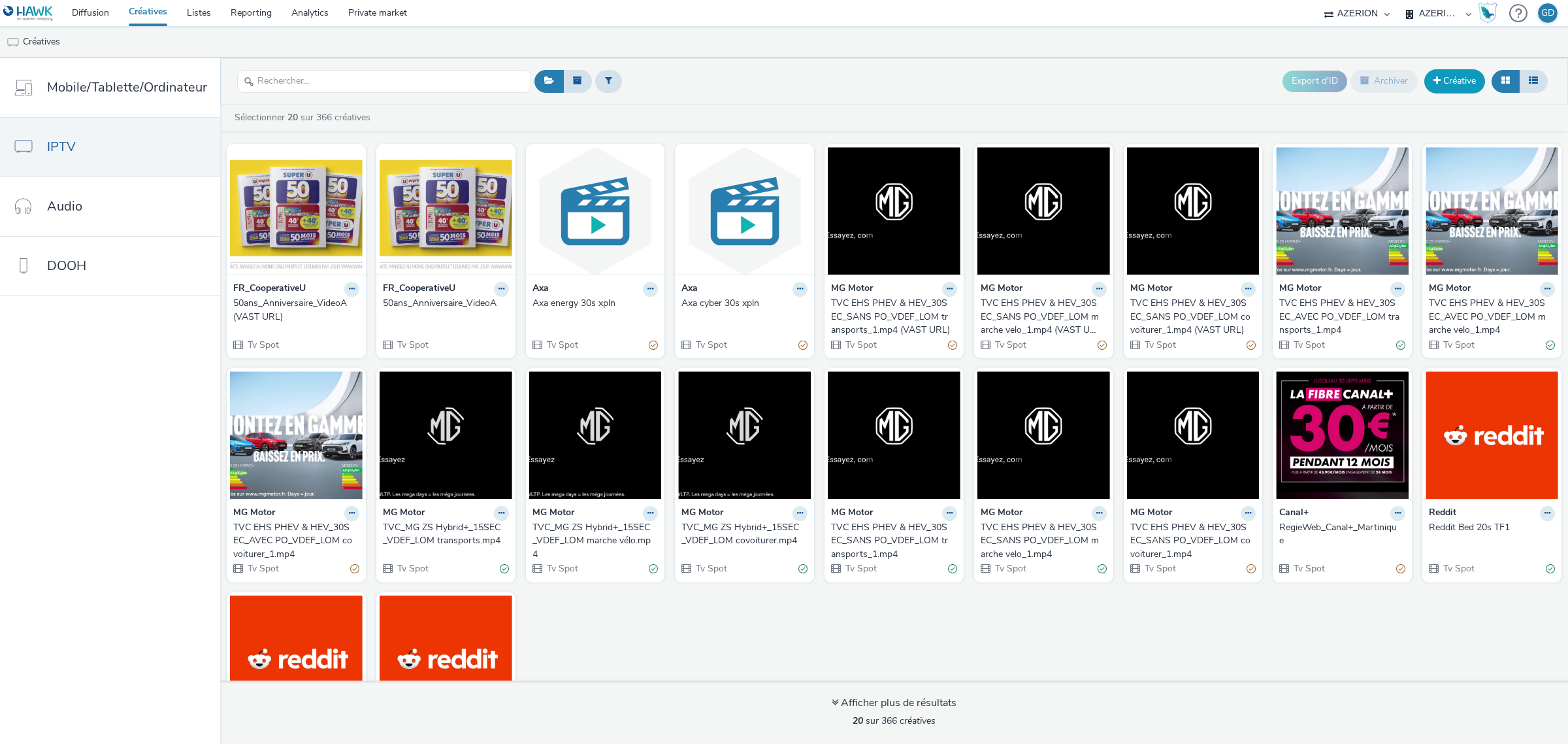
click at [1437, 79] on link "Créative" at bounding box center [1455, 81] width 61 height 24
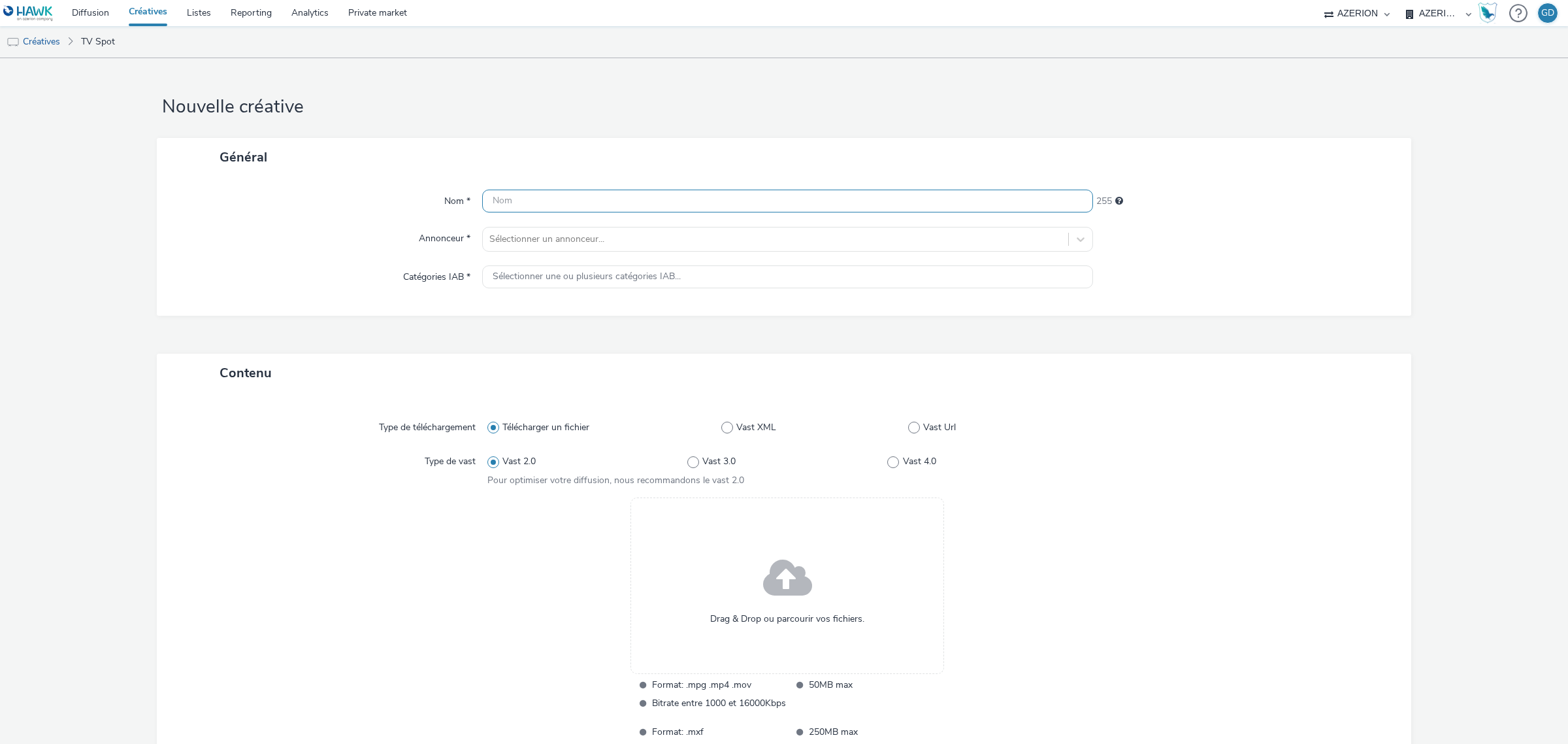
click at [599, 193] on input "text" at bounding box center [788, 201] width 611 height 23
type input "50ans_Annivsaire_videoB"
click at [538, 237] on div at bounding box center [775, 239] width 572 height 16
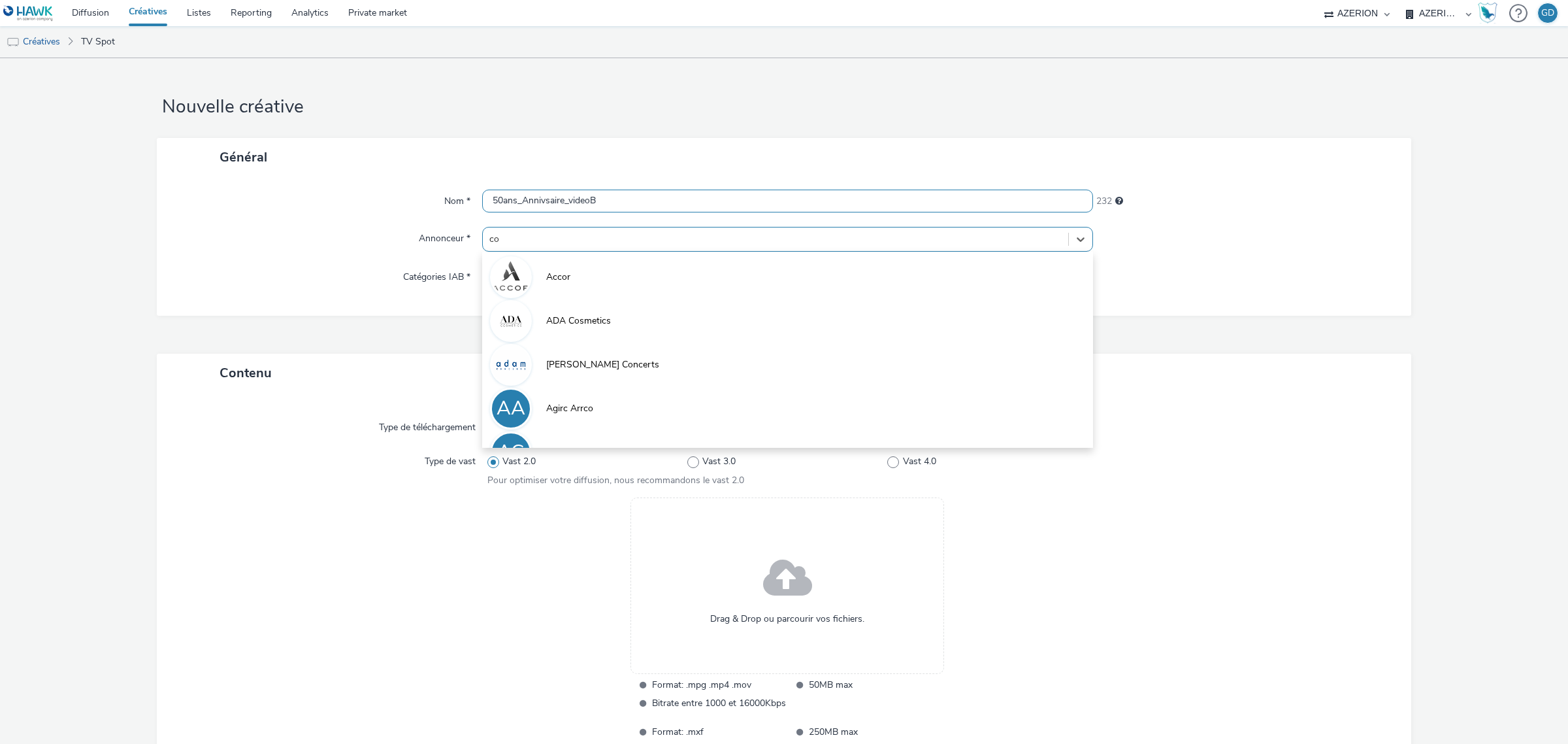
type input "coo"
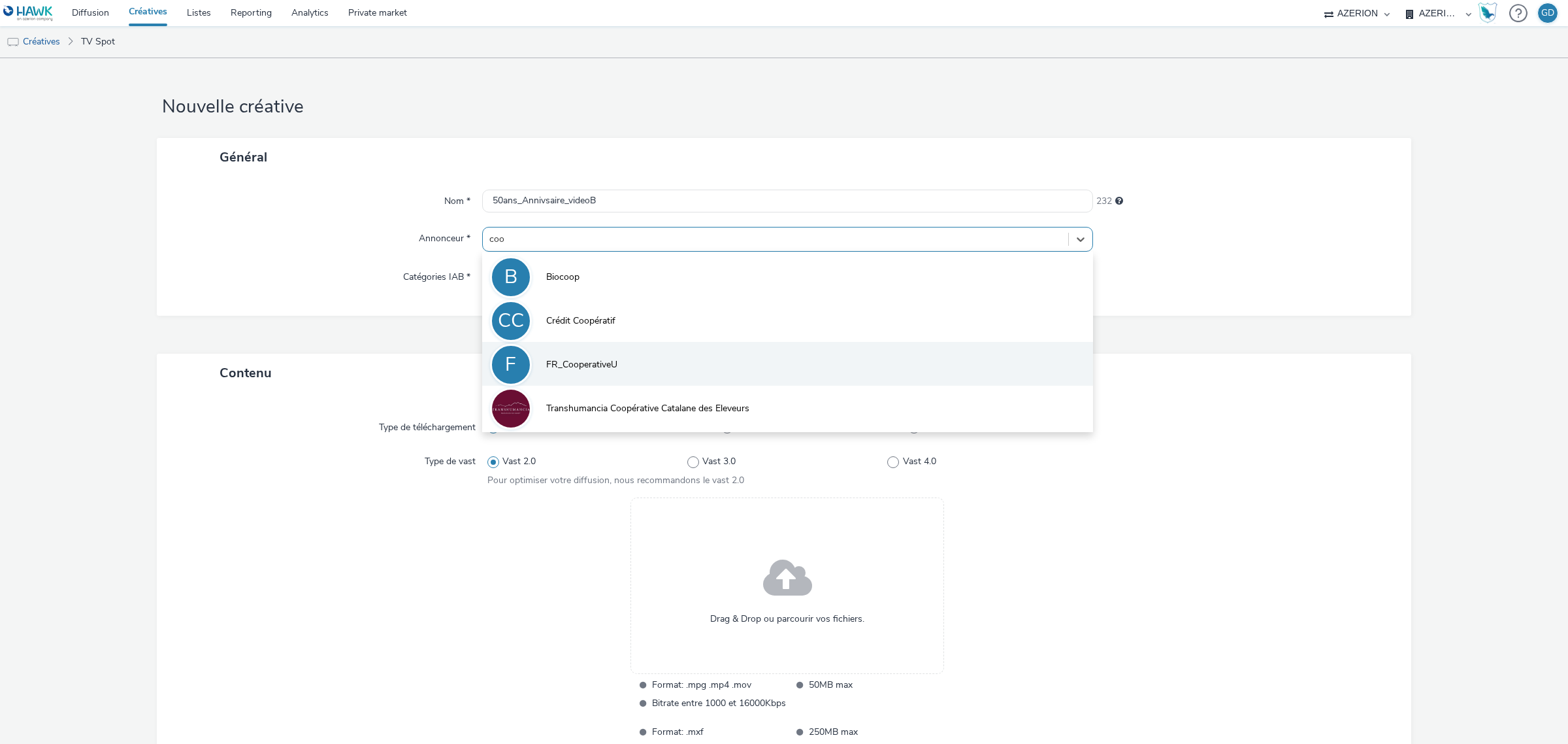
click at [638, 381] on li "F FR_CooperativeU" at bounding box center [788, 364] width 611 height 44
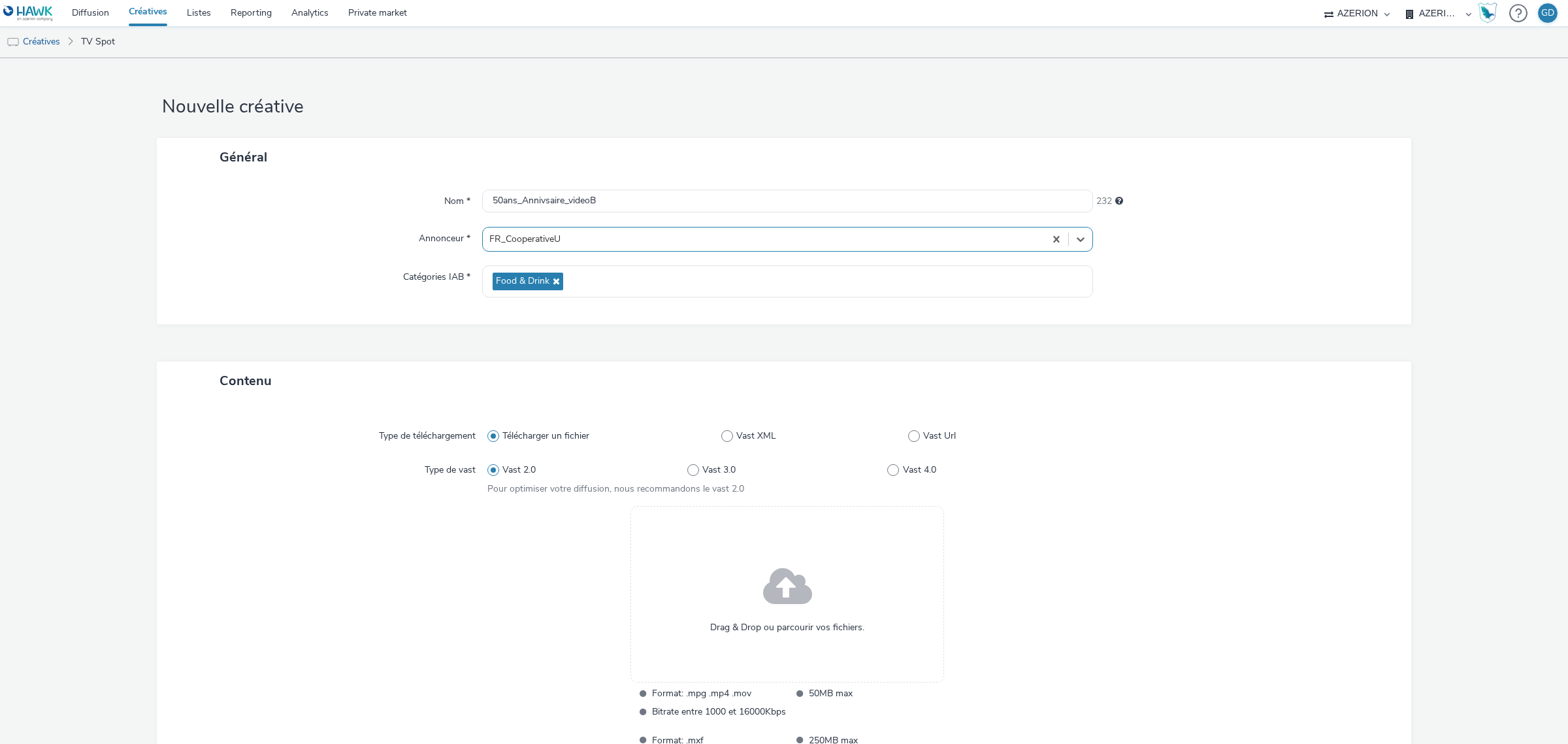
click at [672, 582] on div "Drag & Drop ou parcourir vos fichiers." at bounding box center [787, 594] width 314 height 176
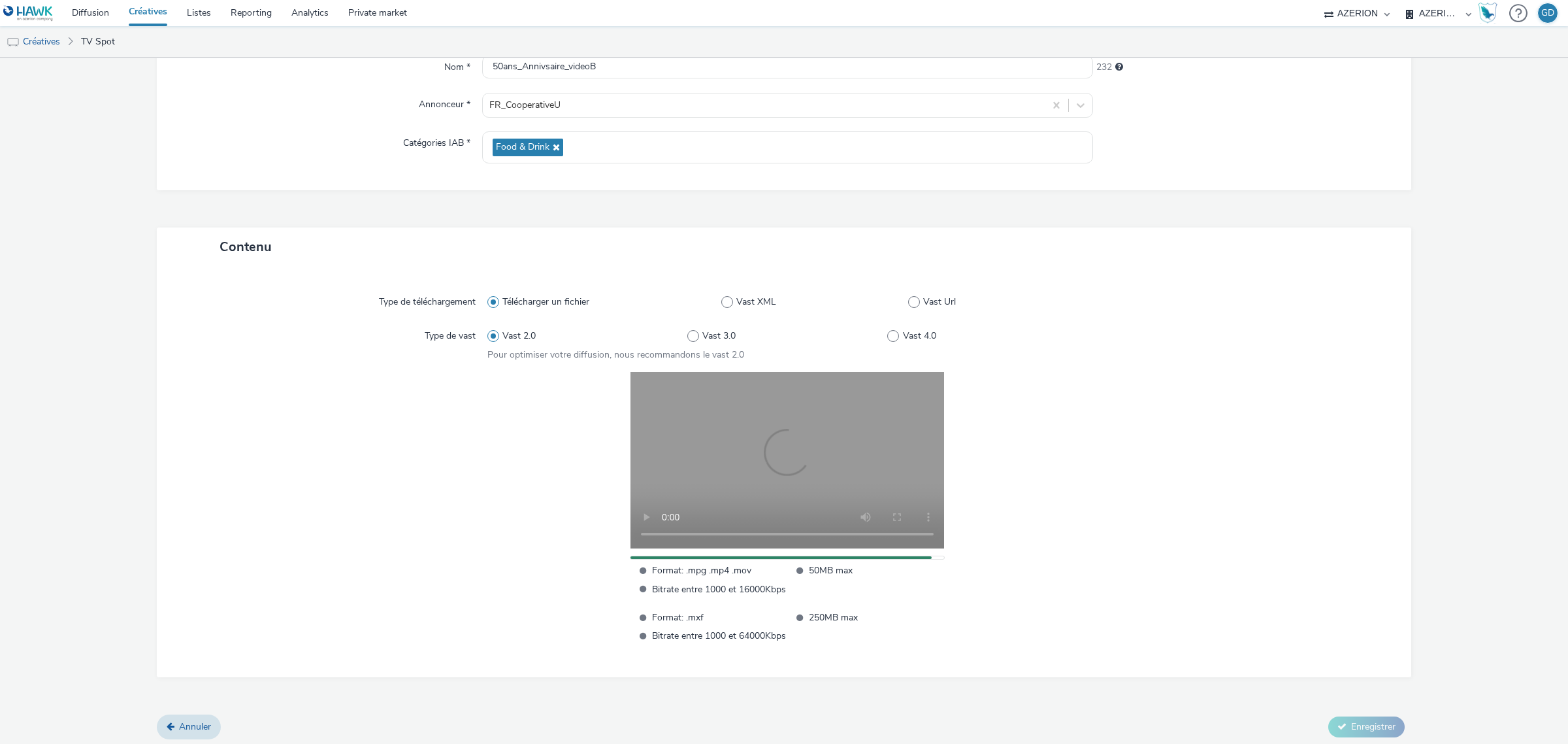
scroll to position [138, 0]
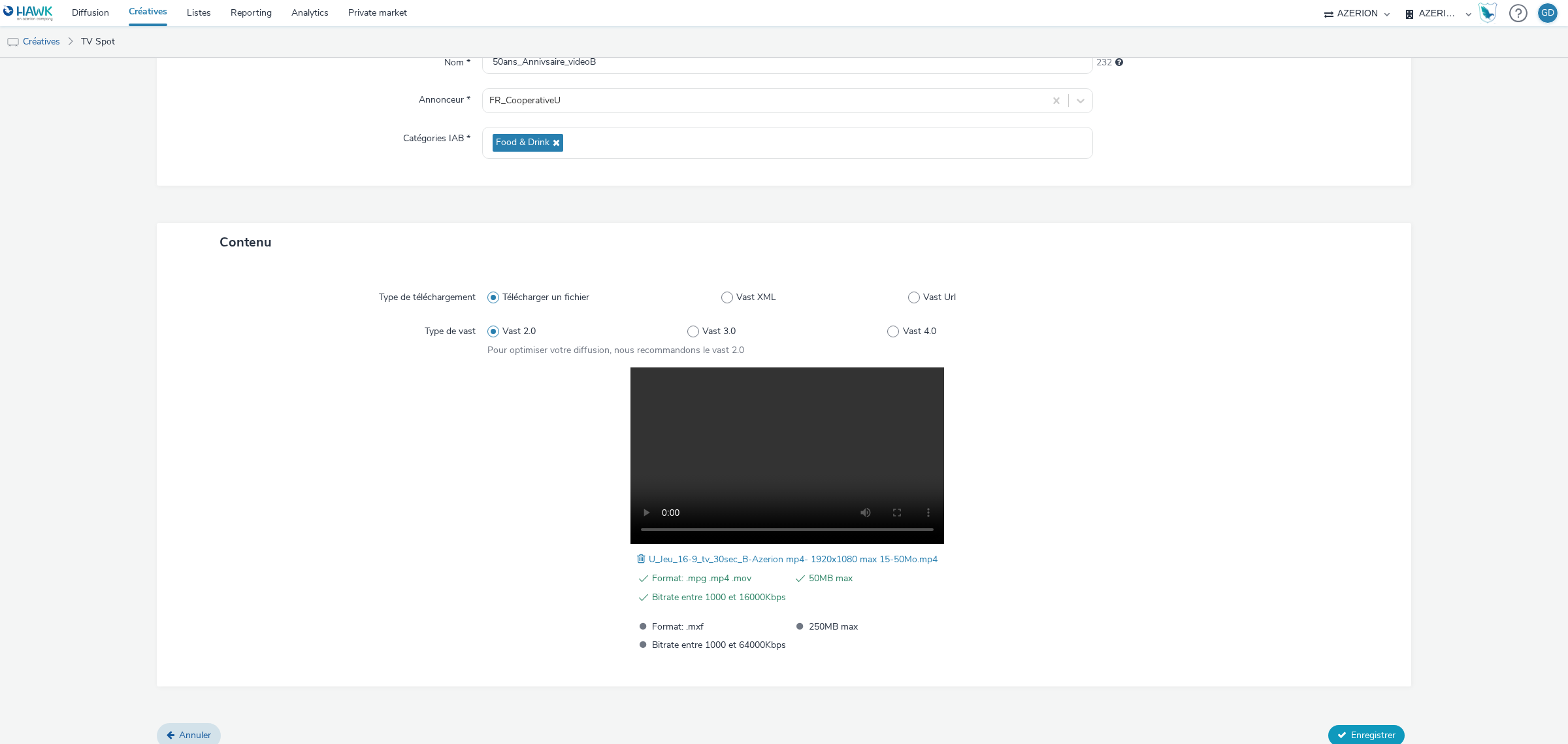
click at [1351, 729] on span "Enregistrer" at bounding box center [1373, 735] width 44 height 12
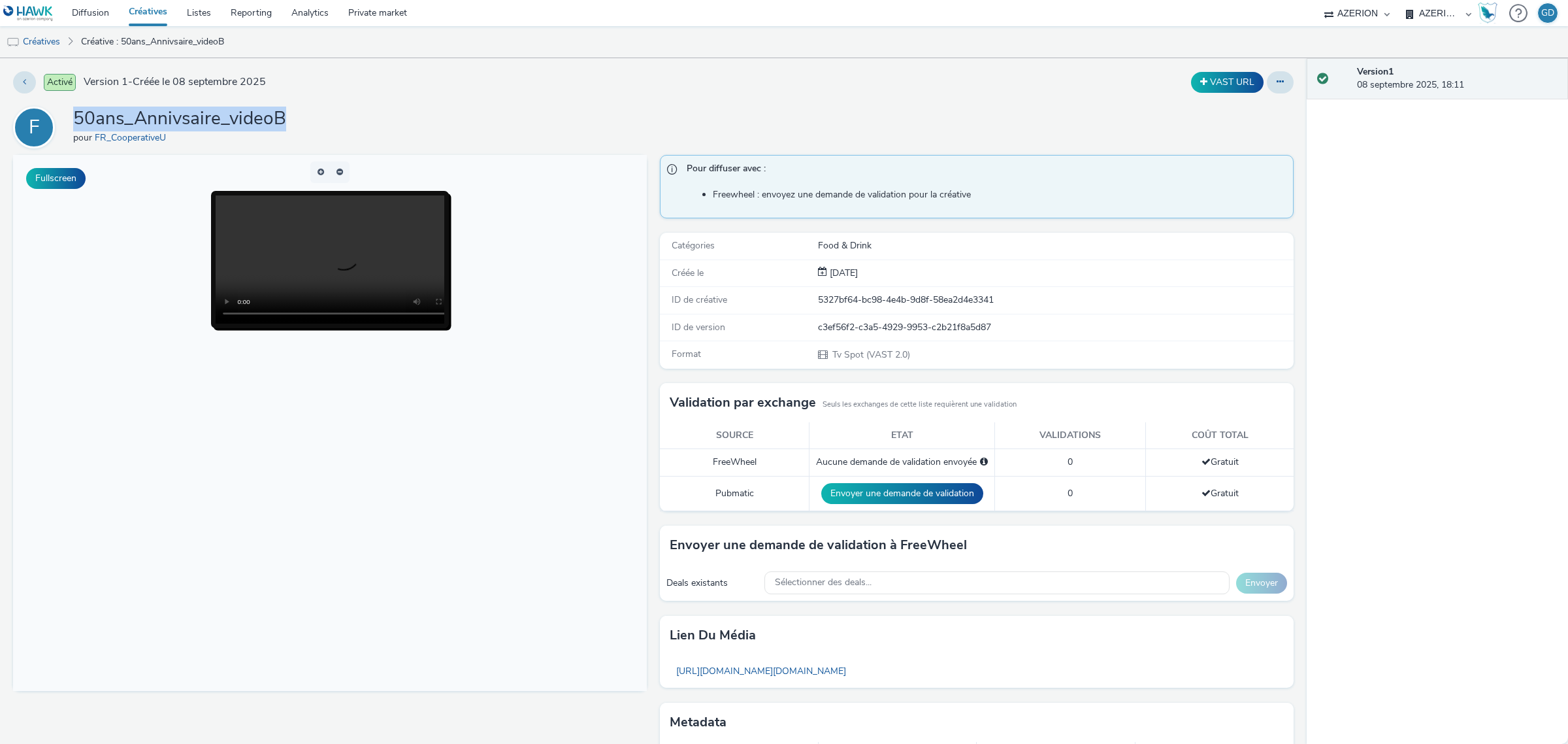
drag, startPoint x: 329, startPoint y: 131, endPoint x: 74, endPoint y: 122, distance: 255.2
click at [74, 122] on div "F 50ans_Annivsaire_videoB pour FR_CooperativeU" at bounding box center [653, 127] width 1280 height 42
copy h1 "50ans_Annivsaire_videoB"
click at [141, 11] on link "Créatives" at bounding box center [148, 13] width 58 height 26
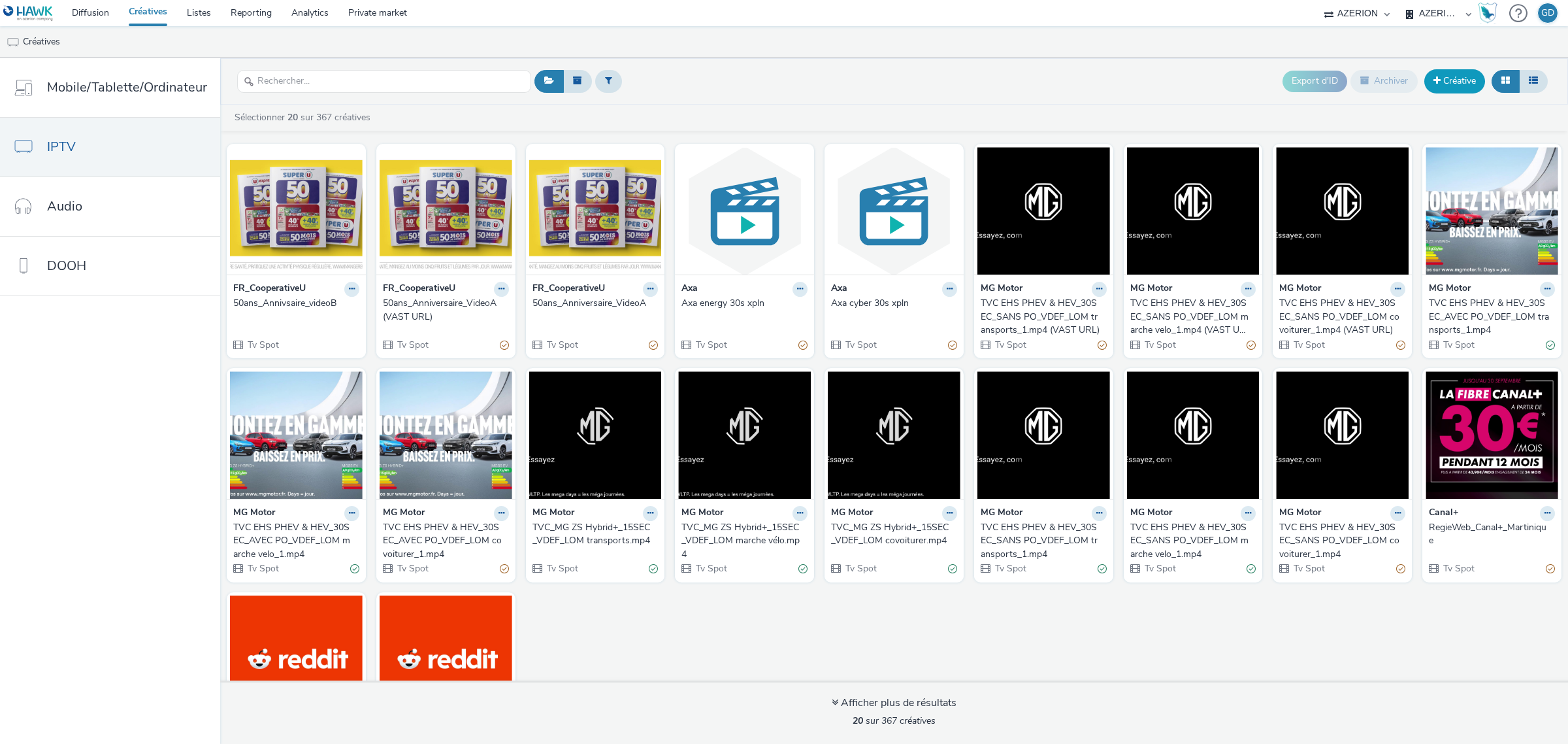
click at [1471, 82] on link "Créative" at bounding box center [1455, 81] width 61 height 24
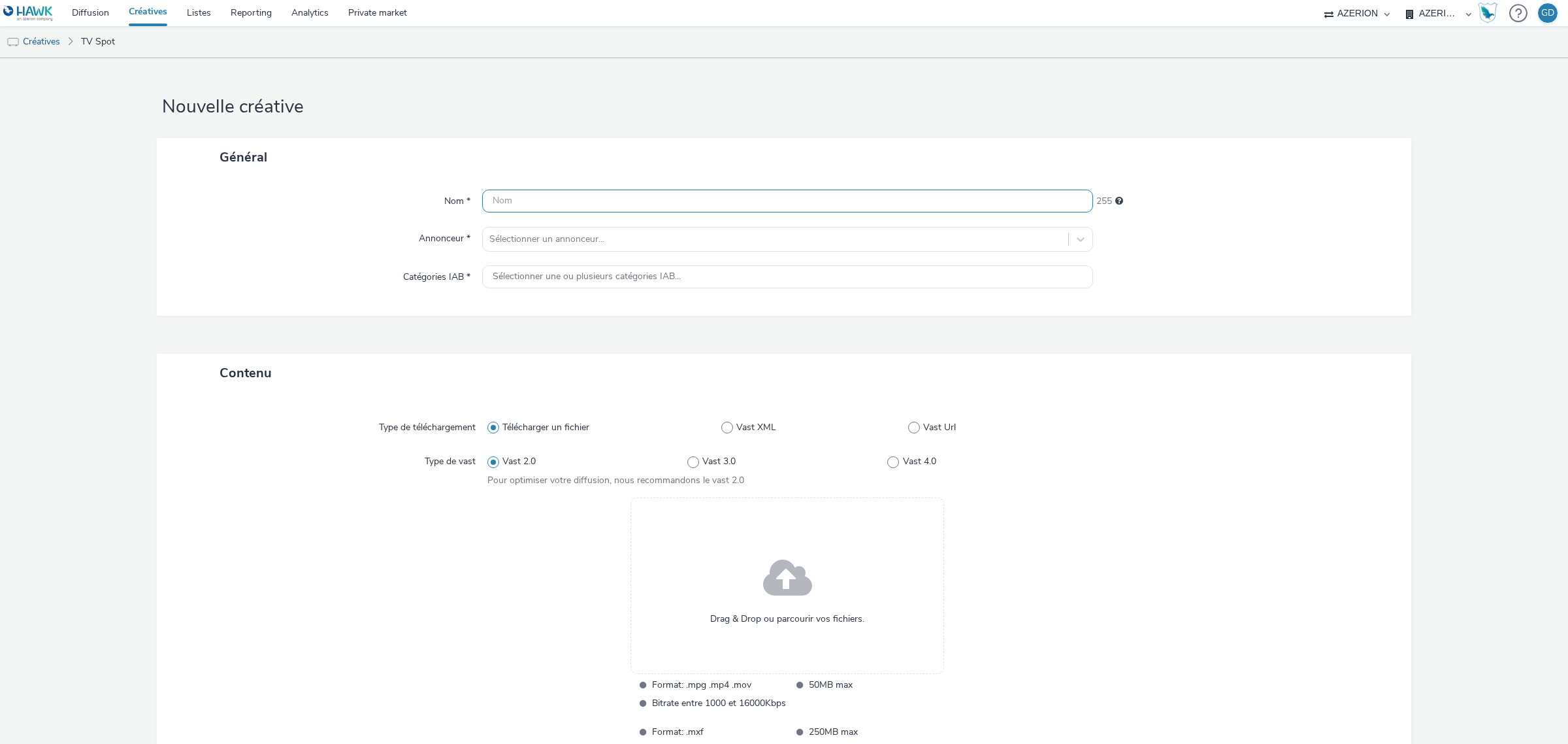
click at [539, 194] on input "text" at bounding box center [788, 201] width 611 height 23
paste input "50ans_Annivsaire_videoB"
type input "50ans_Annivsaire_videoC"
click at [643, 245] on div at bounding box center [775, 239] width 572 height 16
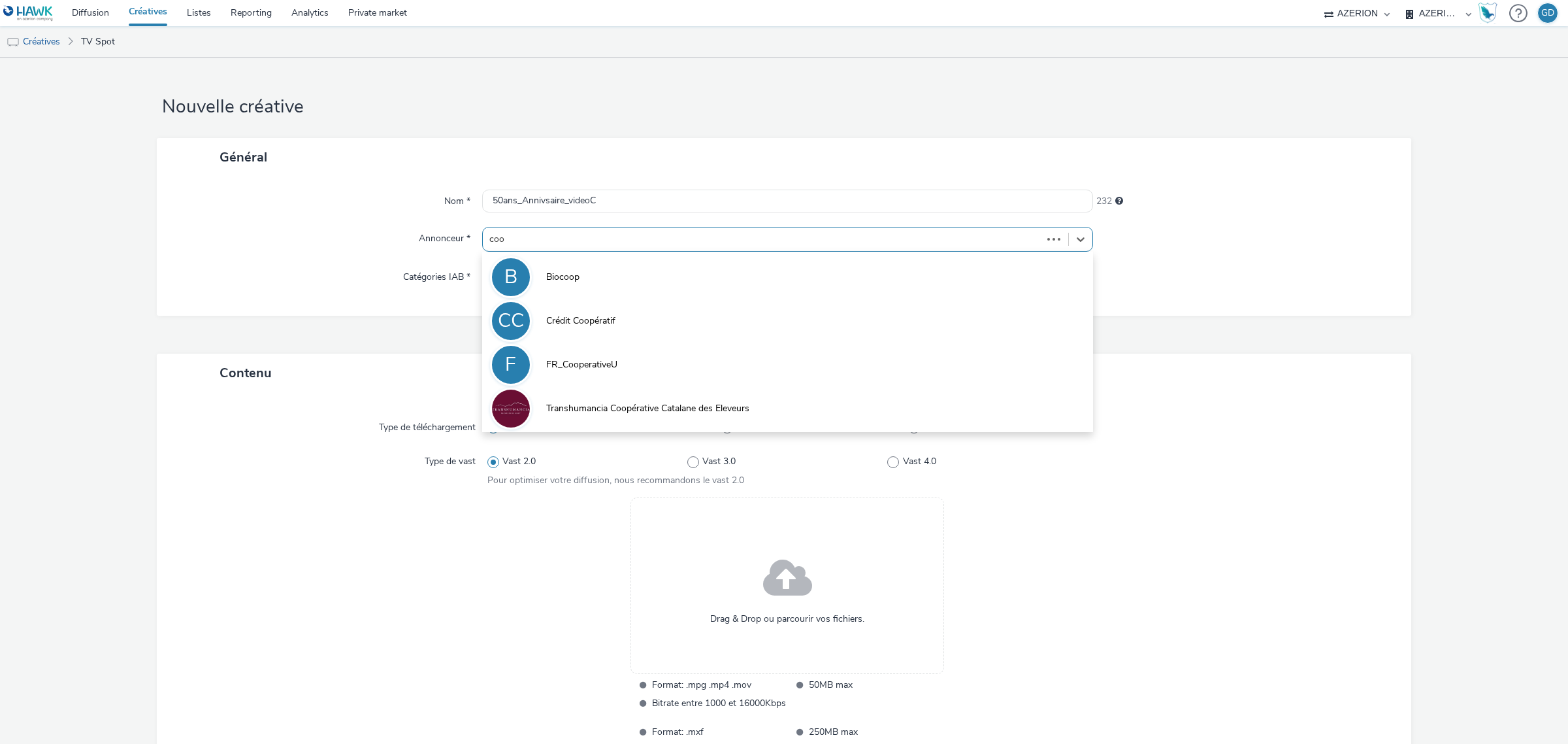
type input "coop"
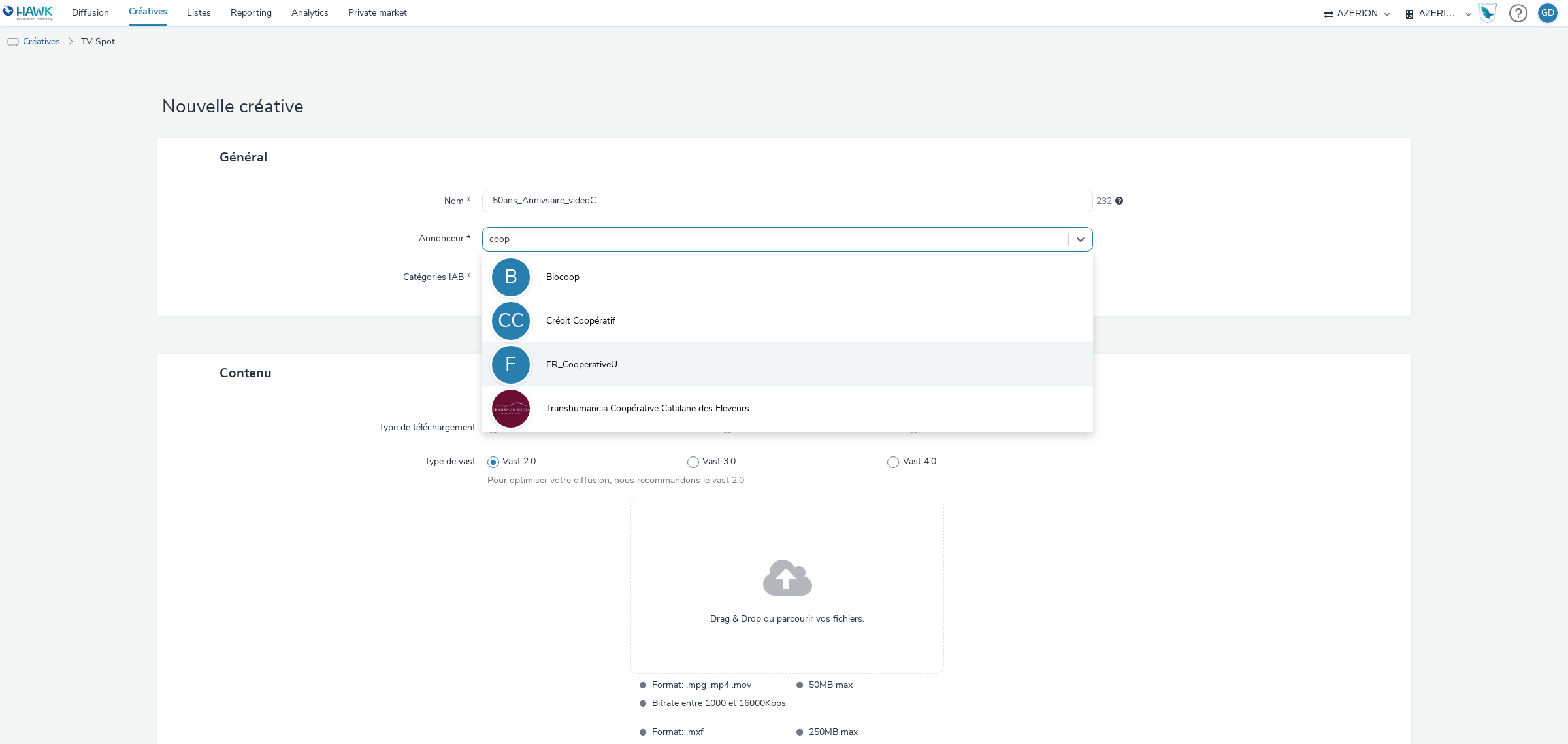
click at [611, 359] on span "FR_CooperativeU" at bounding box center [582, 364] width 71 height 13
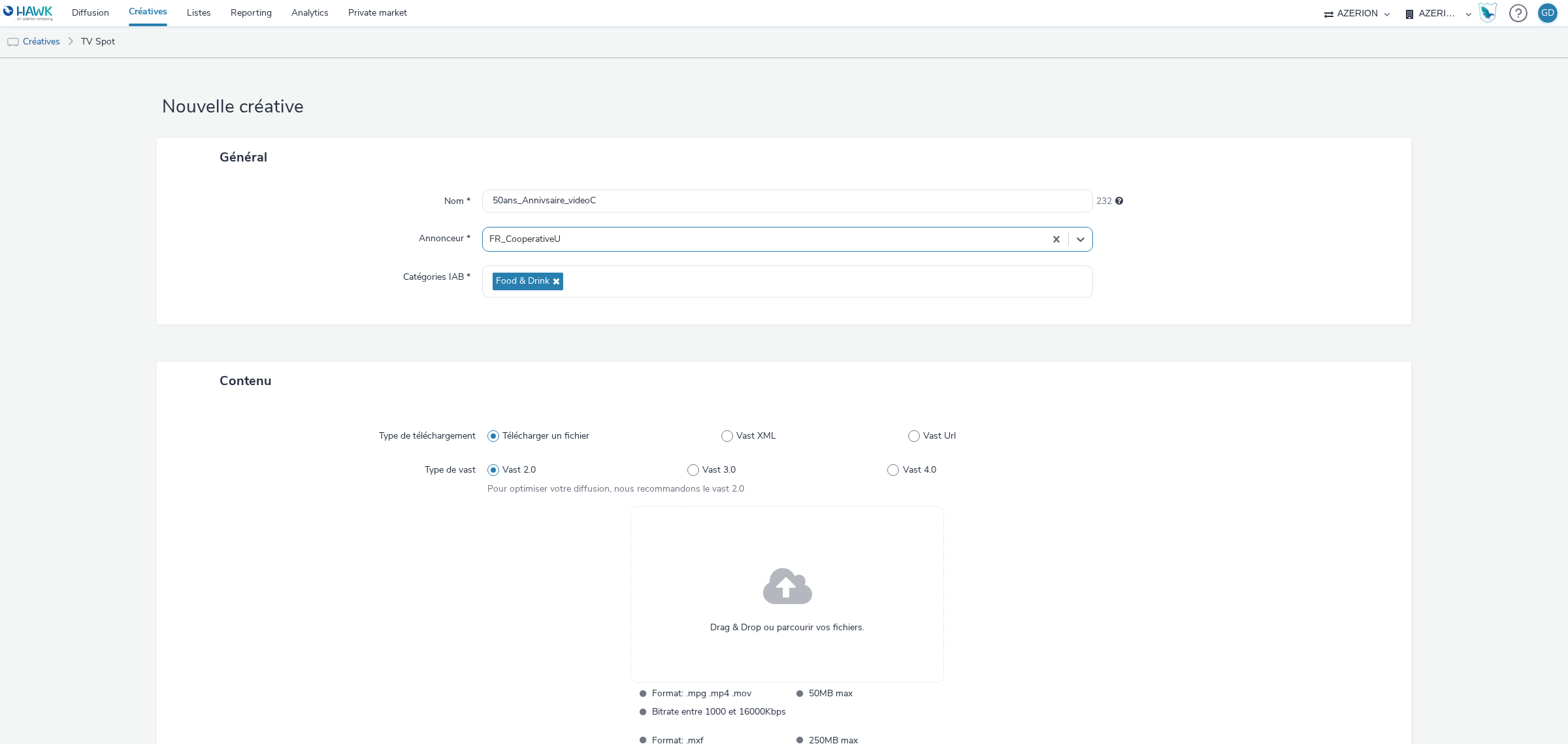
click at [759, 549] on div "Drag & Drop ou parcourir vos fichiers." at bounding box center [787, 594] width 314 height 176
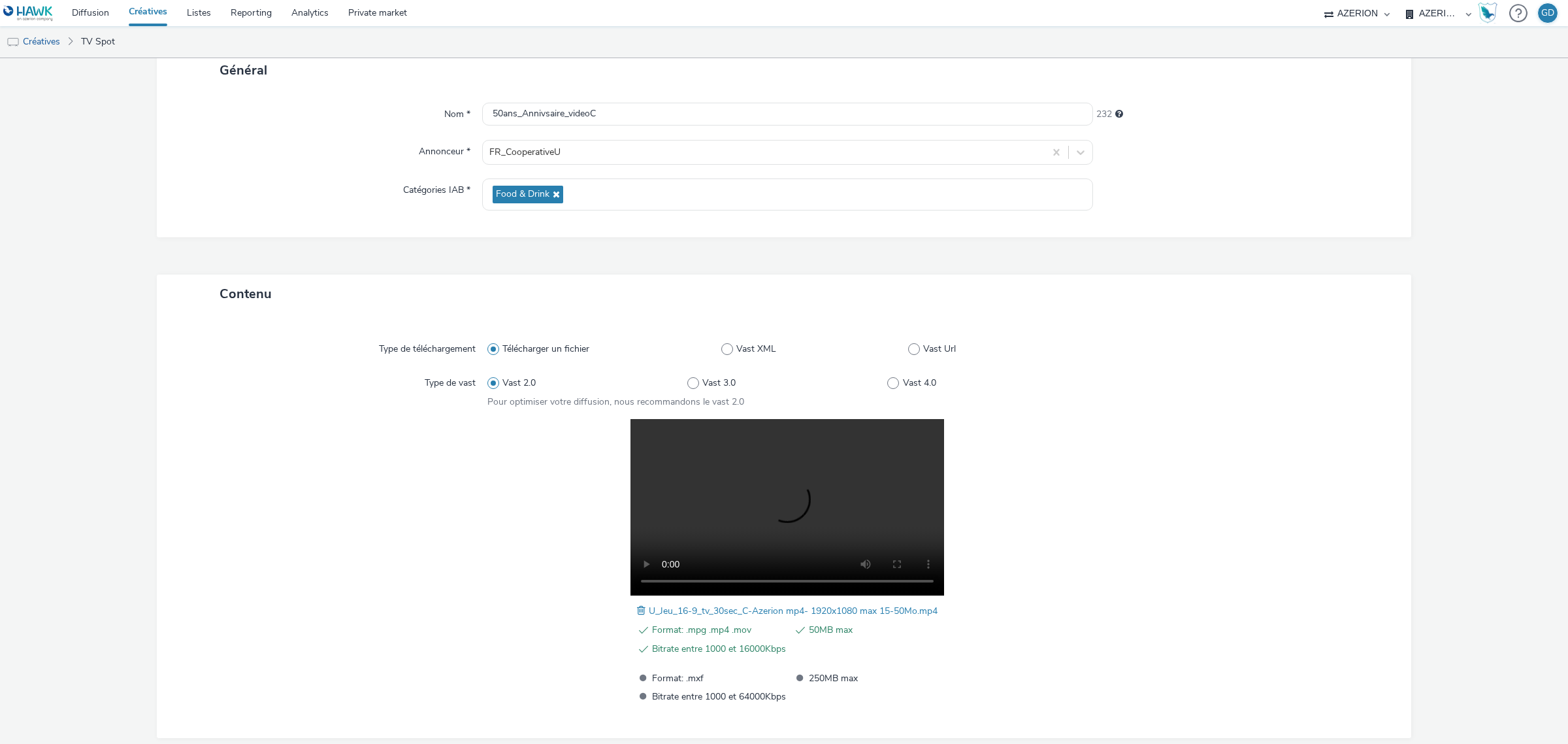
scroll to position [150, 0]
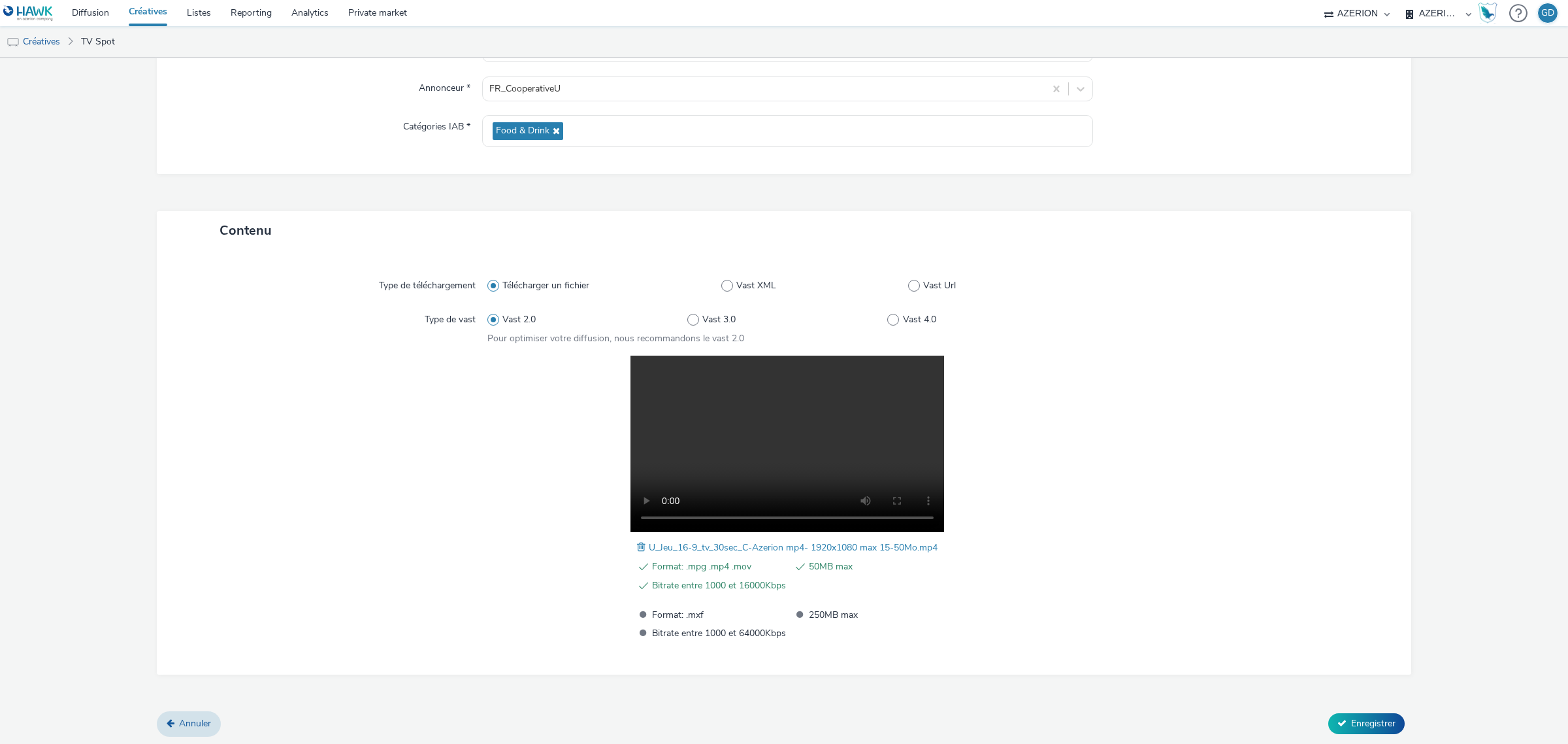
click at [1379, 709] on div "Contenu Type de téléchargement Télécharger un fichier Vast XML Vast Url Type de…" at bounding box center [783, 461] width 1254 height 501
click at [1345, 713] on button "Enregistrer" at bounding box center [1366, 723] width 77 height 21
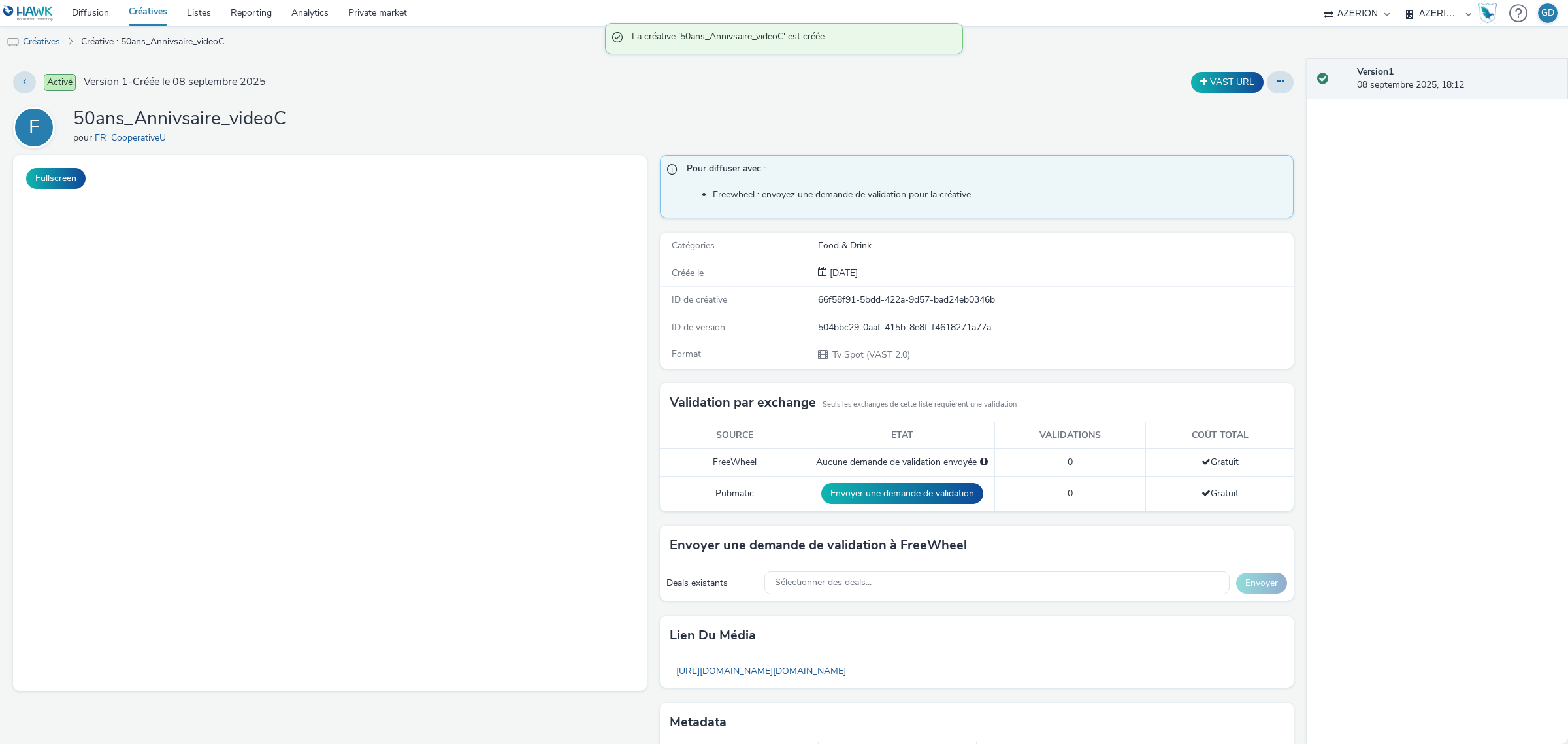
click at [264, 116] on h1 "50ans_Annivsaire_videoC" at bounding box center [179, 119] width 213 height 25
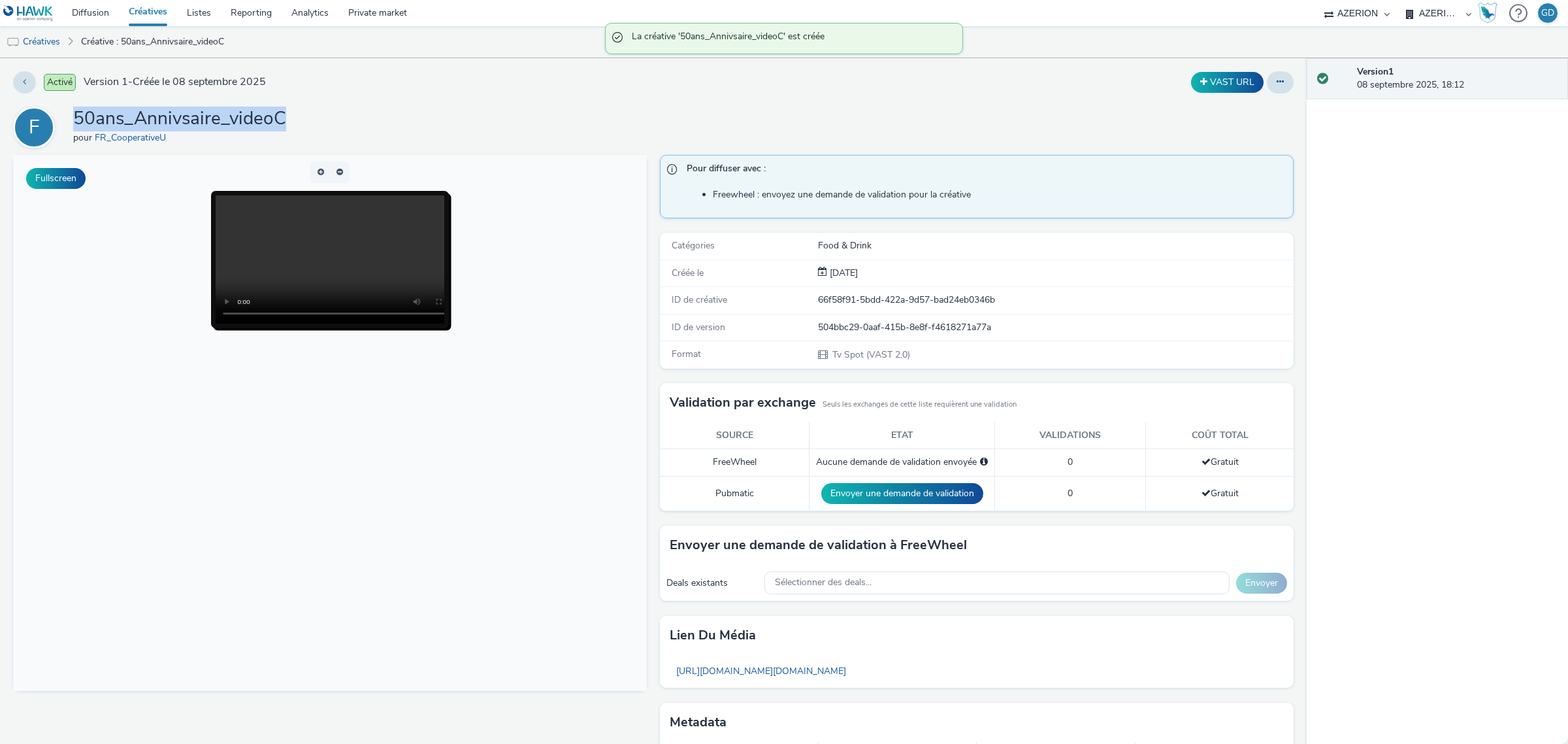
copy h1 "50ans_Annivsaire_videoC"
click at [147, 11] on link "Créatives" at bounding box center [148, 13] width 58 height 26
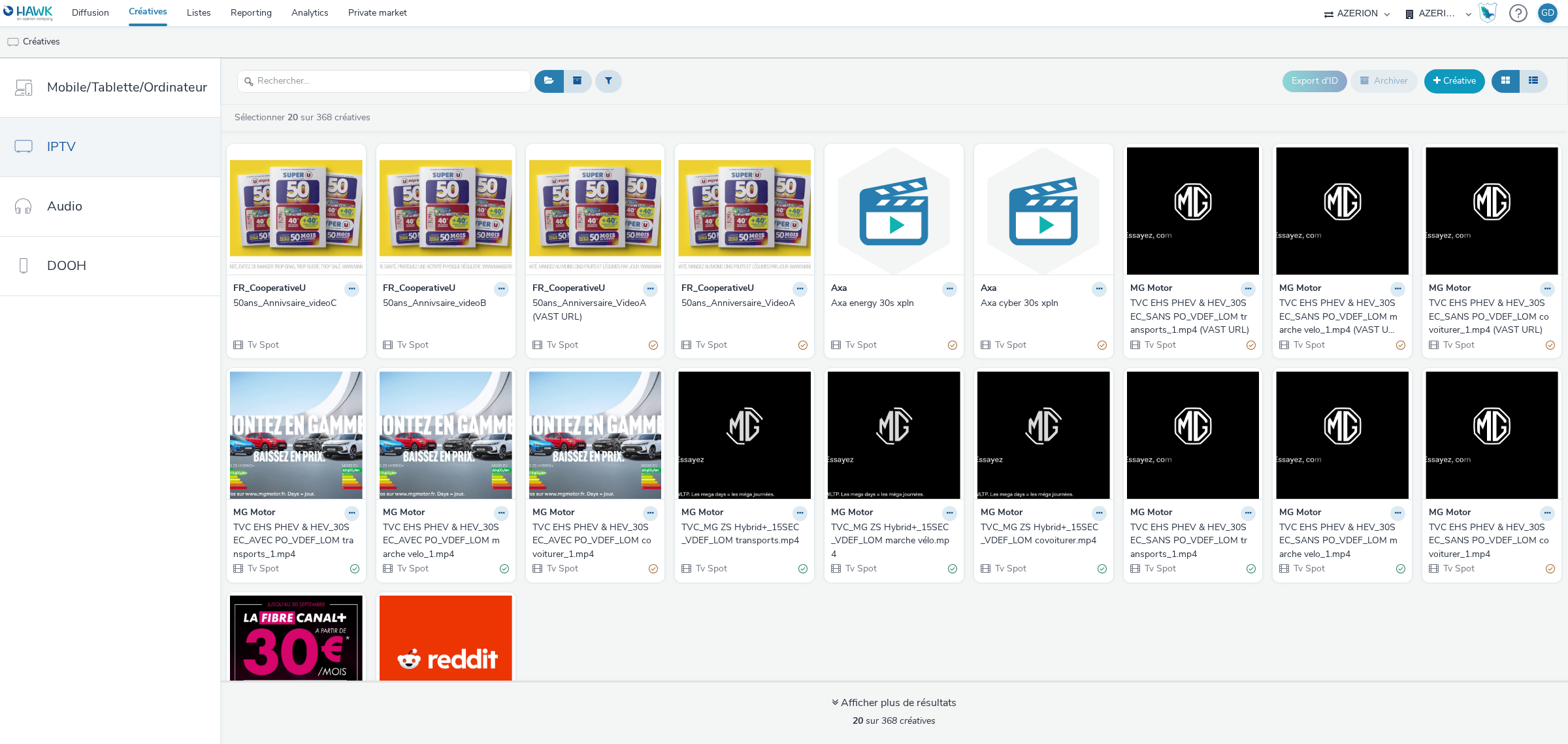
click at [1461, 78] on link "Créative" at bounding box center [1455, 81] width 61 height 24
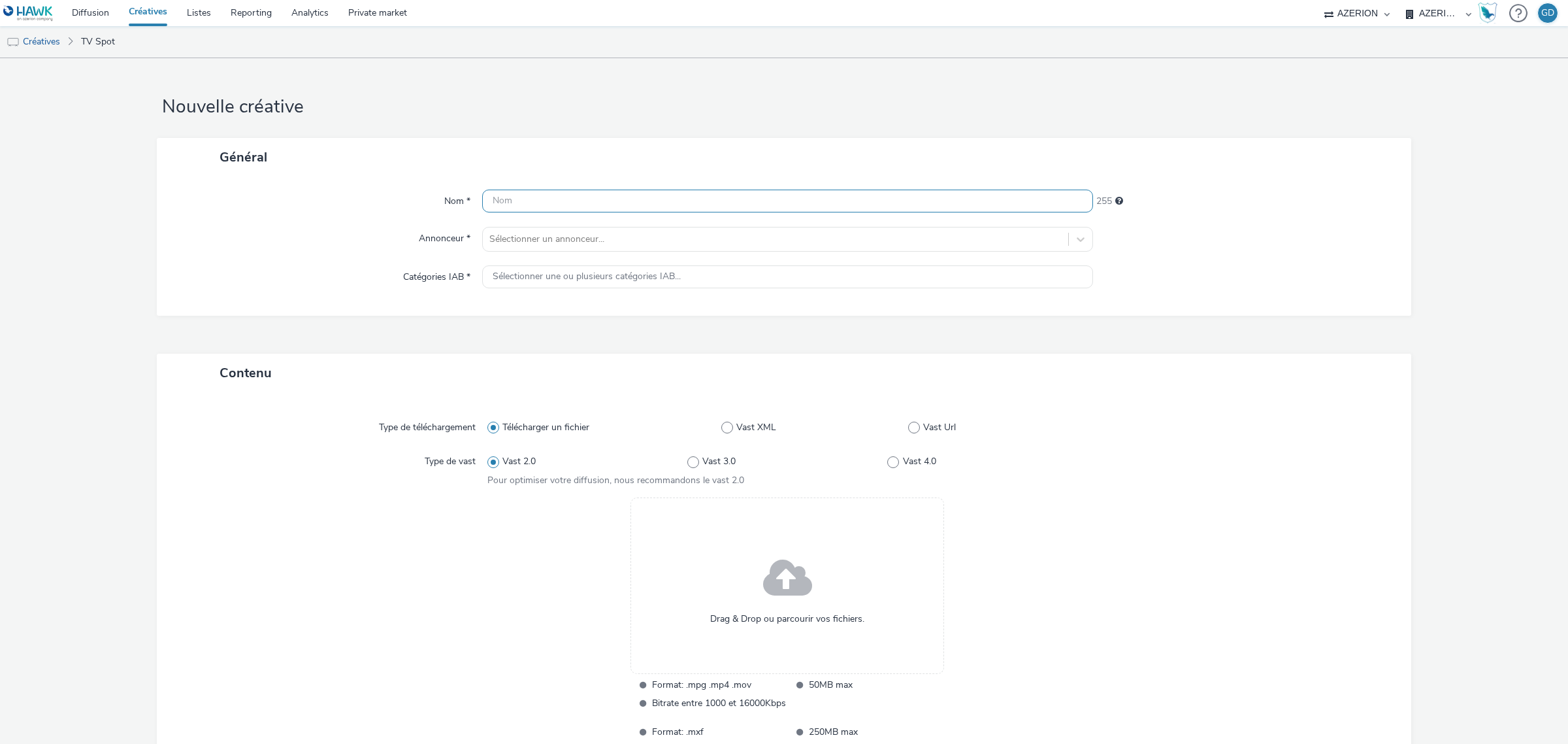
click at [936, 197] on input "text" at bounding box center [788, 201] width 611 height 23
paste input "50ans_Annivsaire_videoC"
type input "50ans_Annivsaire_videoD"
click at [737, 243] on div at bounding box center [775, 239] width 572 height 16
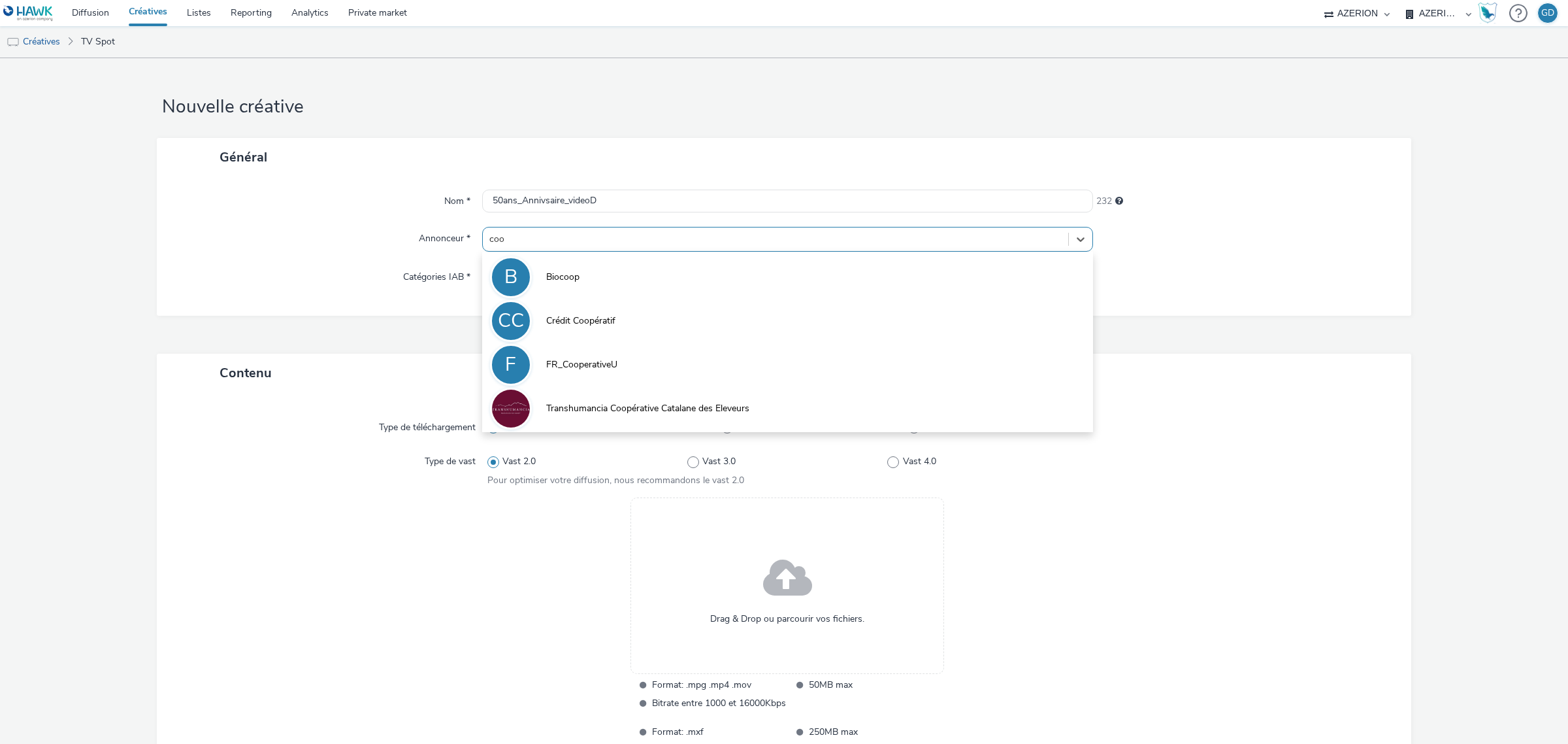
type input "coop"
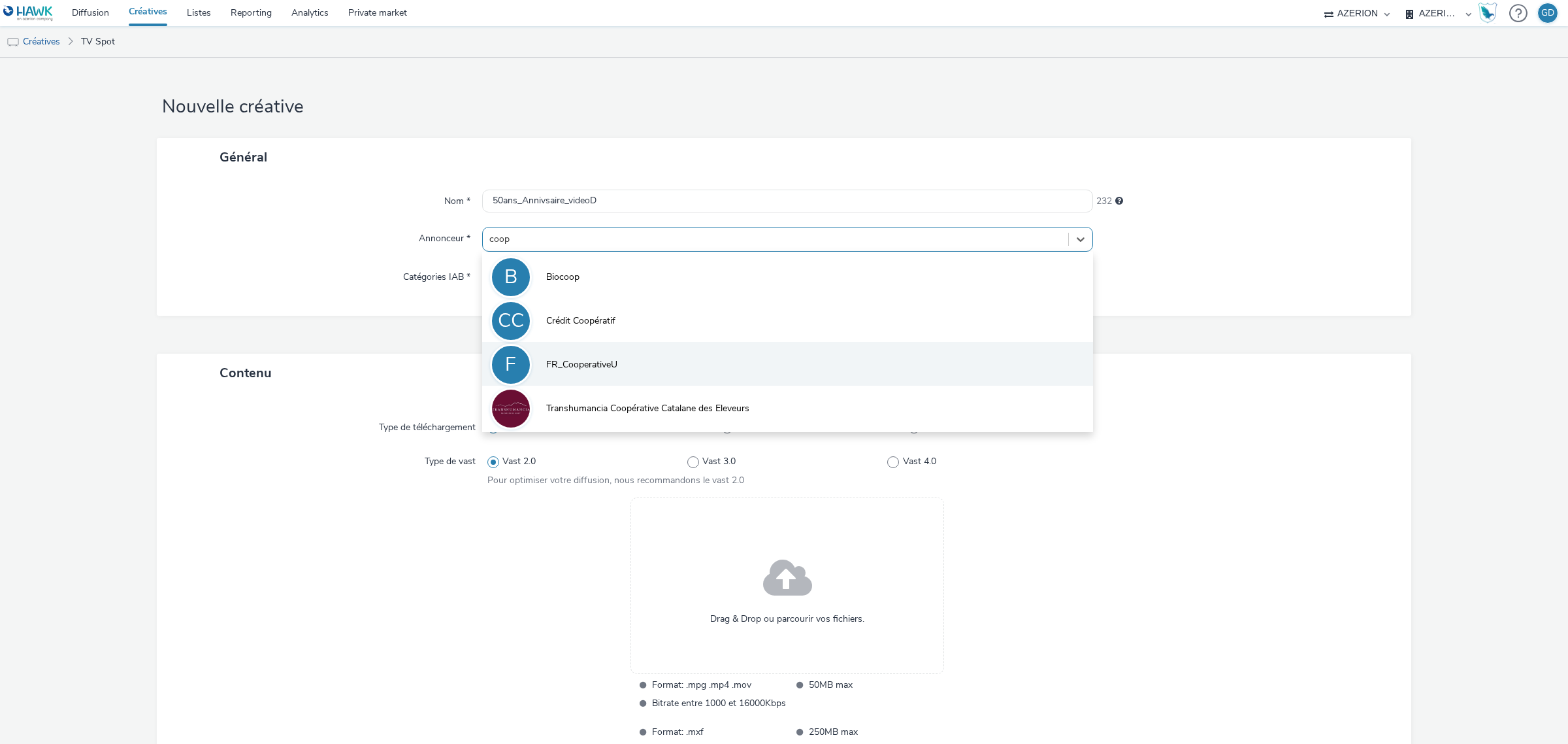
click at [618, 366] on li "F FR_CooperativeU" at bounding box center [788, 364] width 611 height 44
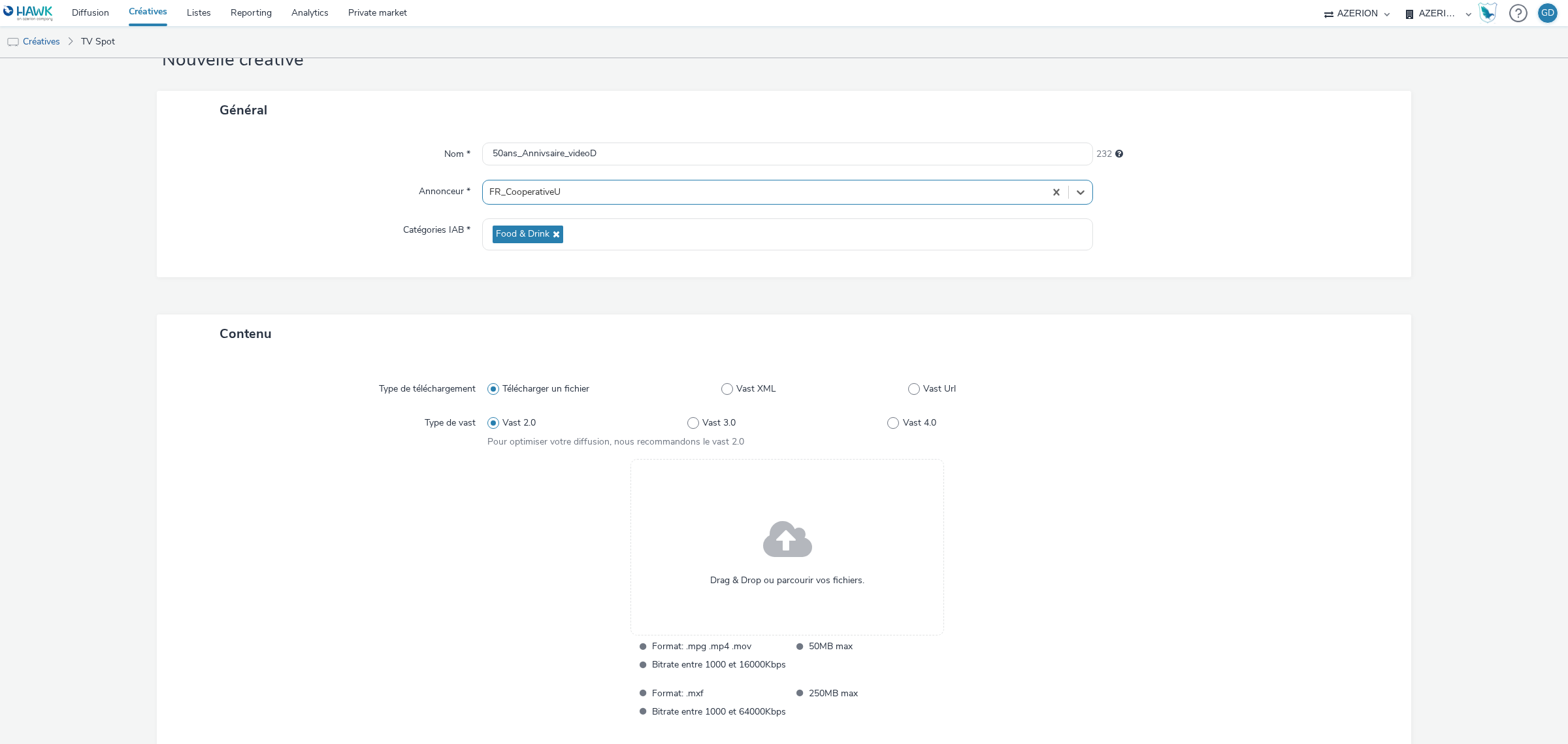
scroll to position [131, 0]
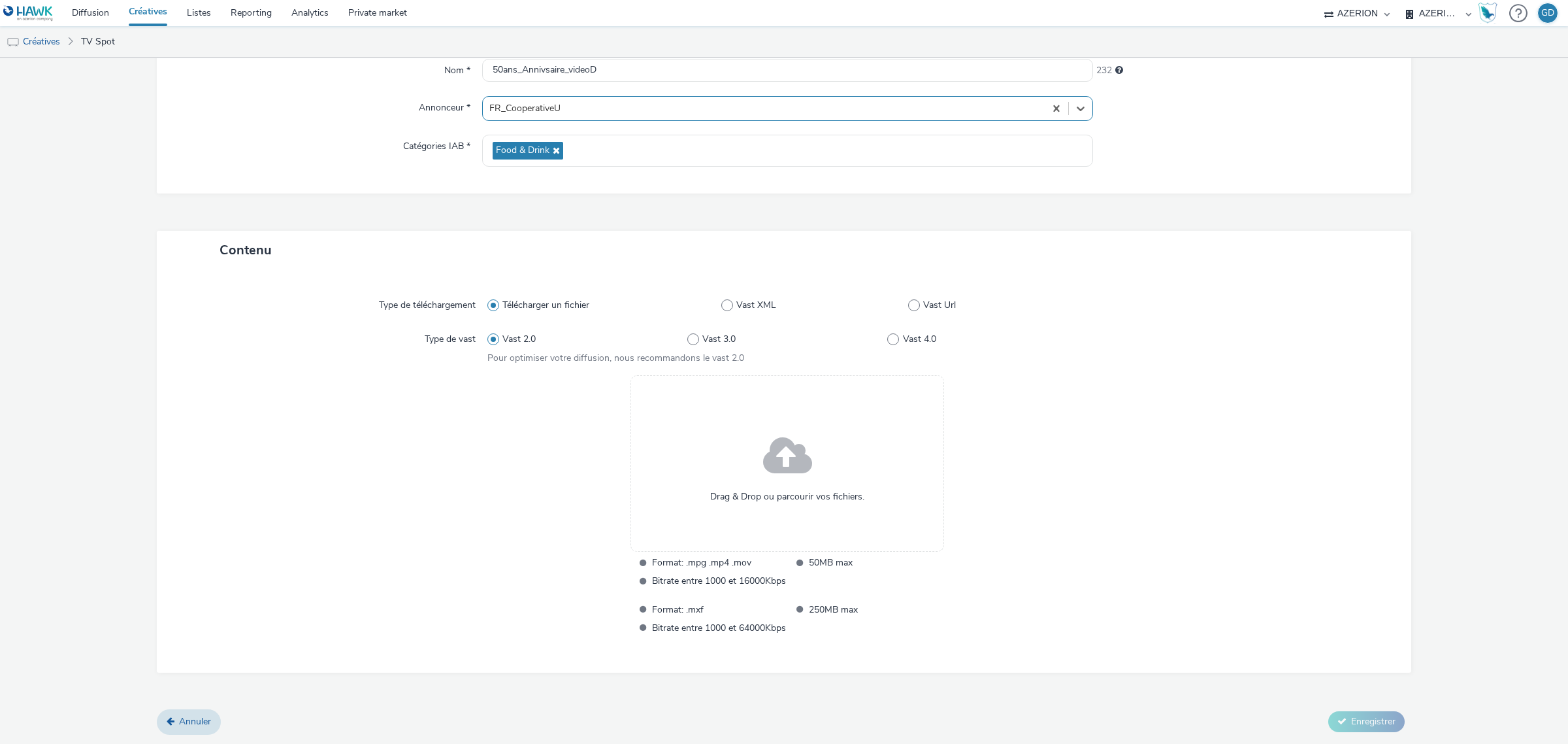
click at [760, 492] on span "Drag & Drop ou parcourir vos fichiers." at bounding box center [787, 496] width 154 height 13
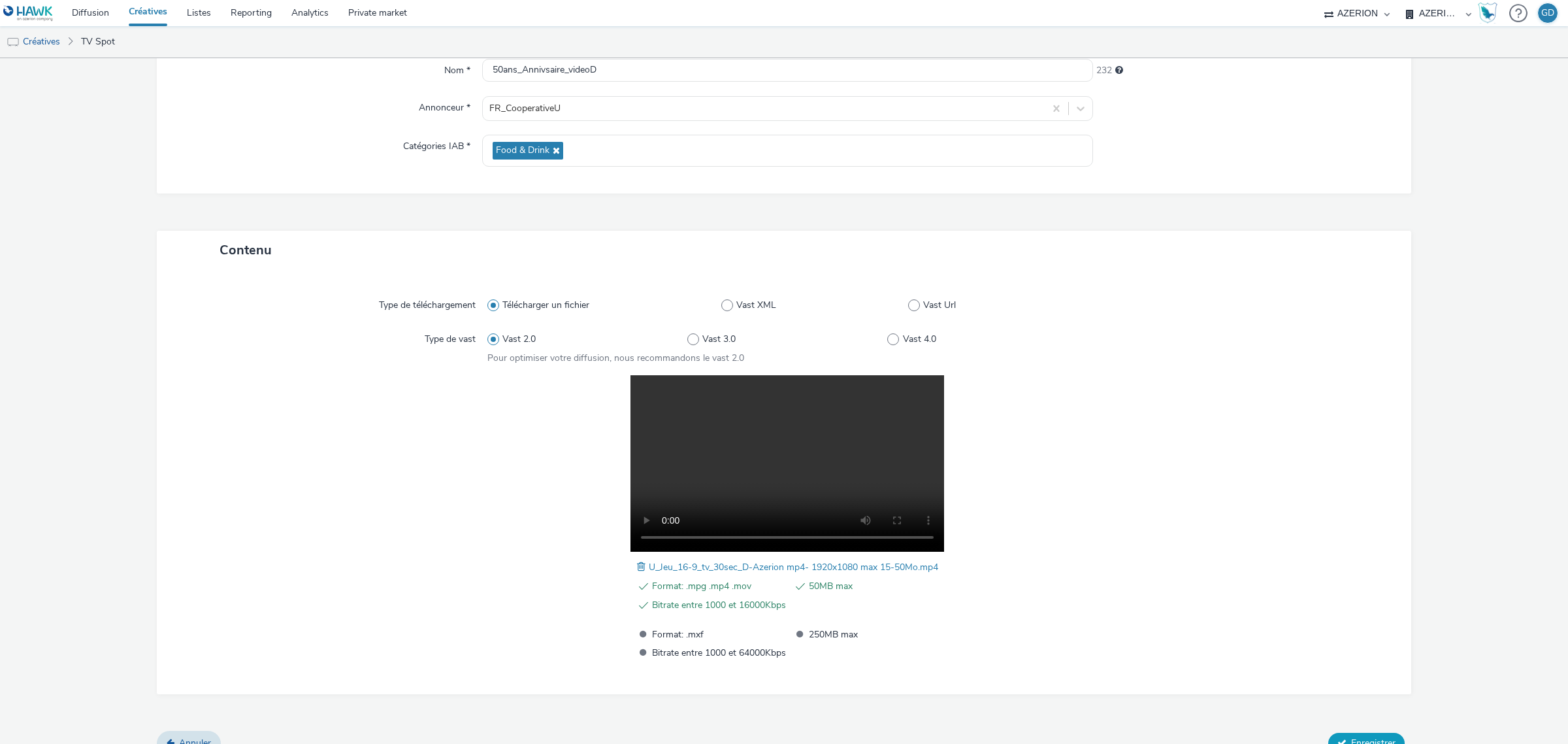
click at [1351, 737] on span "Enregistrer" at bounding box center [1373, 742] width 44 height 12
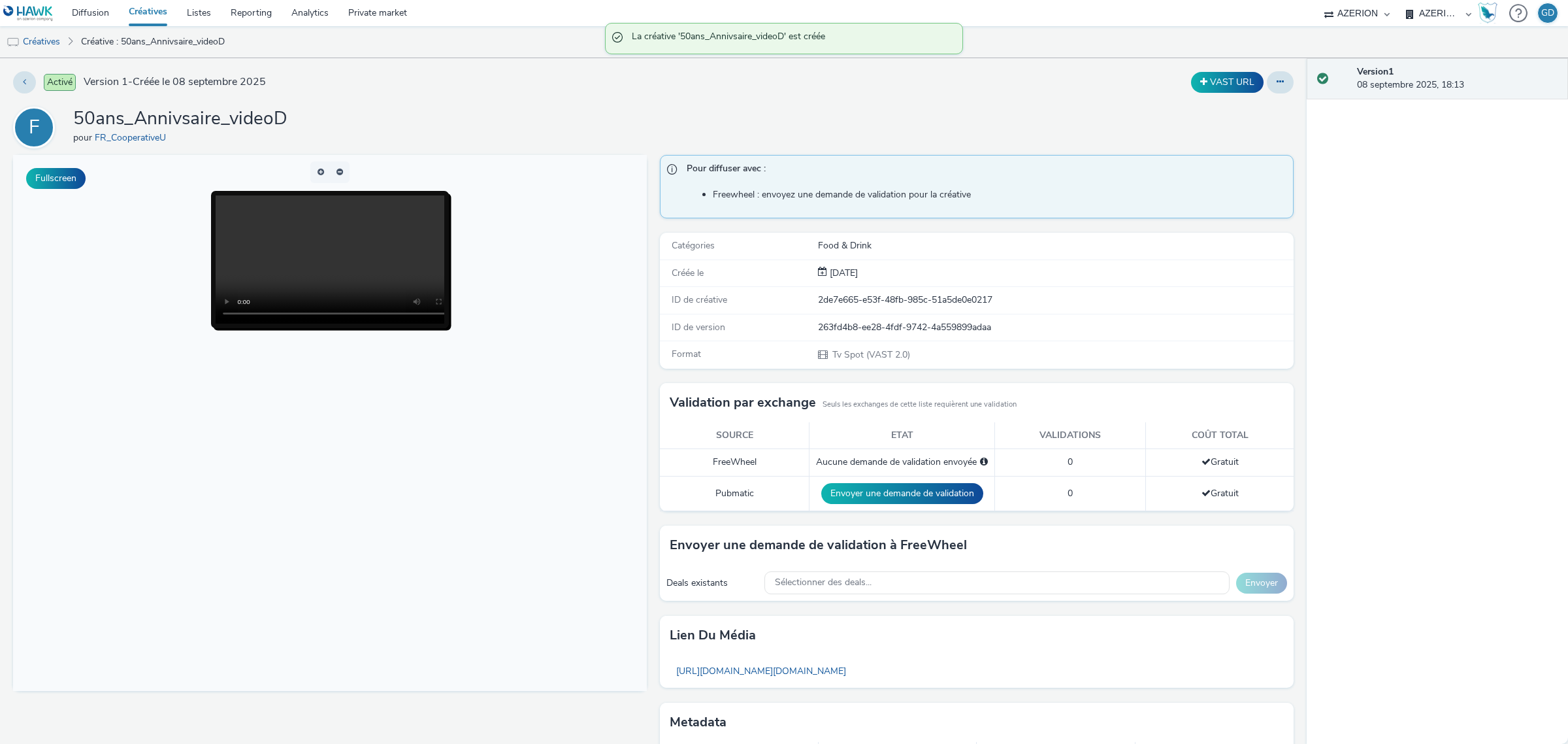
click at [153, 13] on link "Créatives" at bounding box center [148, 13] width 58 height 26
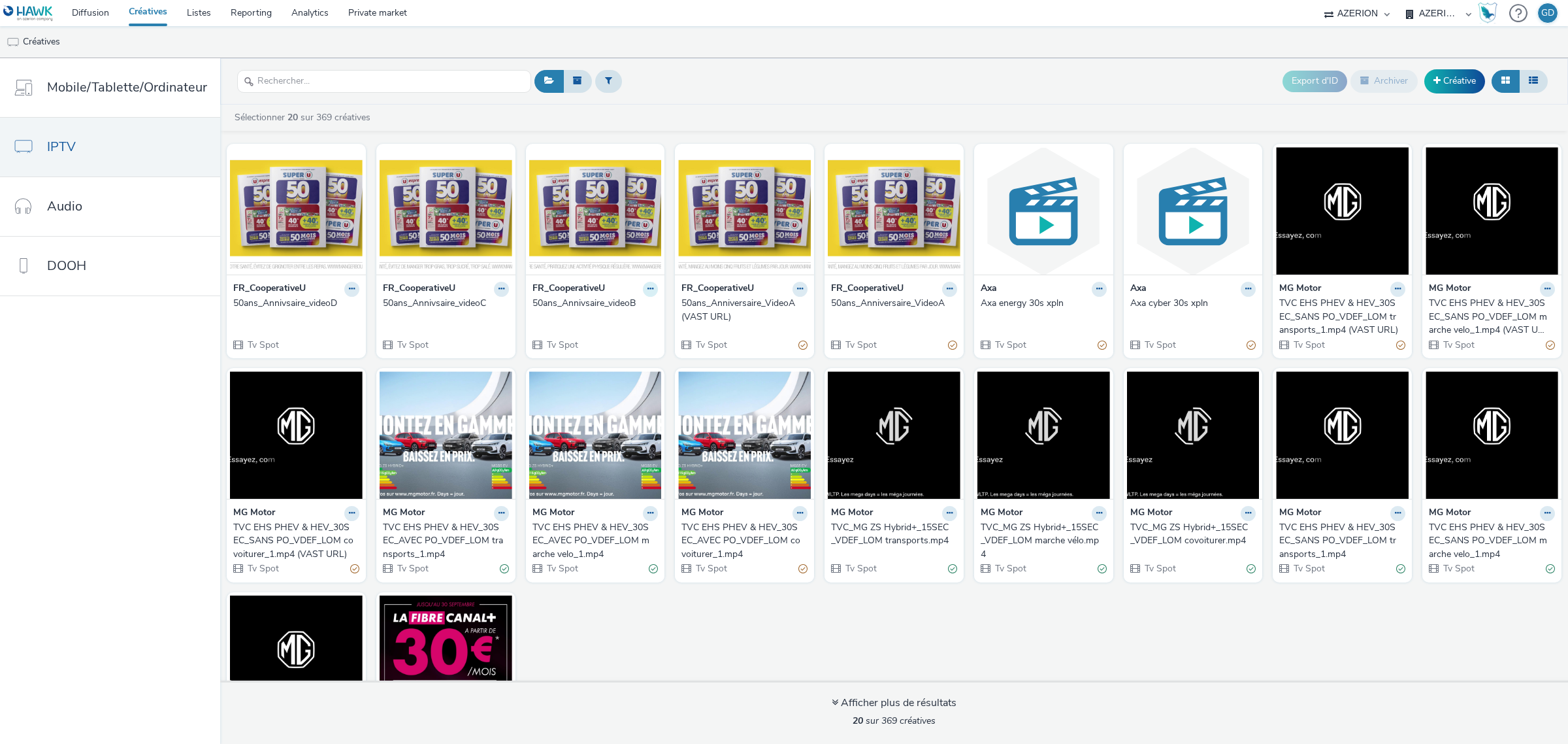
click at [647, 291] on icon at bounding box center [650, 289] width 6 height 8
click at [542, 285] on strong "FR_CooperativeU" at bounding box center [568, 290] width 72 height 15
click at [571, 311] on div "FR_CooperativeU 50ans_Annivsaire_videoB Tv Spot" at bounding box center [595, 316] width 139 height 84
click at [576, 314] on div "FR_CooperativeU 50ans_Annivsaire_videoB Tv Spot" at bounding box center [595, 316] width 139 height 84
click at [593, 293] on strong "FR_CooperativeU" at bounding box center [568, 290] width 72 height 15
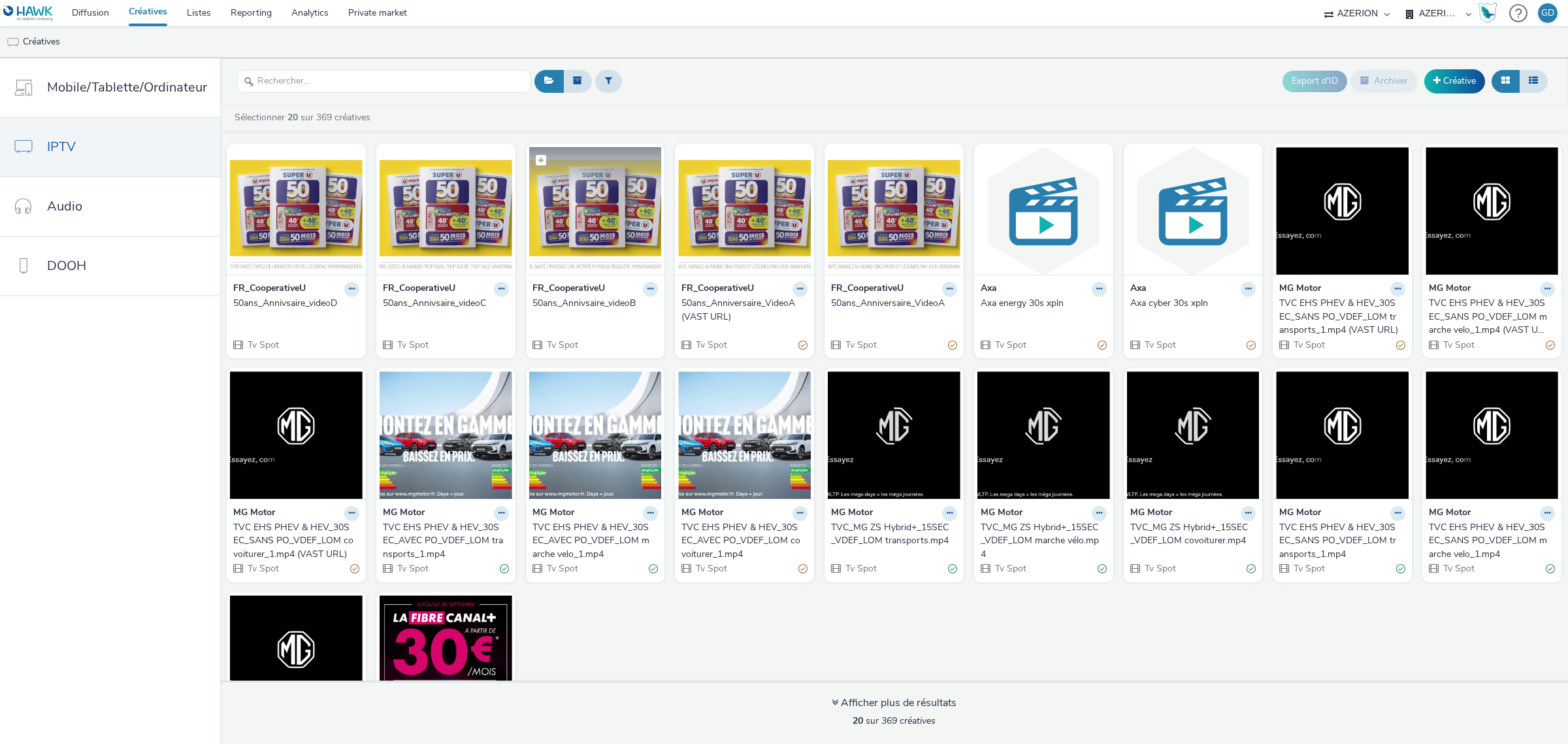
click at [586, 237] on img at bounding box center [596, 211] width 133 height 128
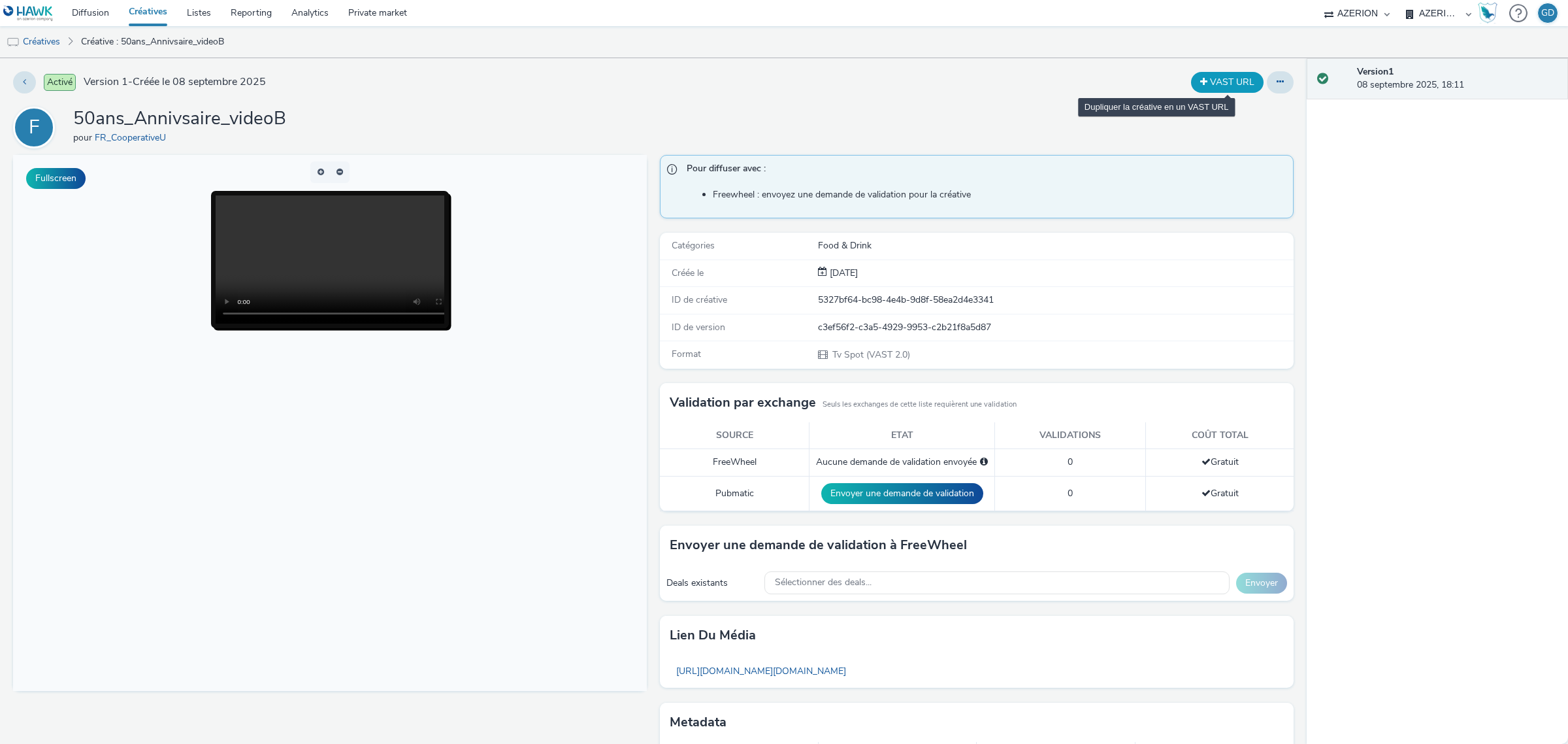
click at [1203, 76] on button "VAST URL" at bounding box center [1227, 83] width 72 height 21
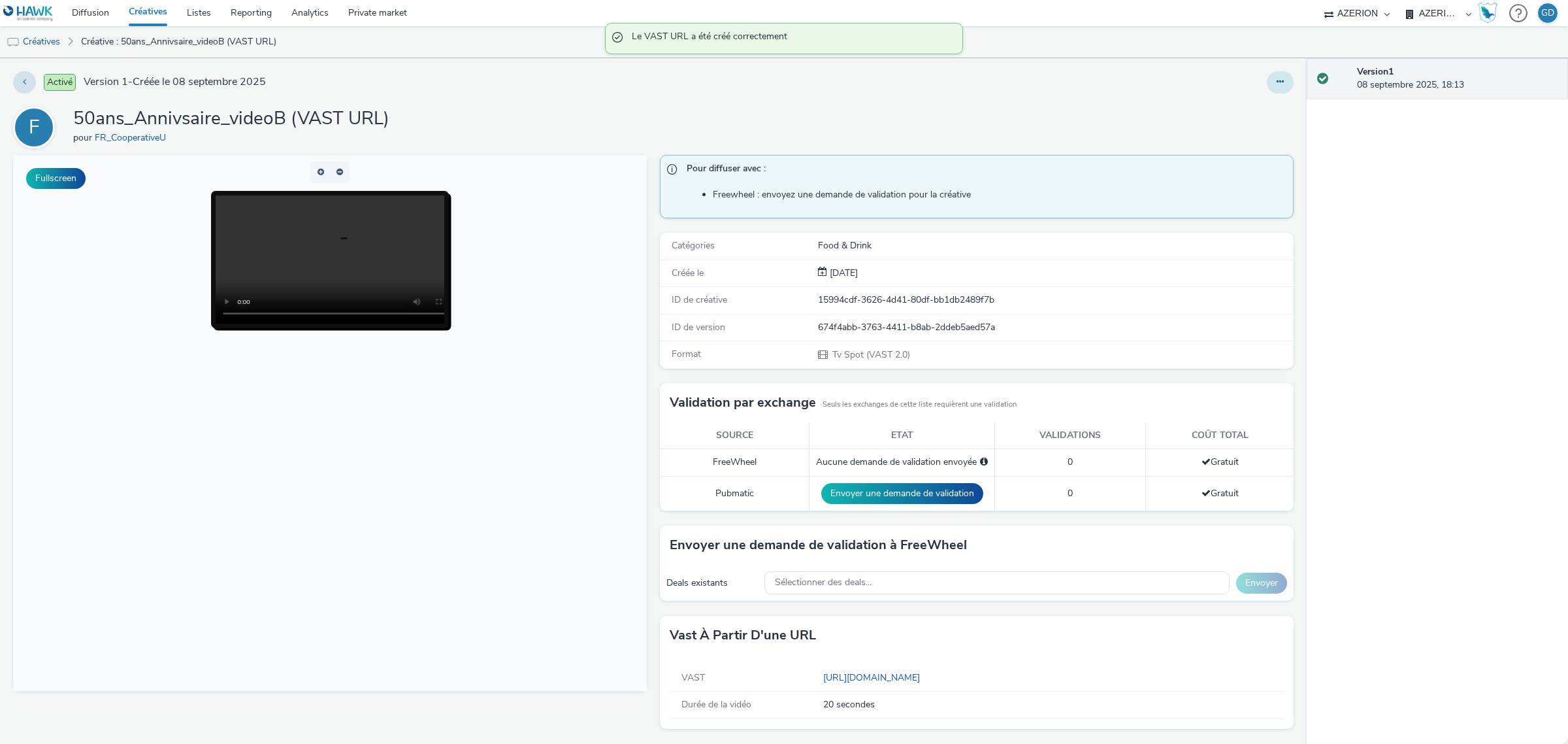
click at [1266, 88] on button at bounding box center [1279, 82] width 27 height 22
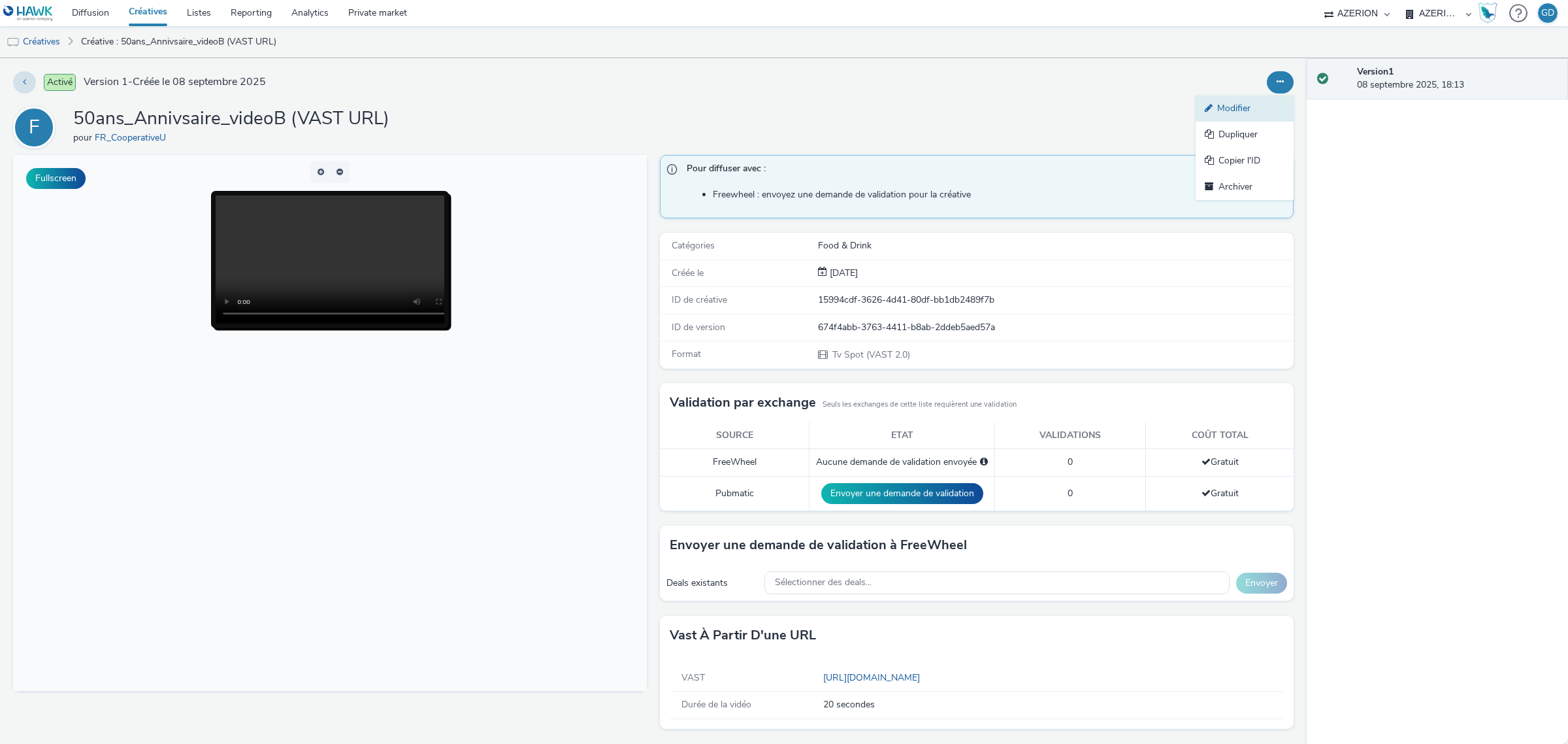
click at [1238, 109] on link "Modifier" at bounding box center [1244, 109] width 98 height 26
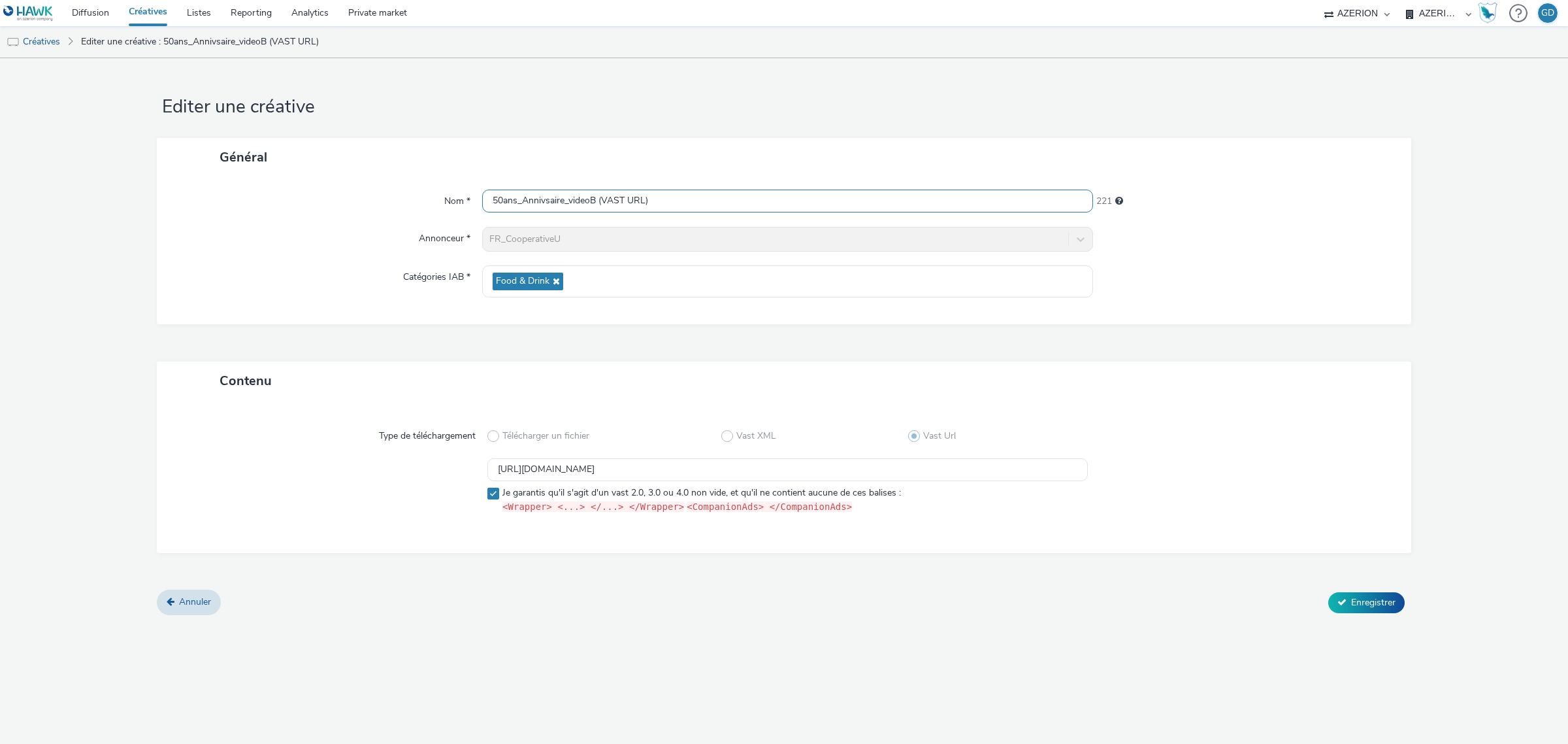
click at [605, 199] on input "50ans_Annivsaire_videoB (VAST URL)" at bounding box center [788, 201] width 611 height 23
click at [665, 188] on div "Nom * 50ans_Annivsaire_videoB_VAST URL) 222 Annonceur * FR_CooperativeU Catégor…" at bounding box center [783, 250] width 1254 height 147
click at [676, 206] on input "50ans_Annivsaire_videoB_VAST URL)" at bounding box center [788, 201] width 611 height 23
type input "50ans_Annivsaire_videoB_VAST URL"
click at [1378, 596] on span "Enregistrer" at bounding box center [1373, 602] width 44 height 12
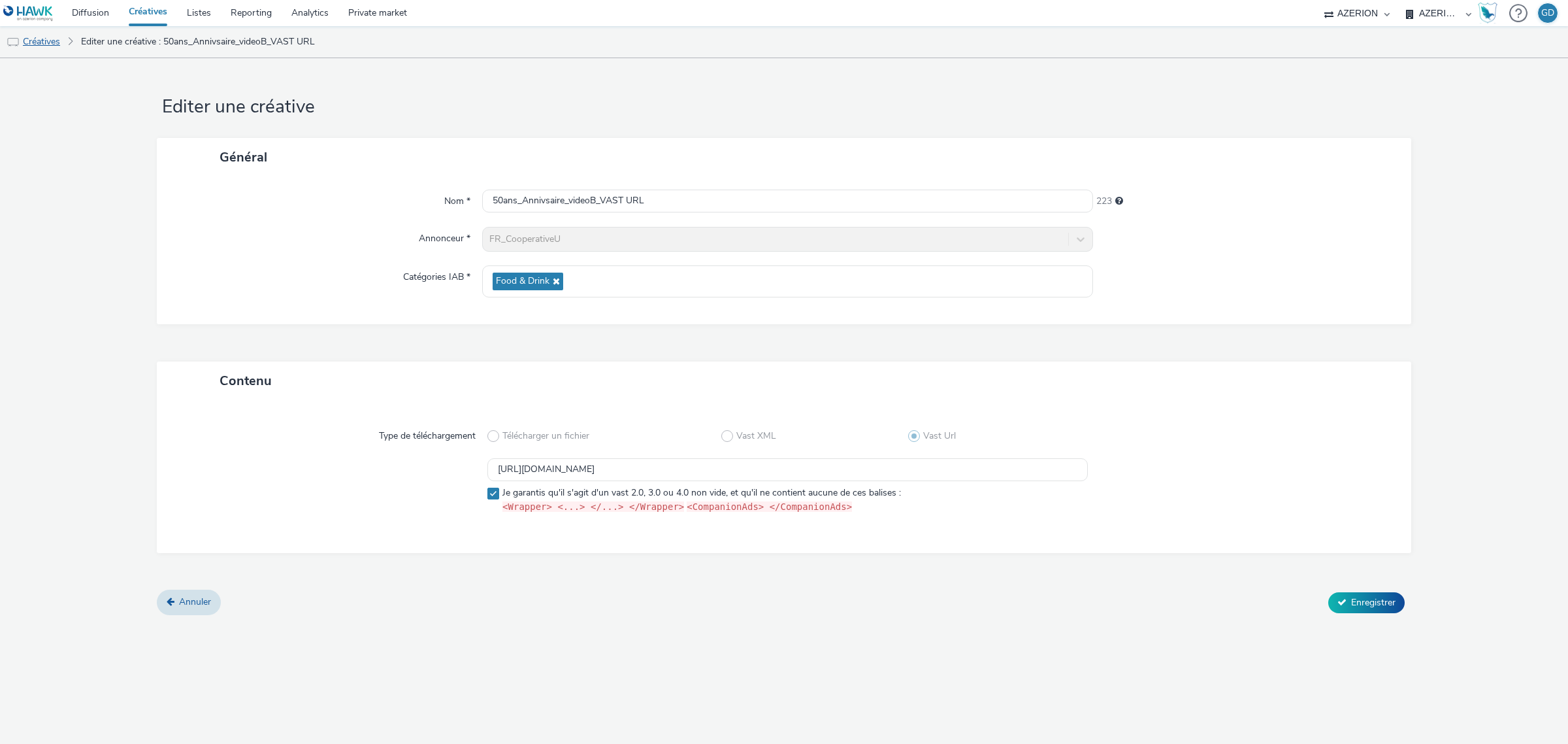
click at [54, 40] on link "Créatives" at bounding box center [33, 41] width 67 height 31
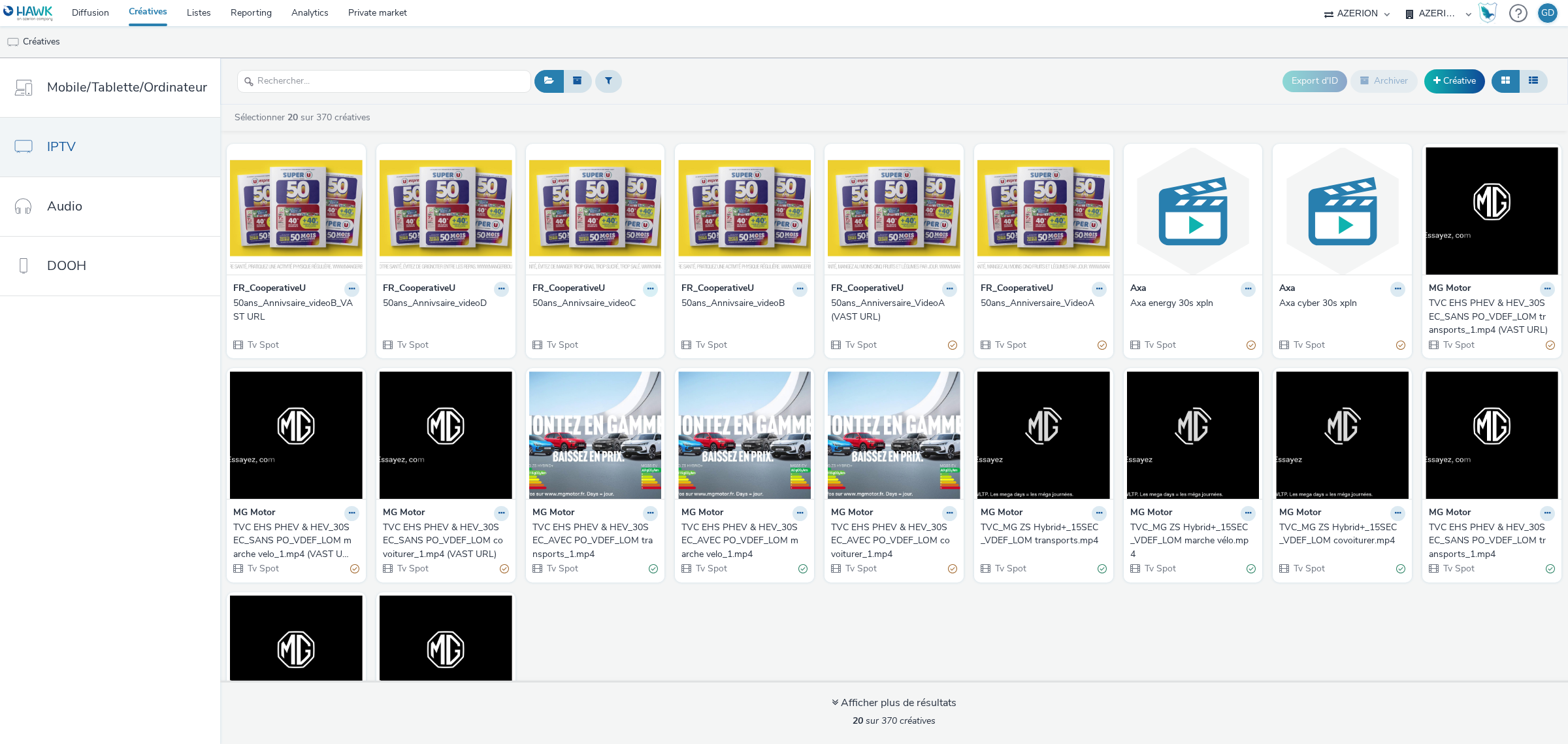
click at [647, 291] on icon at bounding box center [650, 289] width 6 height 8
click at [573, 284] on strong "FR_CooperativeU" at bounding box center [568, 290] width 72 height 15
click at [560, 298] on div "50ans_Annivsaire_videoC" at bounding box center [593, 302] width 121 height 13
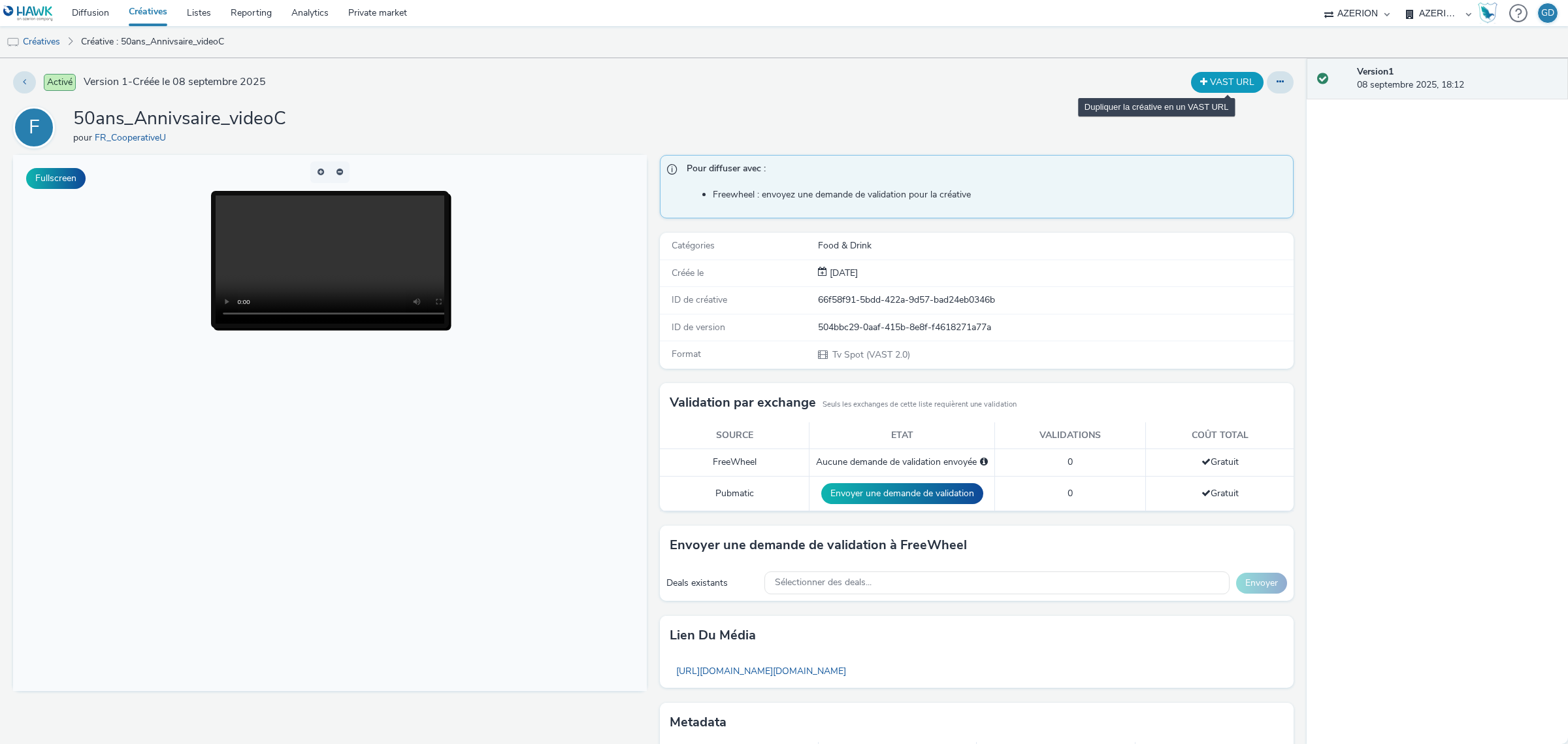
click at [1212, 83] on button "VAST URL" at bounding box center [1227, 83] width 72 height 21
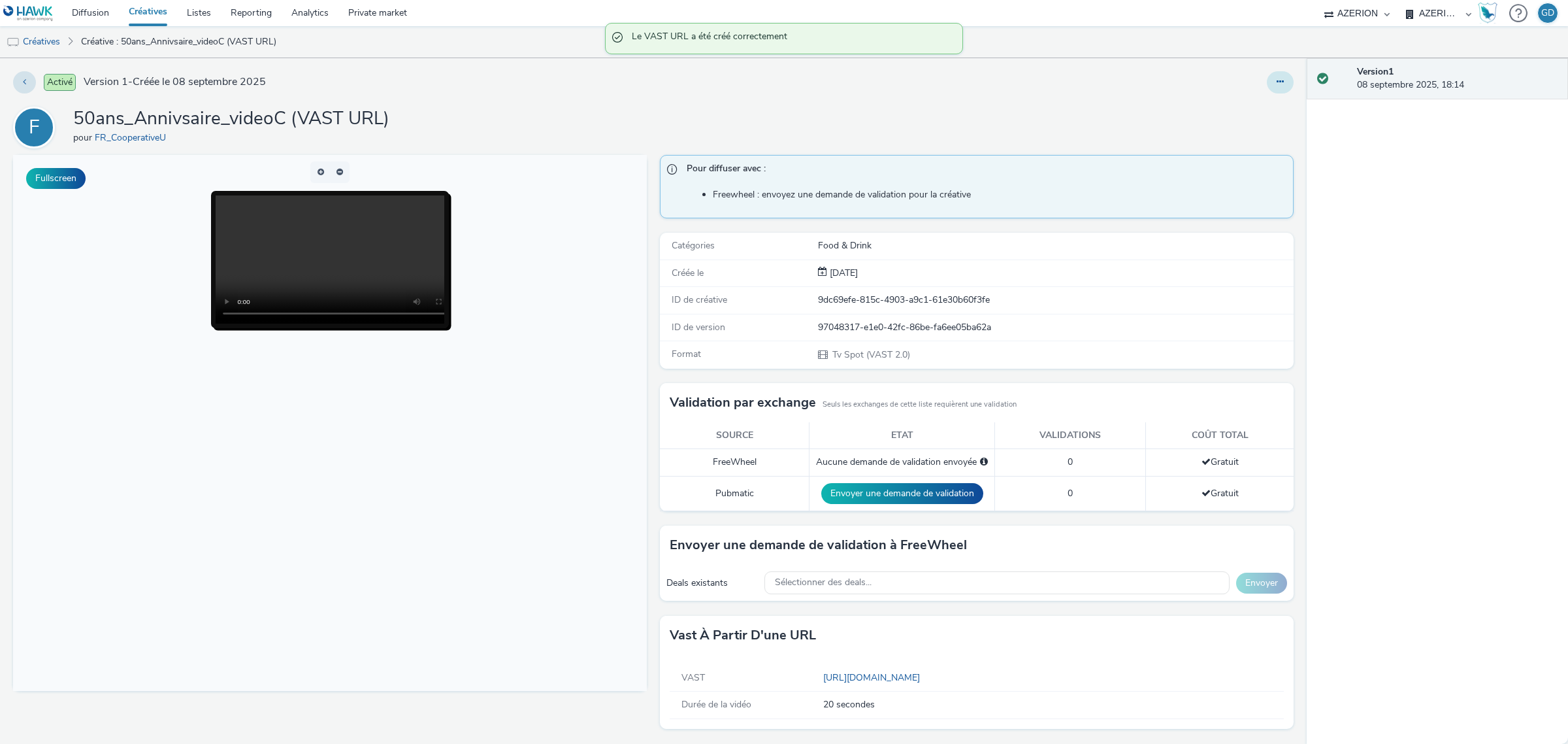
click at [1266, 87] on button at bounding box center [1279, 82] width 27 height 22
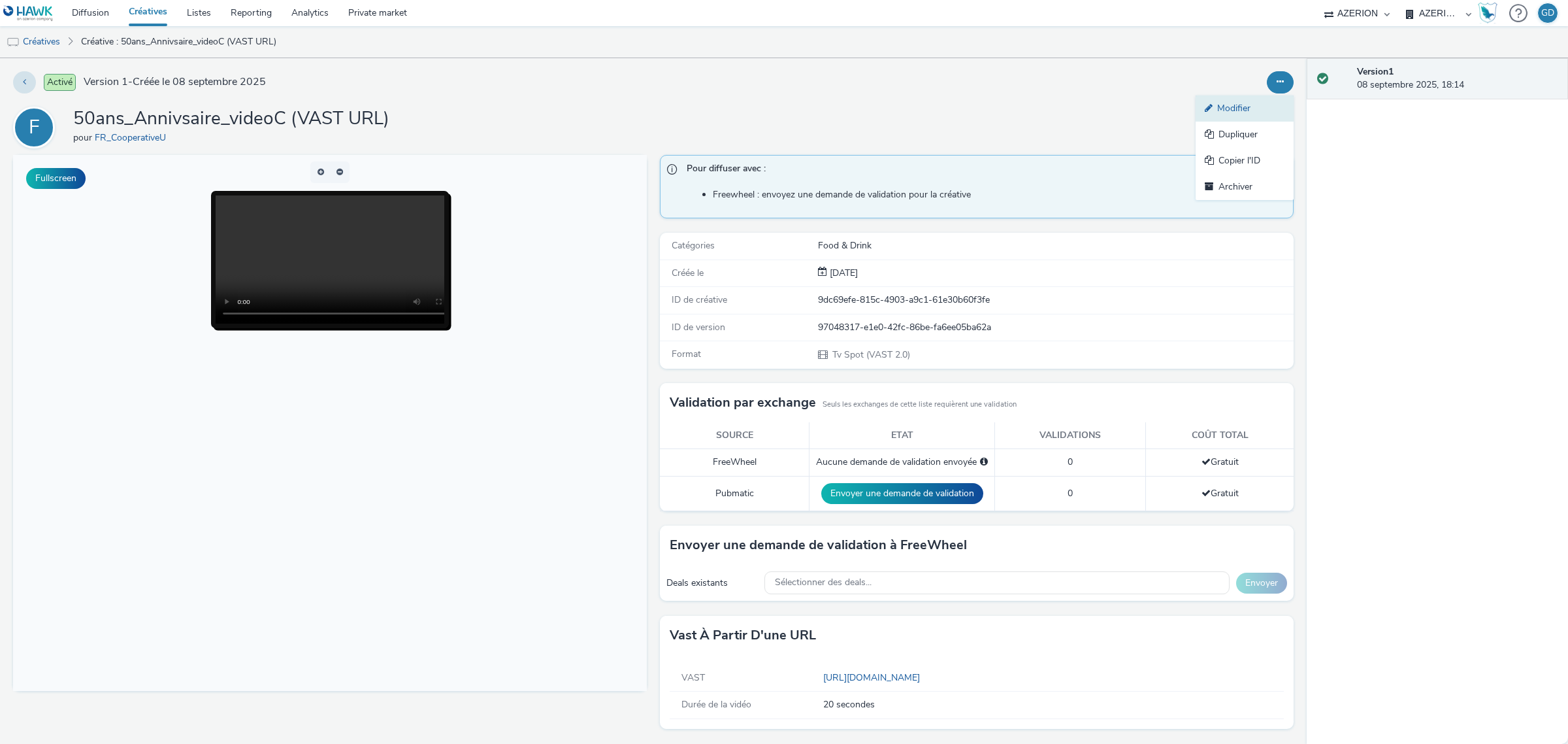
click at [1214, 106] on link "Modifier" at bounding box center [1244, 109] width 98 height 26
click at [1266, 77] on button at bounding box center [1279, 82] width 27 height 22
click at [1249, 103] on link "Modifier" at bounding box center [1244, 109] width 98 height 26
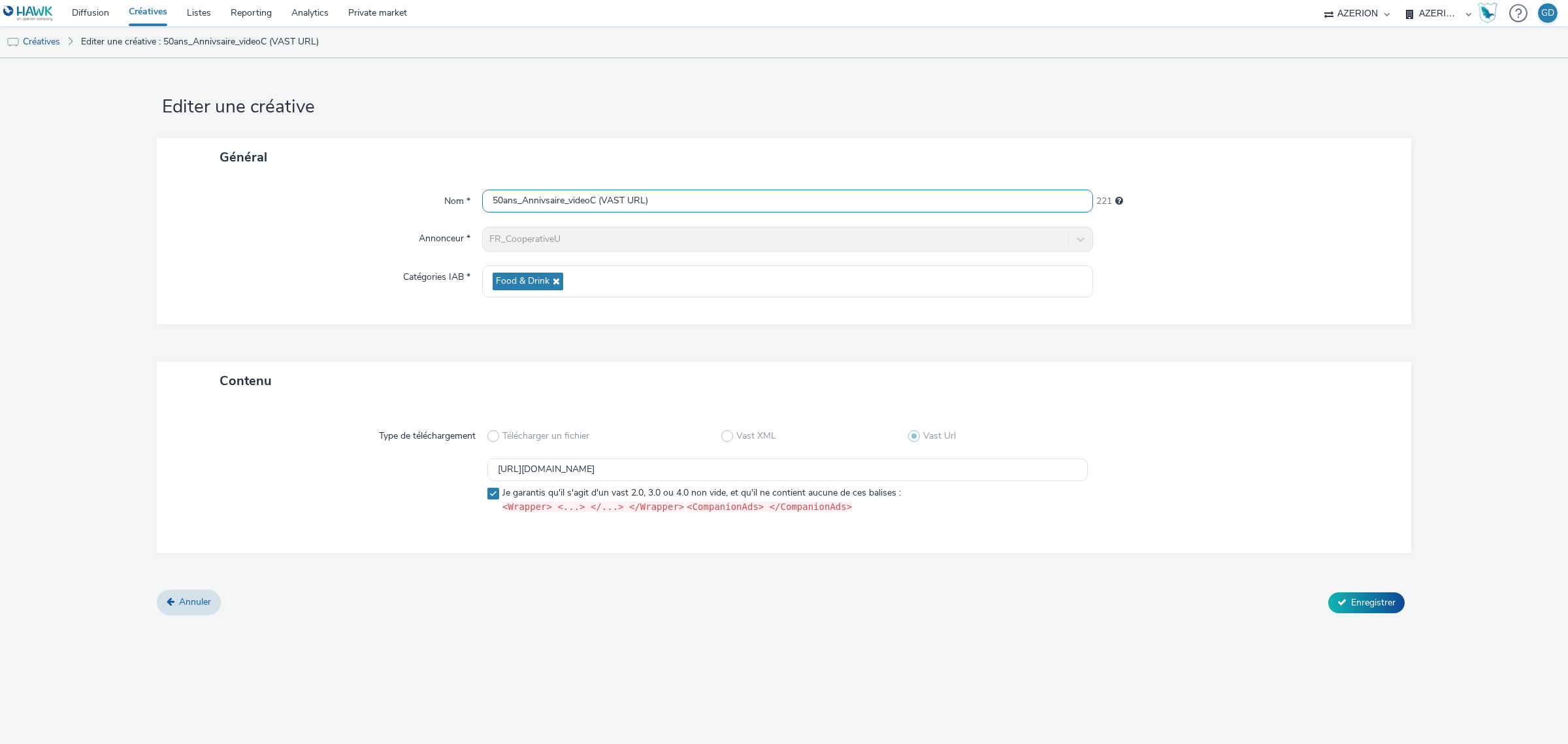
click at [601, 204] on input "50ans_Annivsaire_videoC (VAST URL)" at bounding box center [788, 201] width 611 height 23
click at [722, 190] on input "50ans_Annivsaire_videoC_VAST URL)" at bounding box center [788, 201] width 611 height 23
type input "50ans_Annivsaire_videoC_VAST URL"
click at [1328, 592] on button "Enregistrer" at bounding box center [1366, 603] width 77 height 21
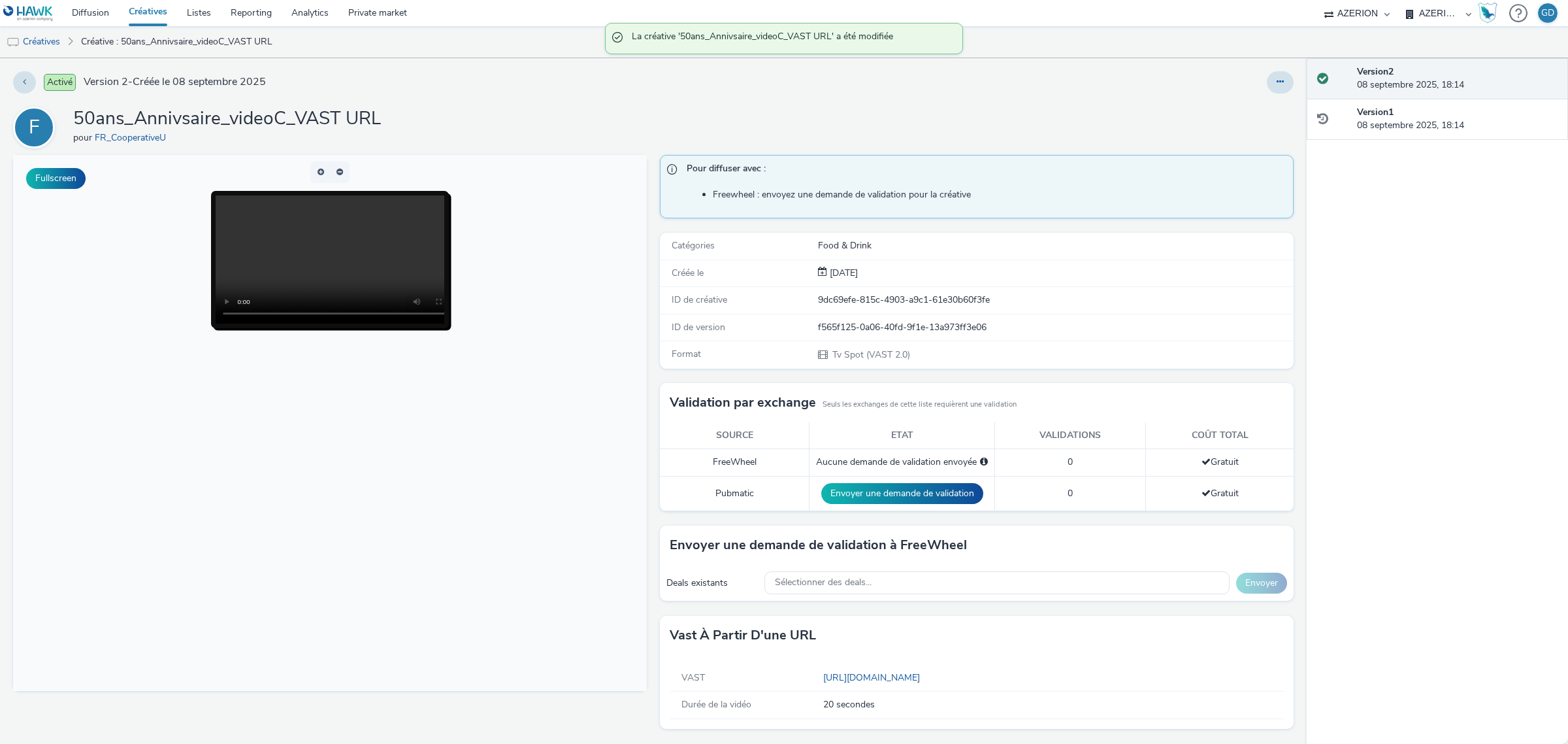
click at [145, 8] on link "Créatives" at bounding box center [148, 13] width 58 height 26
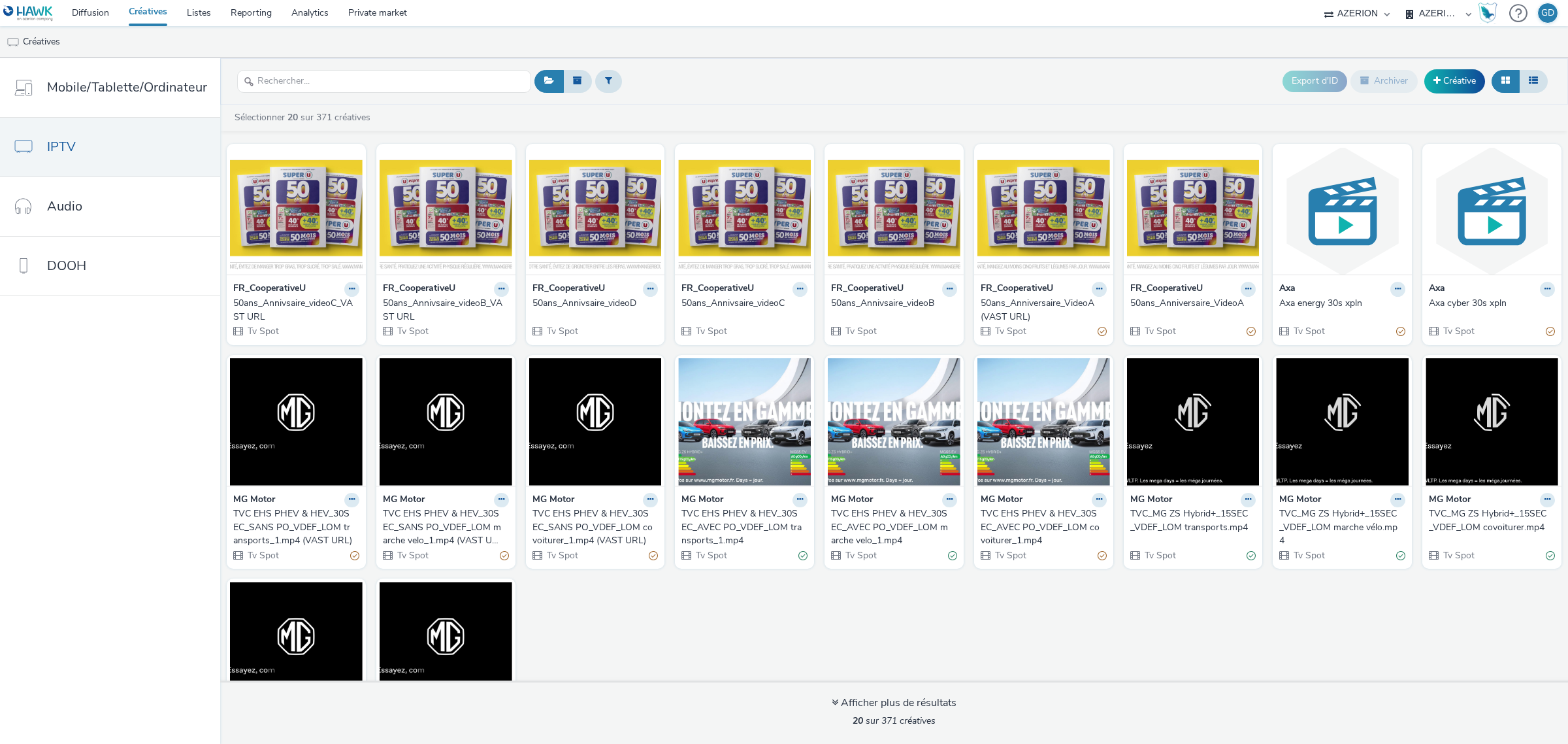
click at [657, 286] on div "FR_CooperativeU 50ans_Annivsaire_videoD Tv Spot" at bounding box center [595, 309] width 139 height 70
click at [647, 288] on icon at bounding box center [650, 289] width 6 height 8
click at [543, 282] on strong "FR_CooperativeU" at bounding box center [568, 290] width 72 height 15
click at [541, 301] on div "50ans_Annivsaire_videoD" at bounding box center [593, 302] width 121 height 13
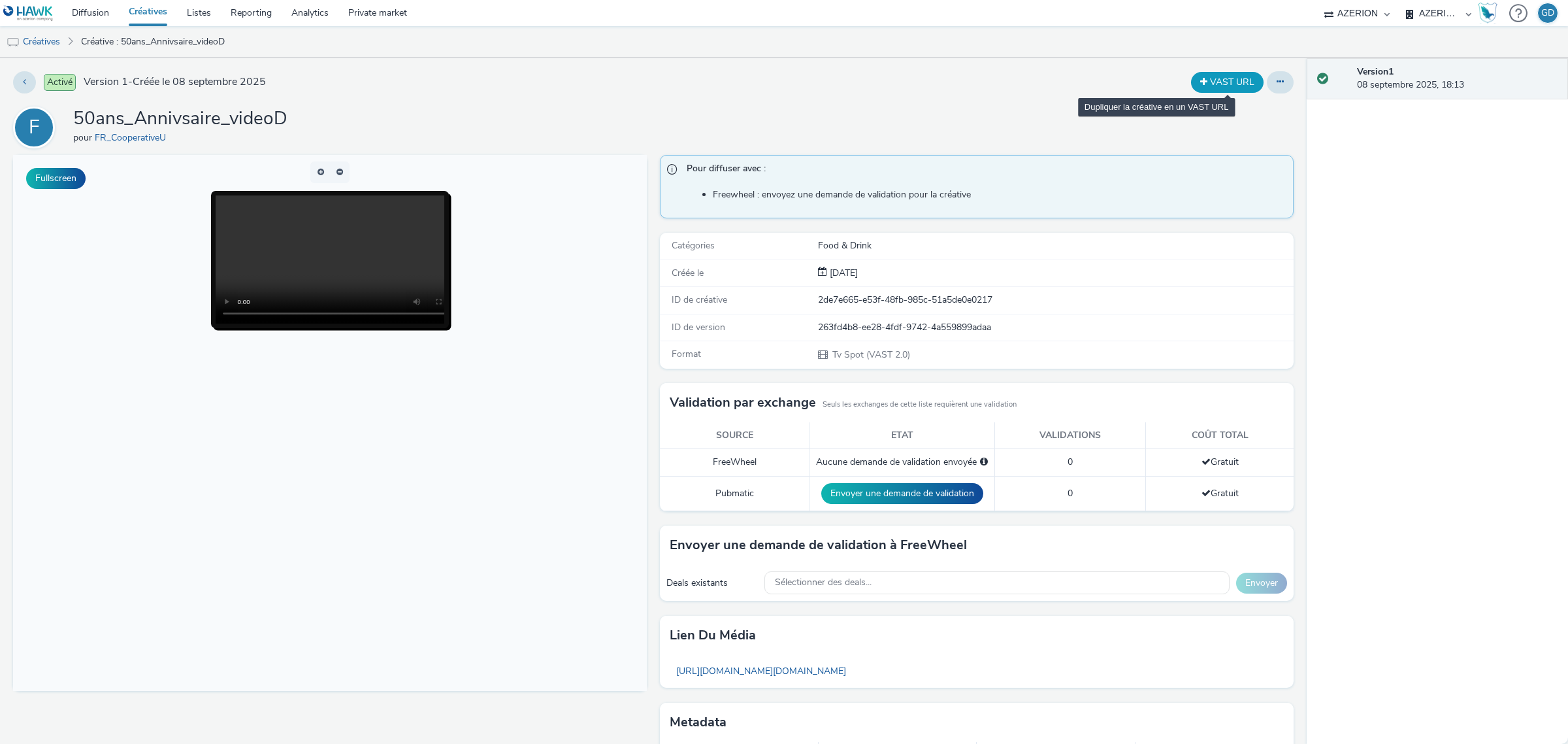
click at [1207, 81] on button "VAST URL" at bounding box center [1227, 83] width 72 height 21
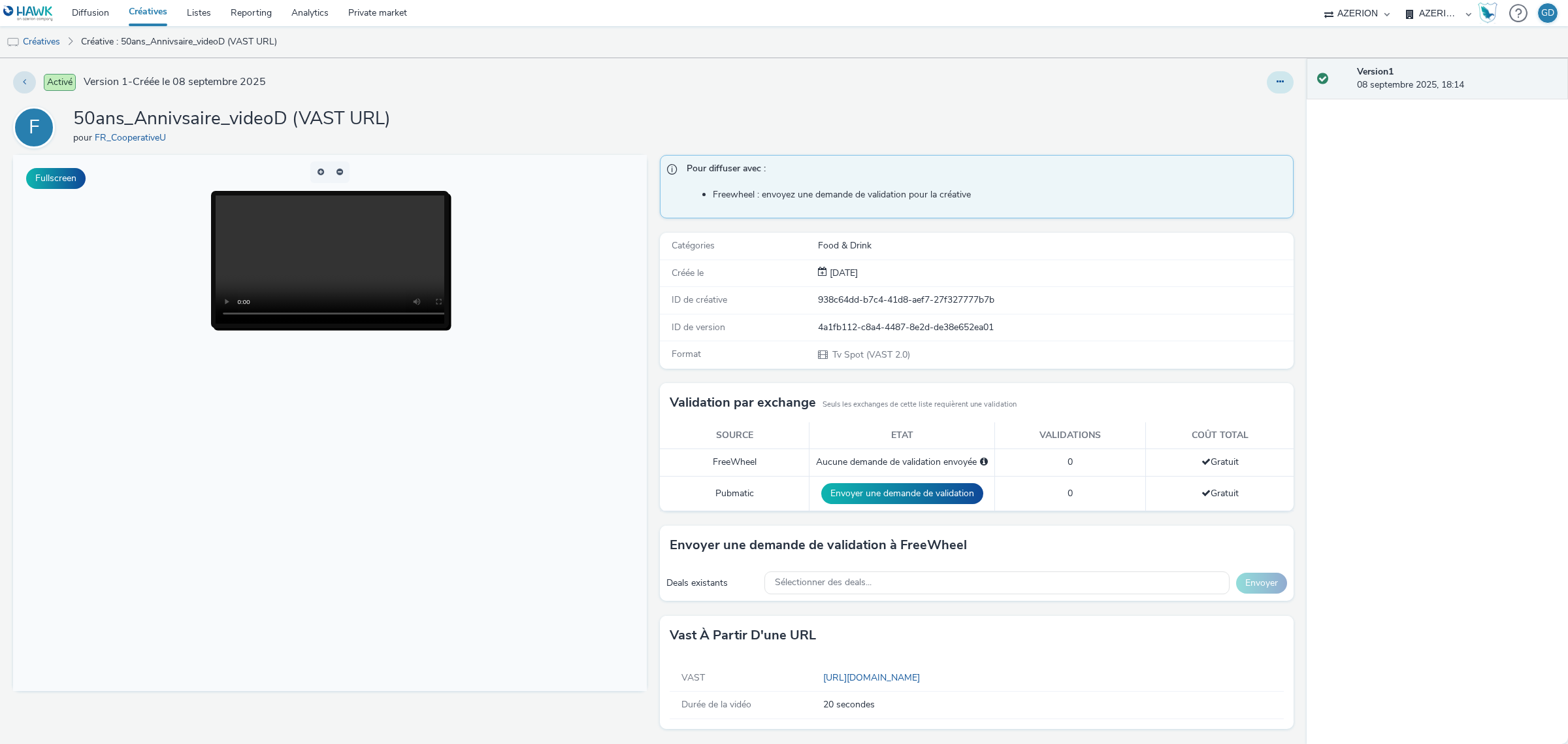
click at [1277, 90] on button at bounding box center [1279, 82] width 27 height 22
click at [1222, 103] on link "Modifier" at bounding box center [1244, 109] width 98 height 26
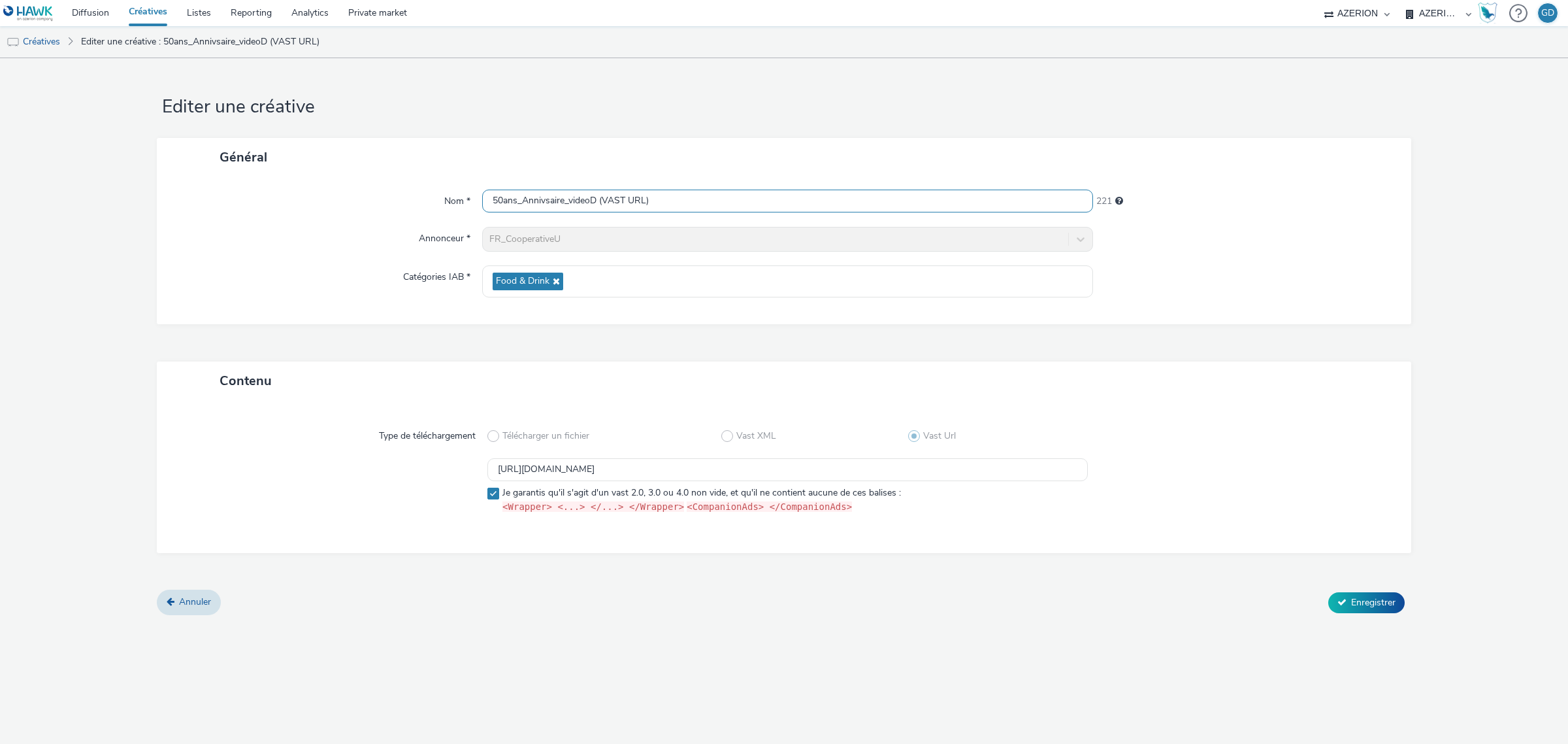
click at [606, 198] on input "50ans_Annivsaire_videoD (VAST URL)" at bounding box center [788, 201] width 611 height 23
click at [726, 194] on input "50ans_Annivsaire_videoD_VAST URL)" at bounding box center [788, 201] width 611 height 23
type input "50ans_Annivsaire_videoD_VAST URL"
click at [1378, 596] on span "Enregistrer" at bounding box center [1373, 602] width 44 height 12
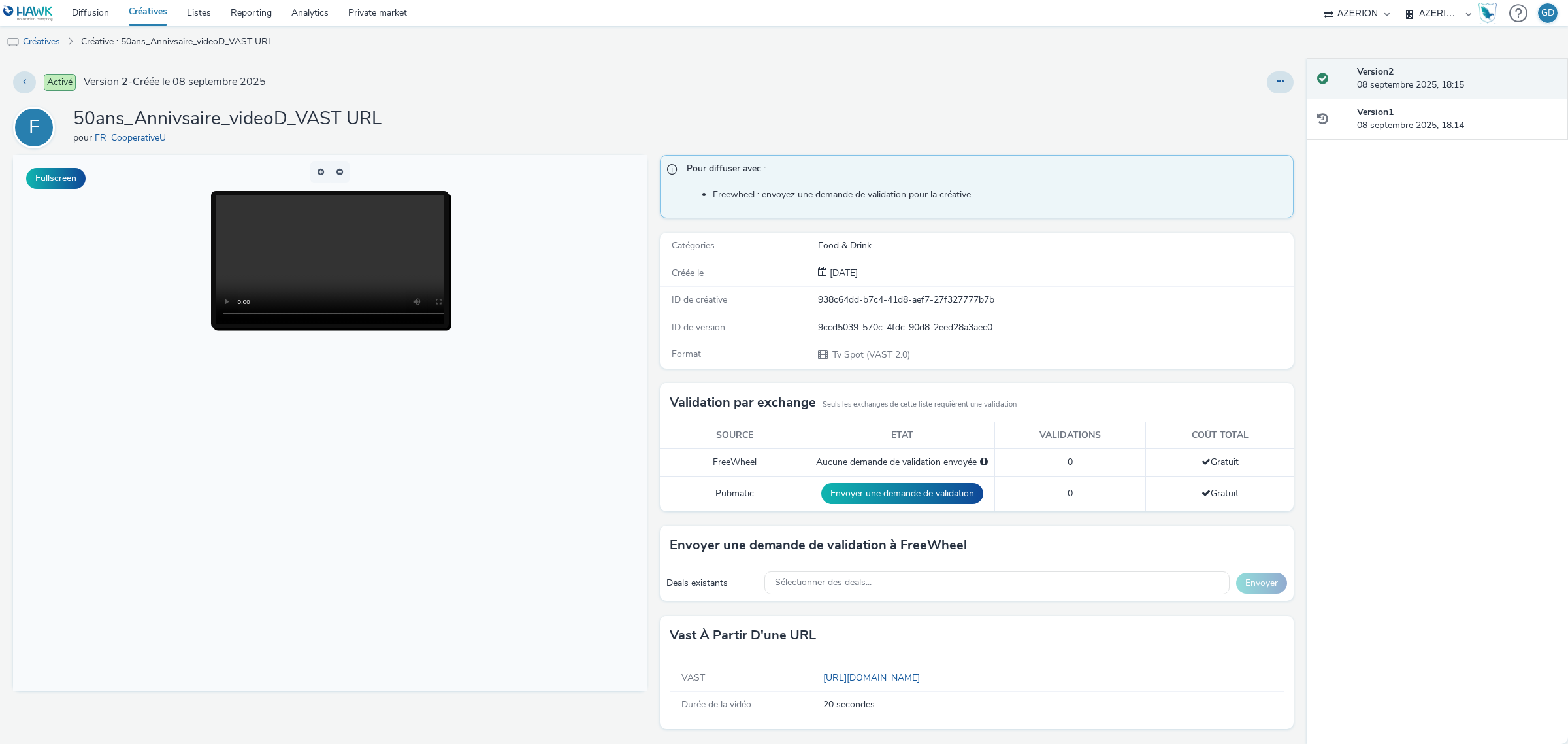
click at [136, 8] on link "Créatives" at bounding box center [148, 13] width 58 height 26
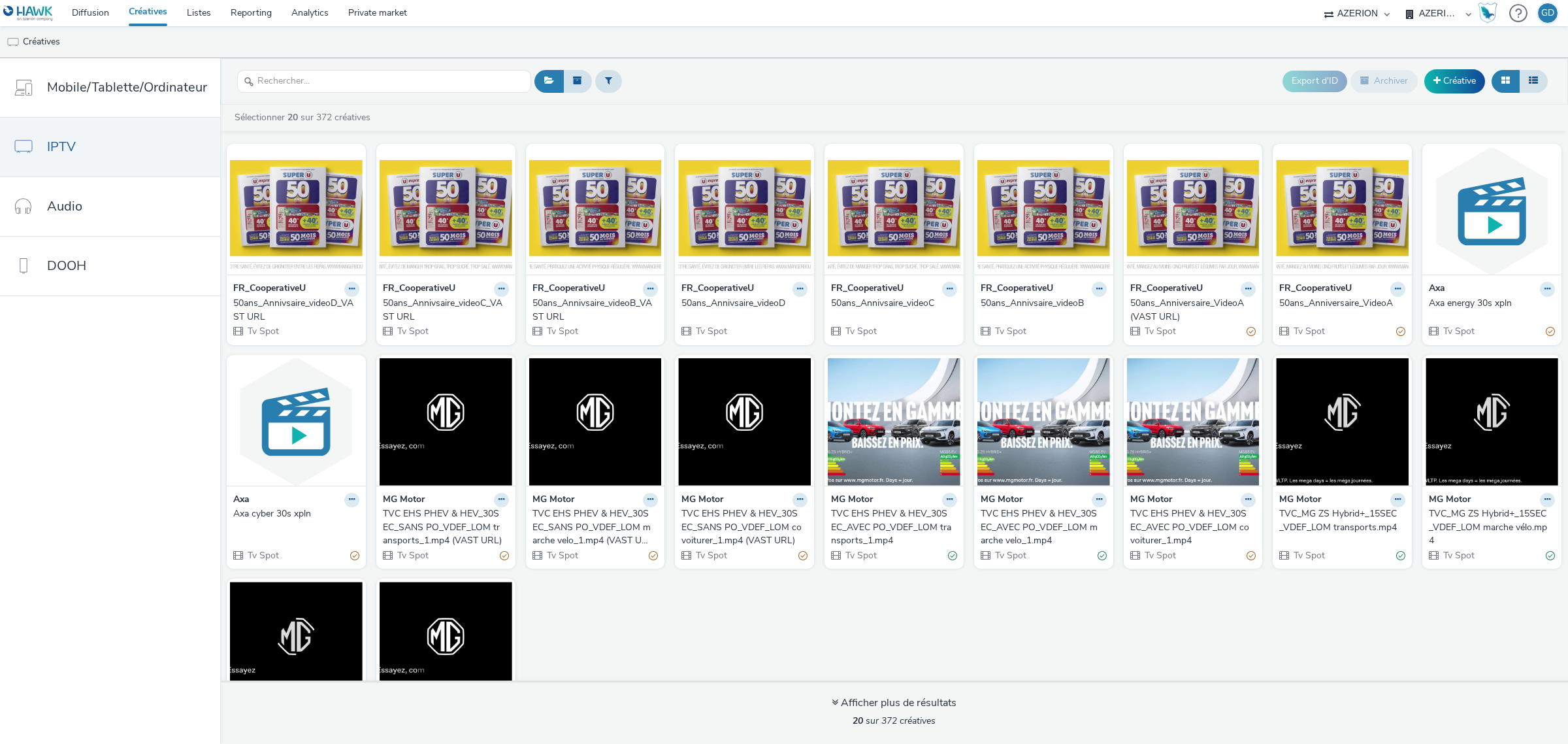
click at [275, 295] on strong "FR_CooperativeU" at bounding box center [269, 290] width 72 height 15
click at [281, 253] on img at bounding box center [296, 211] width 133 height 128
click at [457, 245] on img at bounding box center [446, 211] width 133 height 128
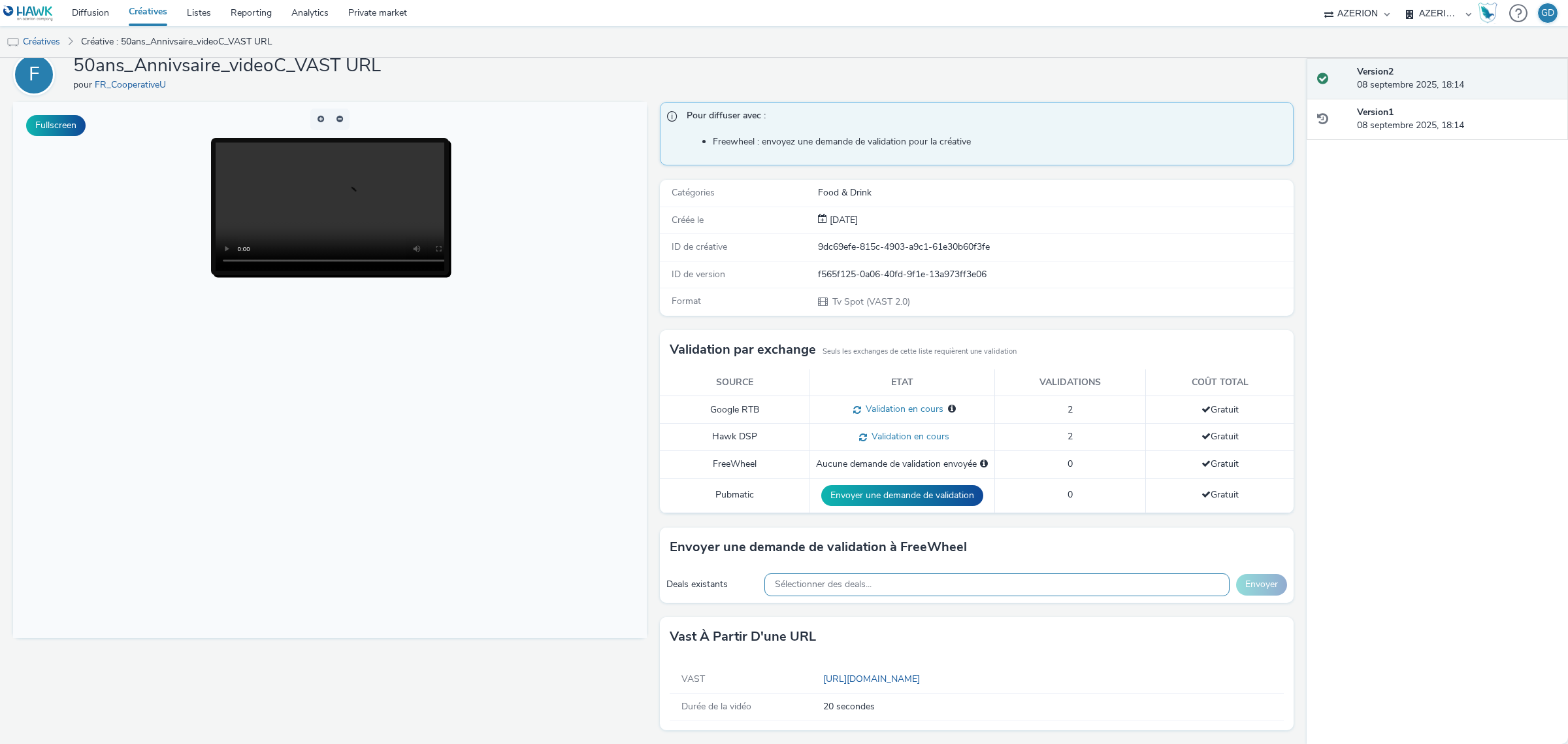
scroll to position [55, 0]
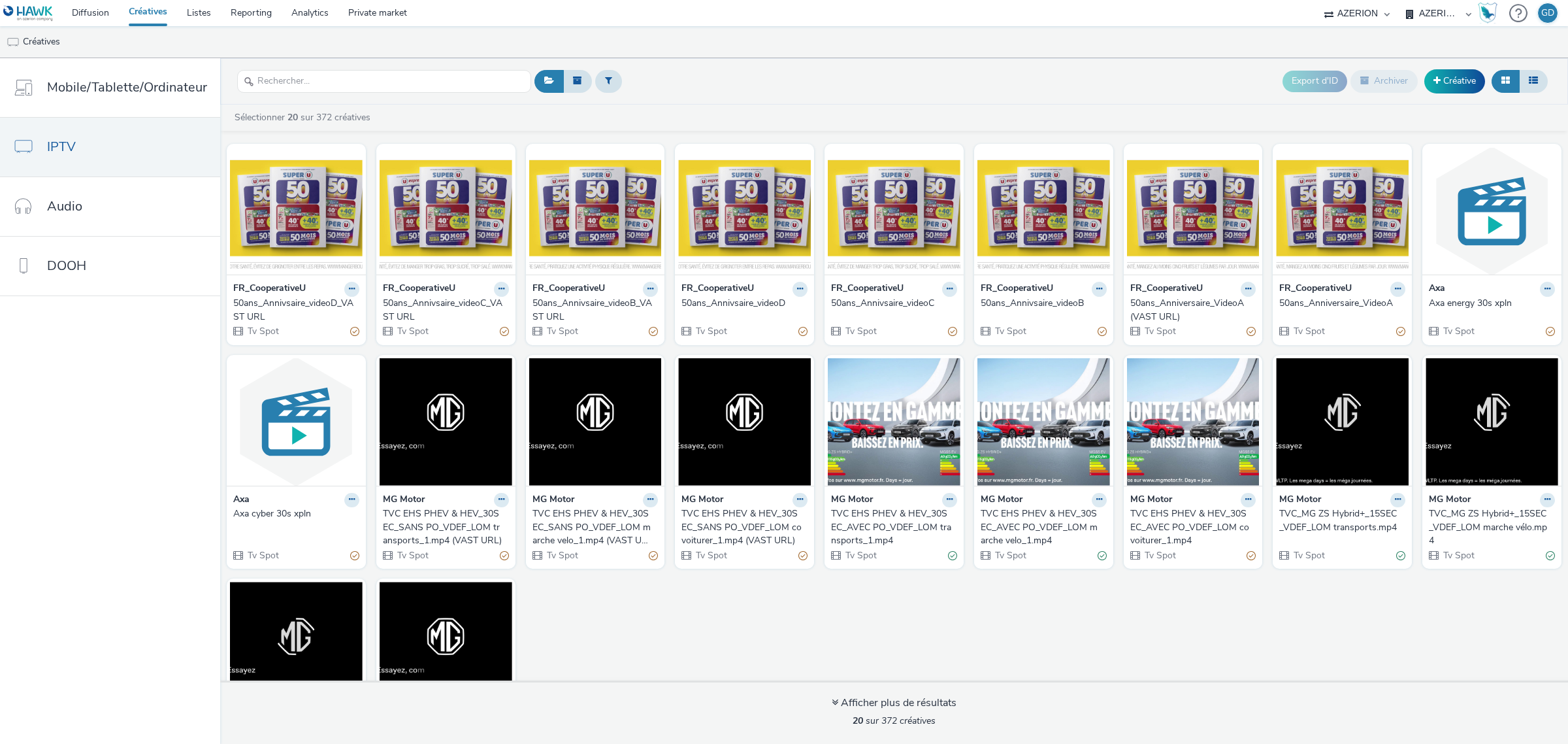
click at [621, 301] on div "50ans_Annivsaire_videoB_VAST URL" at bounding box center [593, 309] width 121 height 27
click at [1151, 297] on div "50ans_Anniversaire_VideoA (VAST URL)" at bounding box center [1190, 309] width 121 height 27
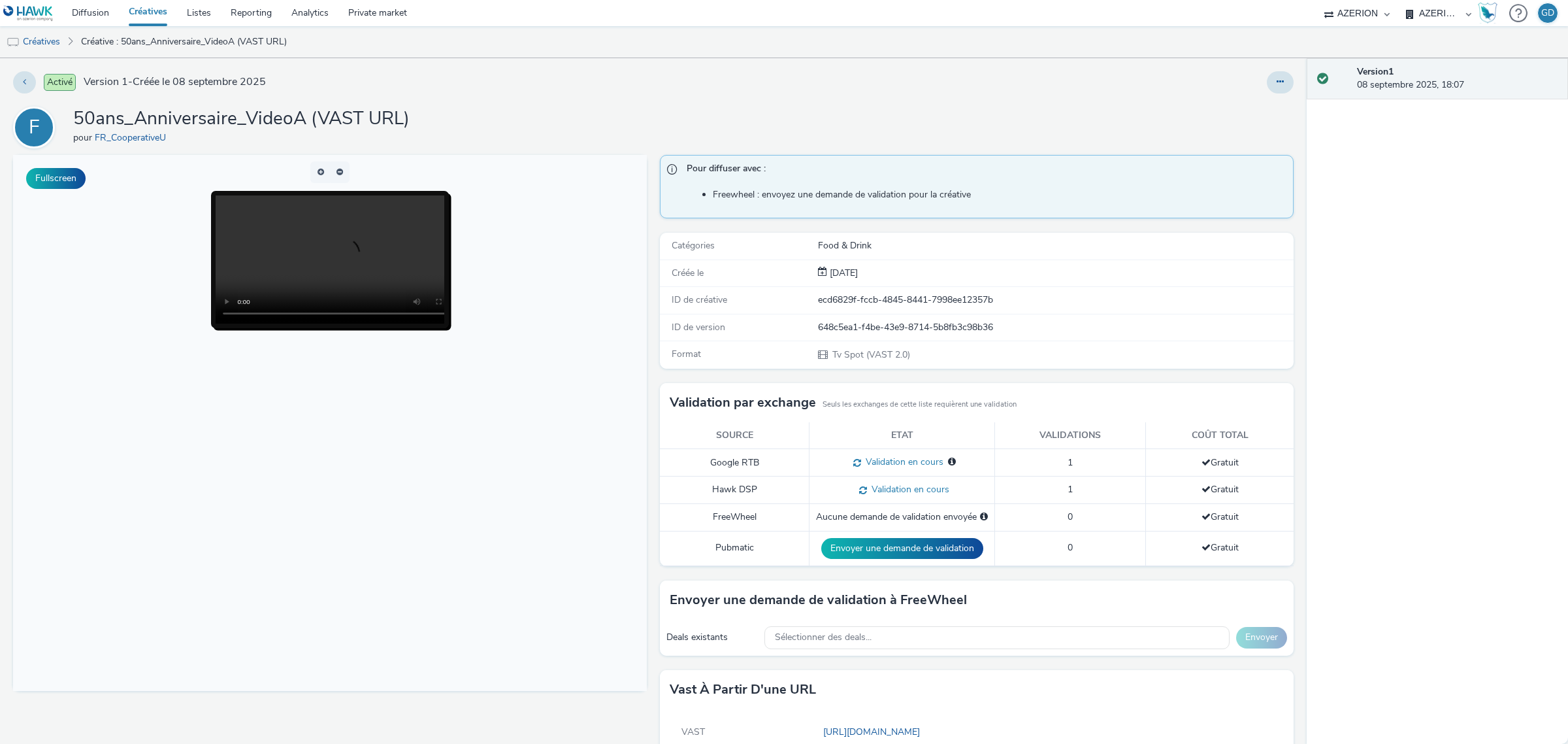
scroll to position [55, 0]
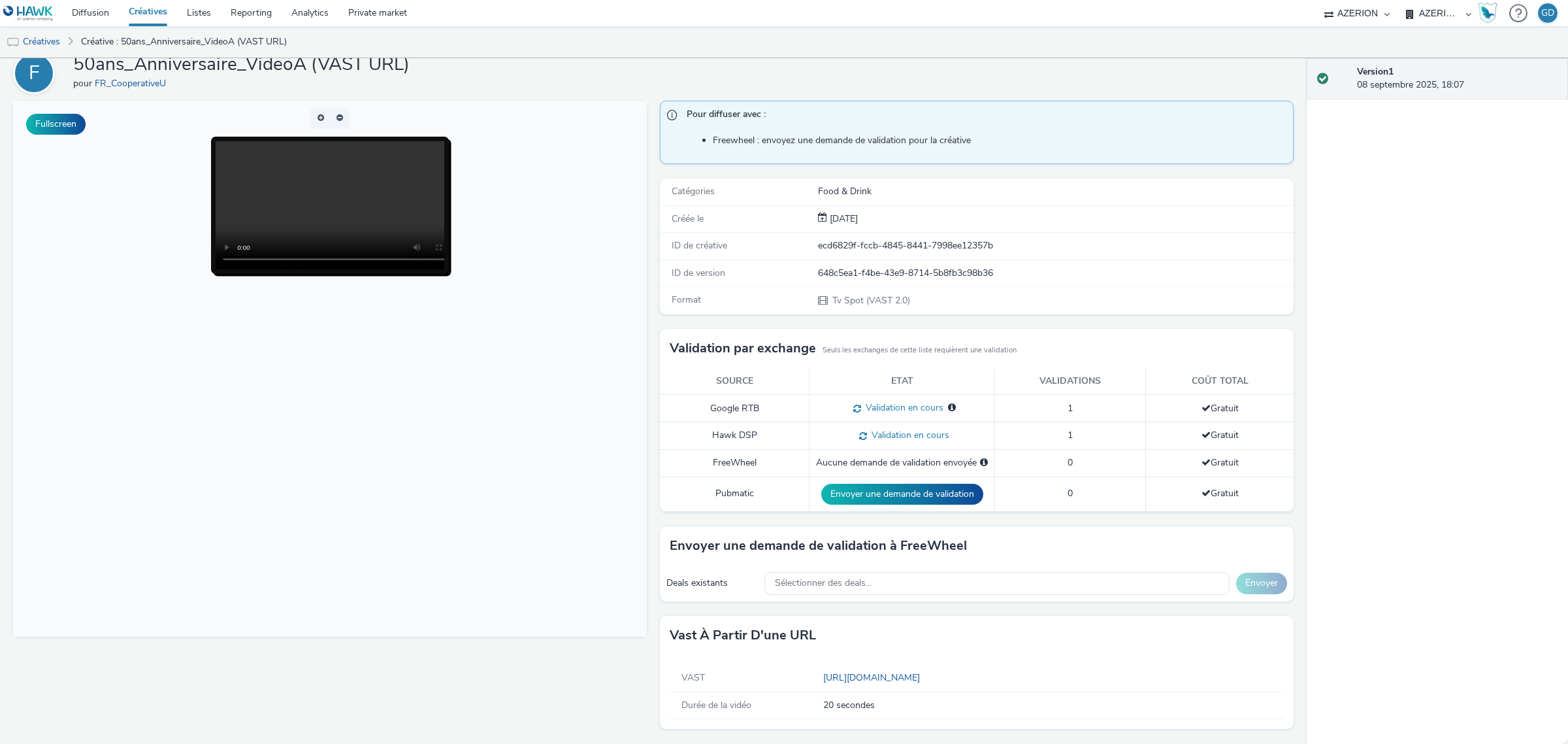
click at [138, 11] on link "Créatives" at bounding box center [148, 13] width 58 height 26
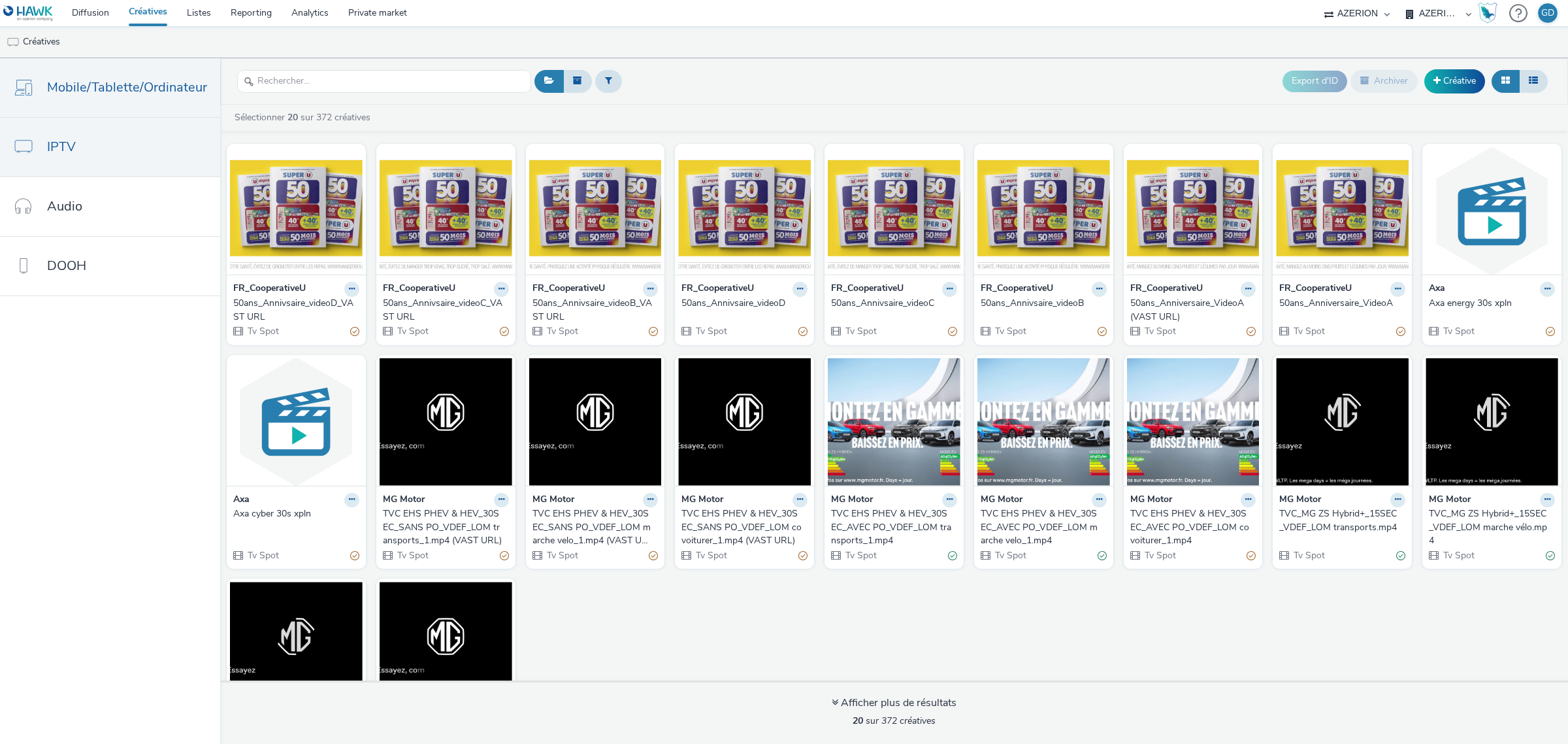
click at [121, 87] on span "Mobile/Tablette/Ordinateur" at bounding box center [127, 87] width 160 height 19
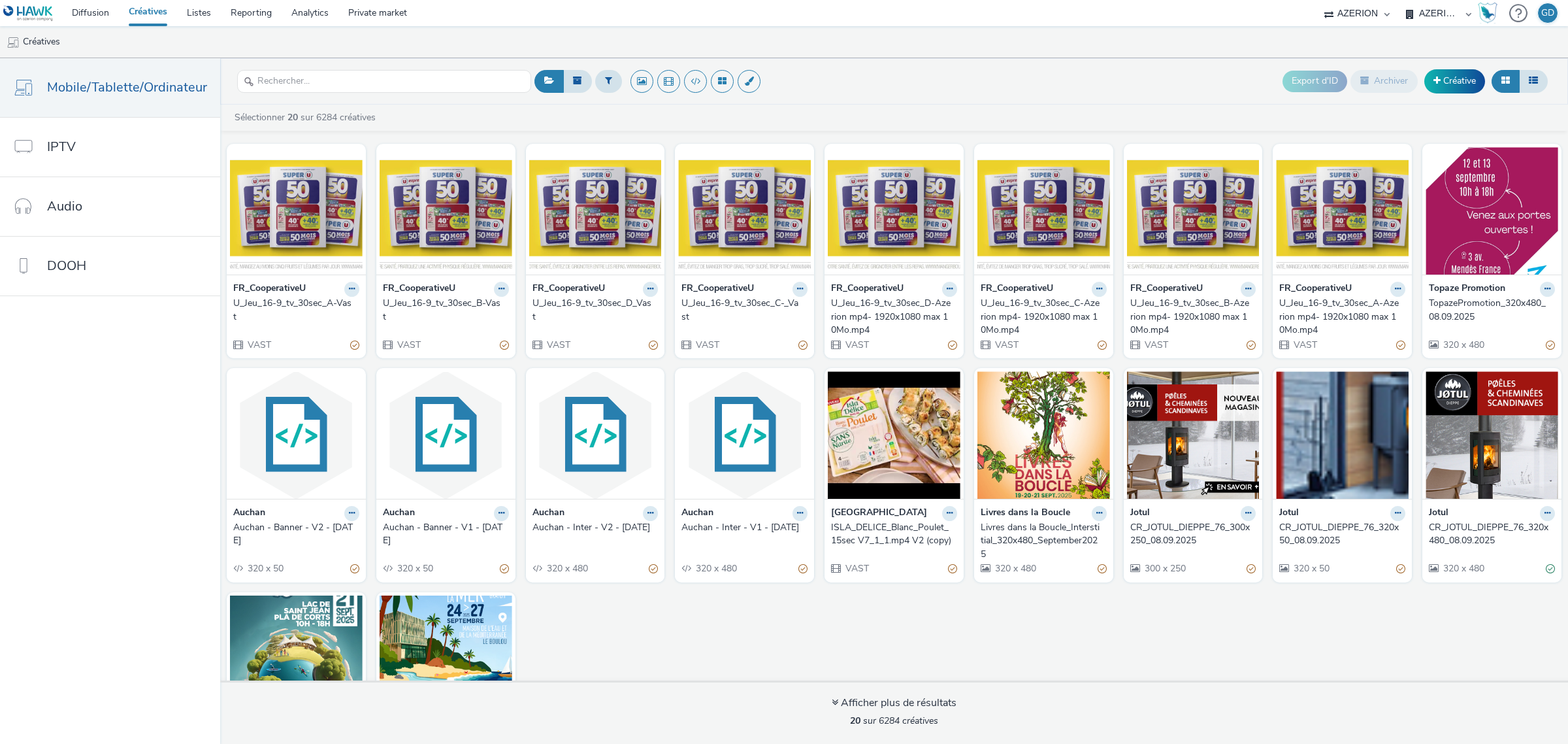
click at [740, 315] on div "U_Jeu_16-9_tv_30sec_C-_Vast" at bounding box center [741, 309] width 121 height 27
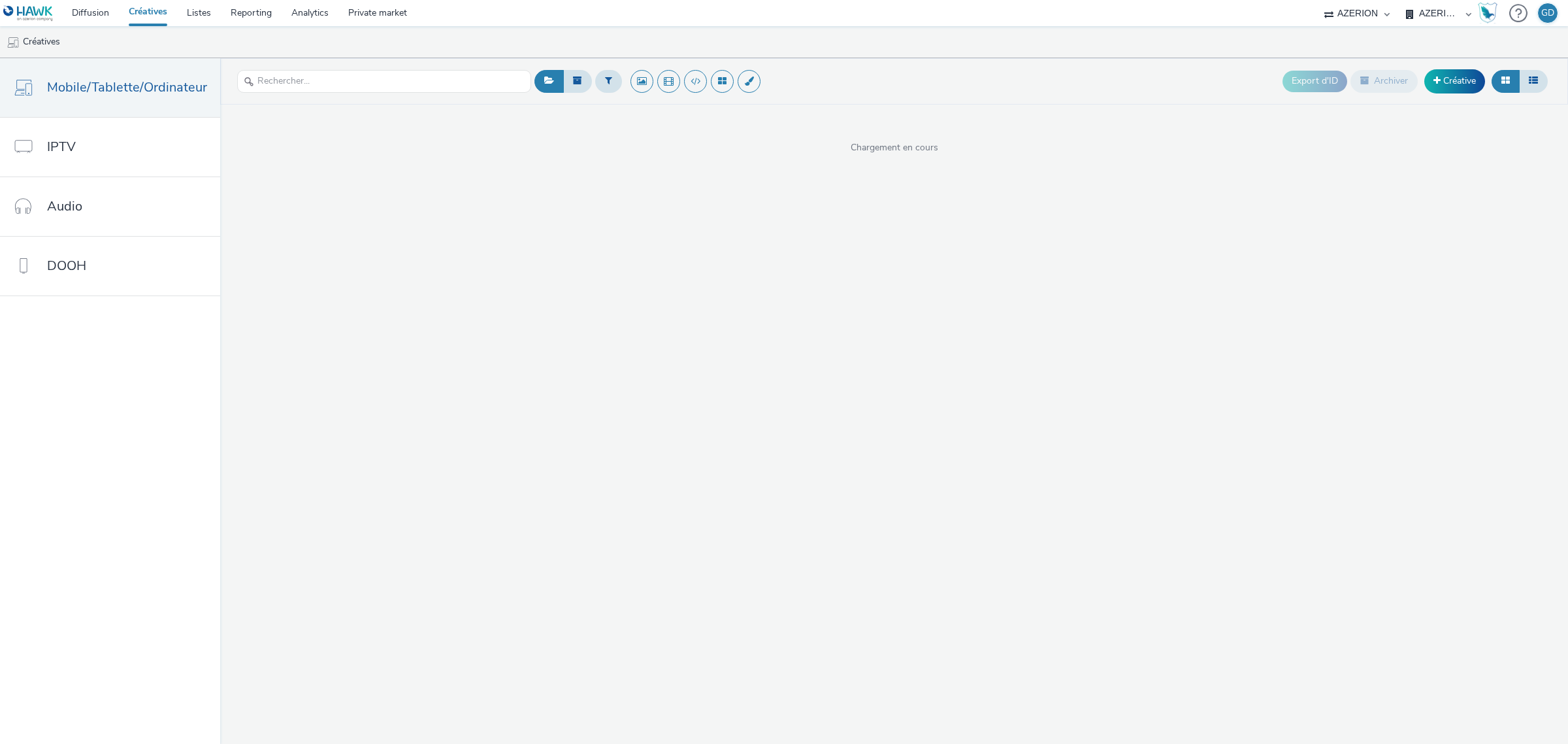
click at [851, 73] on div "Export d'ID Archiver Créative" at bounding box center [1041, 81] width 1020 height 32
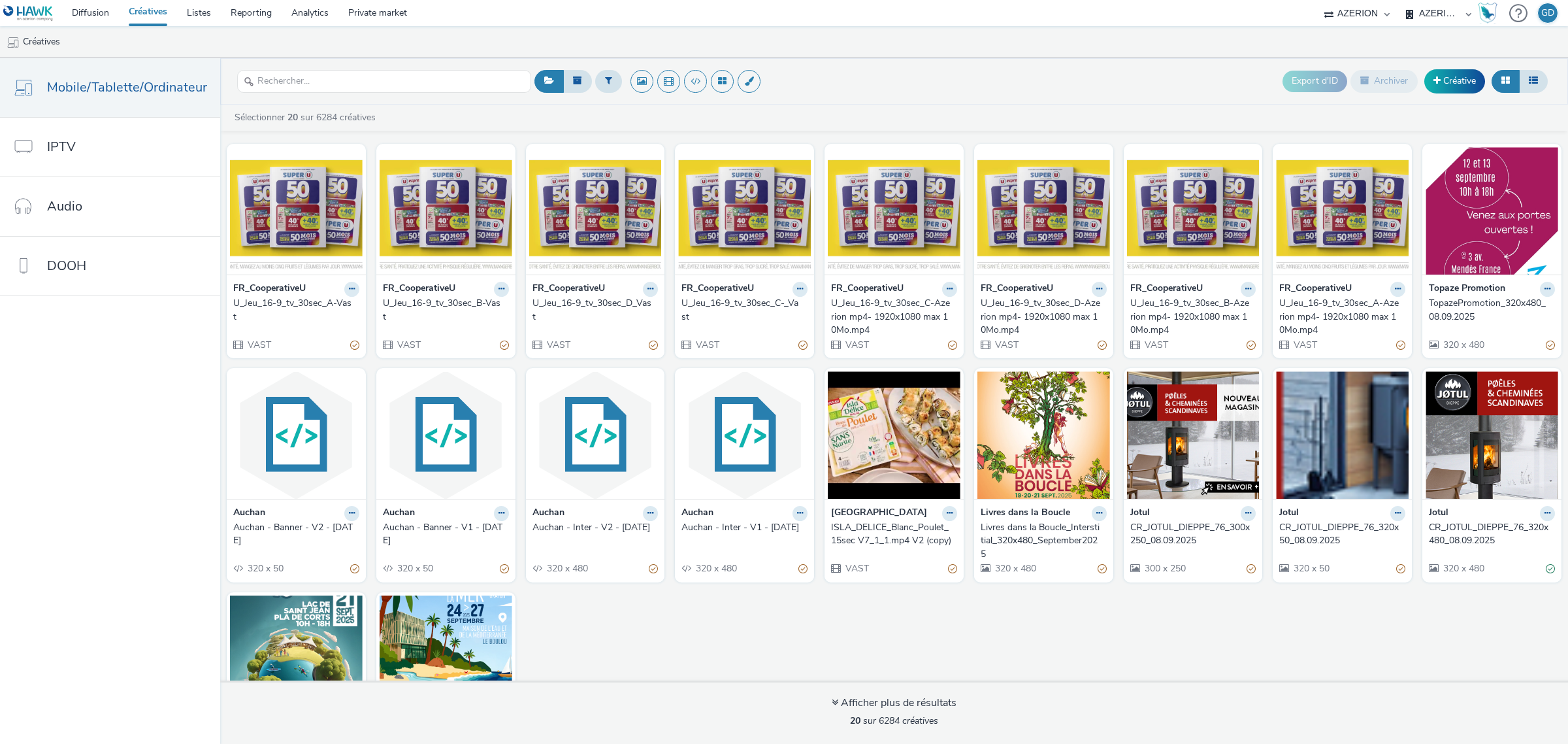
click at [302, 299] on div "U_Jeu_16-9_tv_30sec_A-Vast" at bounding box center [293, 309] width 121 height 27
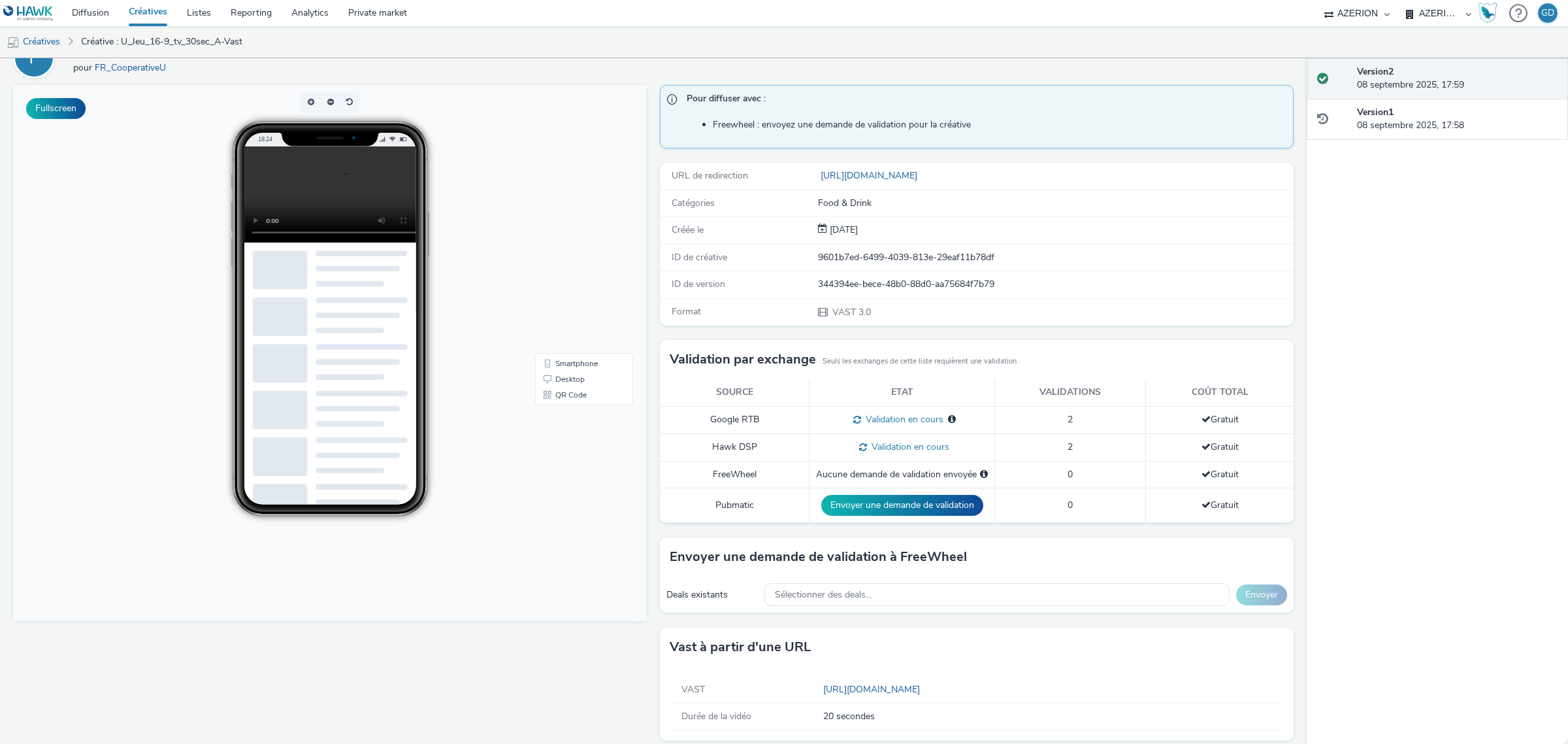
scroll to position [82, 0]
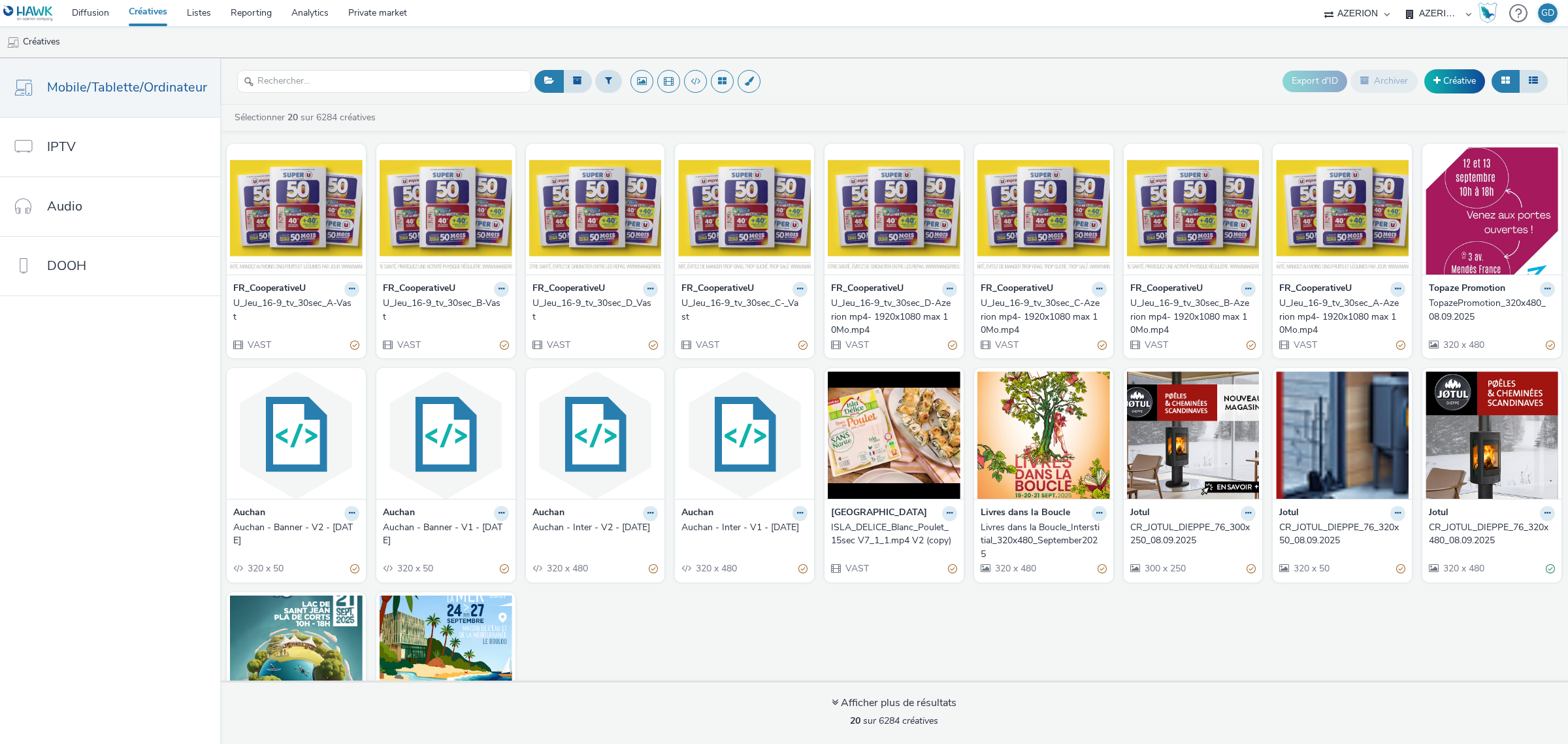
click at [435, 307] on div "U_Jeu_16-9_tv_30sec_B-Vast" at bounding box center [443, 309] width 121 height 27
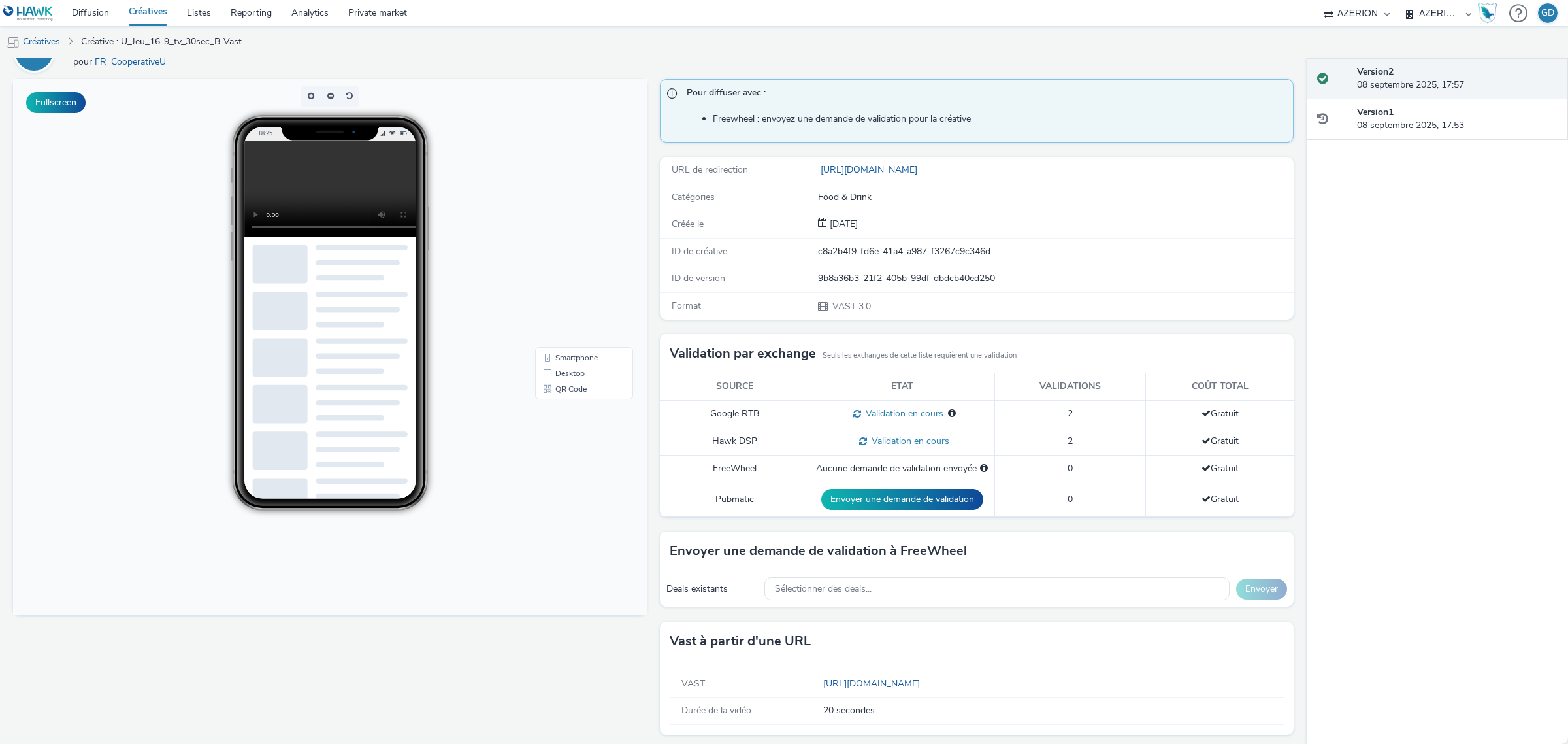
scroll to position [82, 0]
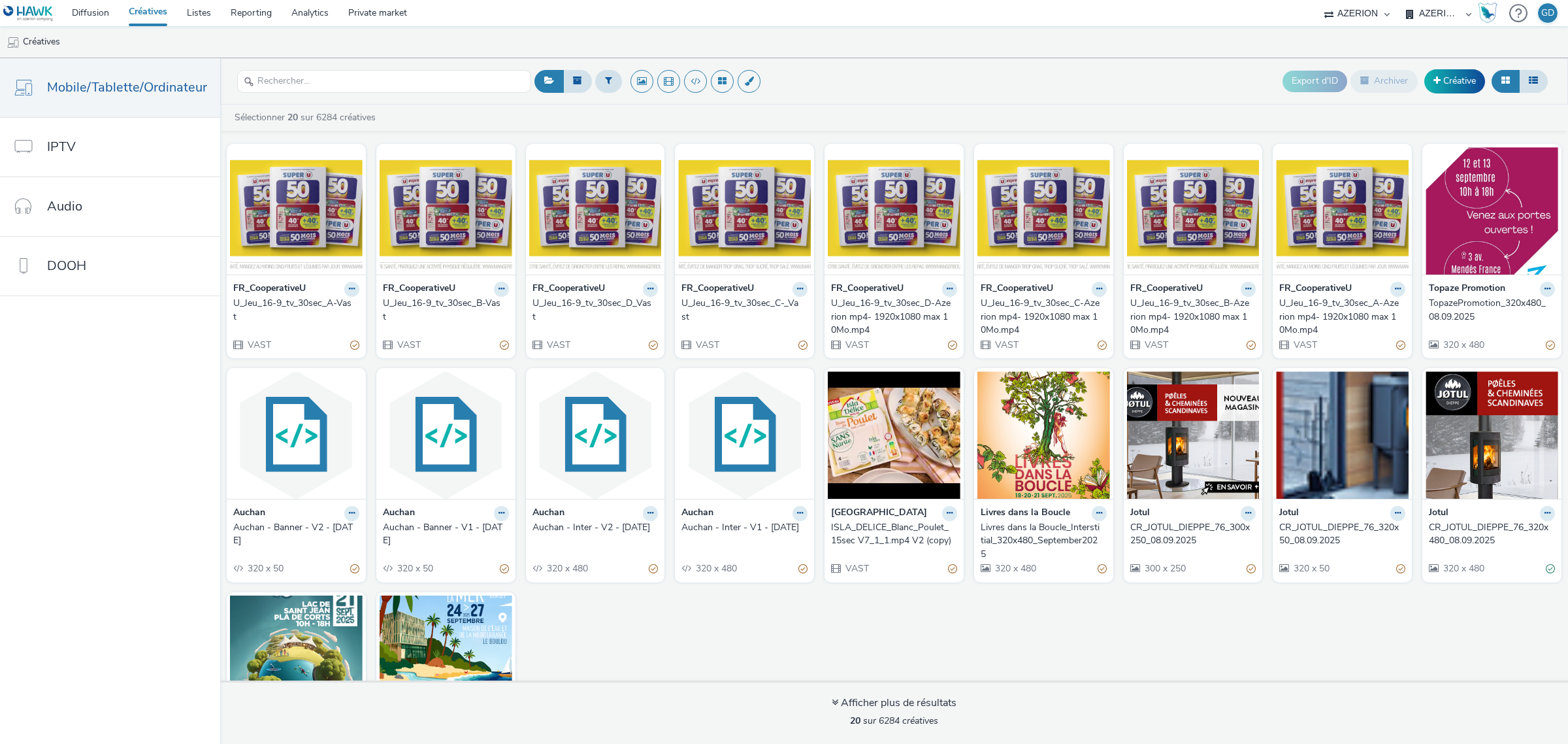
click at [586, 305] on div "U_Jeu_16-9_tv_30sec_D_Vast" at bounding box center [593, 309] width 121 height 27
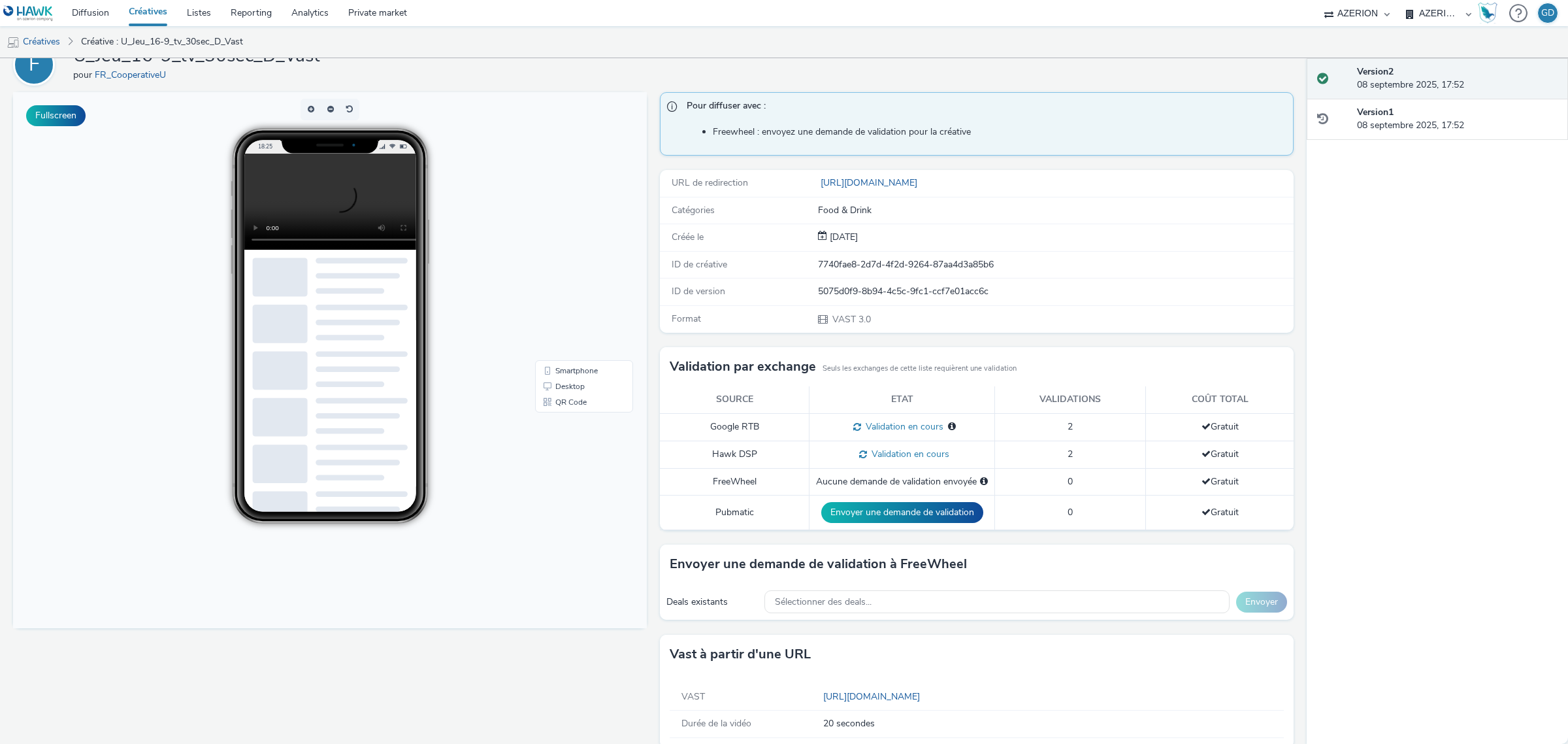
scroll to position [82, 0]
